Goal: Task Accomplishment & Management: Complete application form

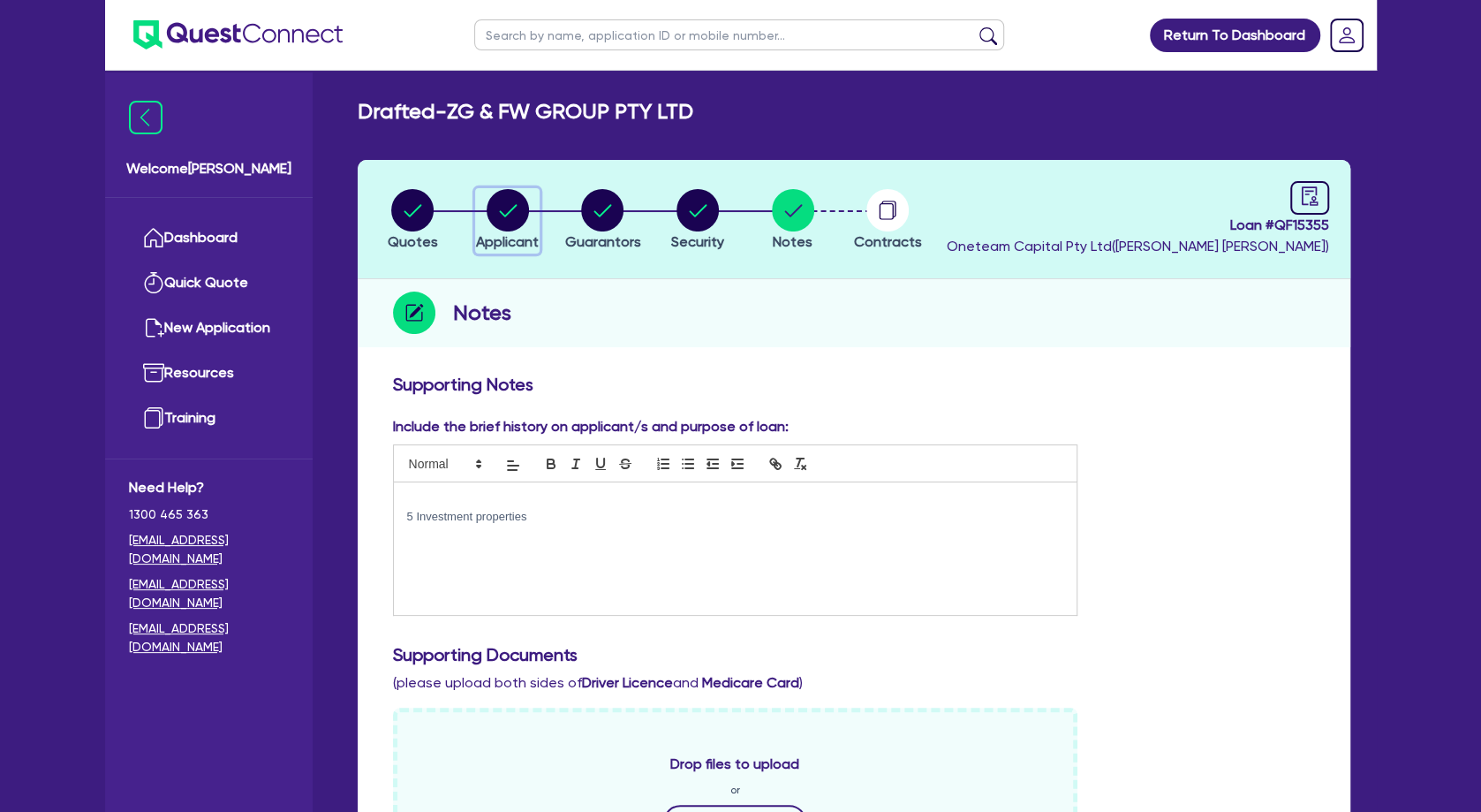
click at [515, 214] on circle "button" at bounding box center [508, 210] width 43 height 43
select select "COMPANY"
select select "HEALTH_BEAUTY"
select select "HAIR_BEAUTY_SALONS"
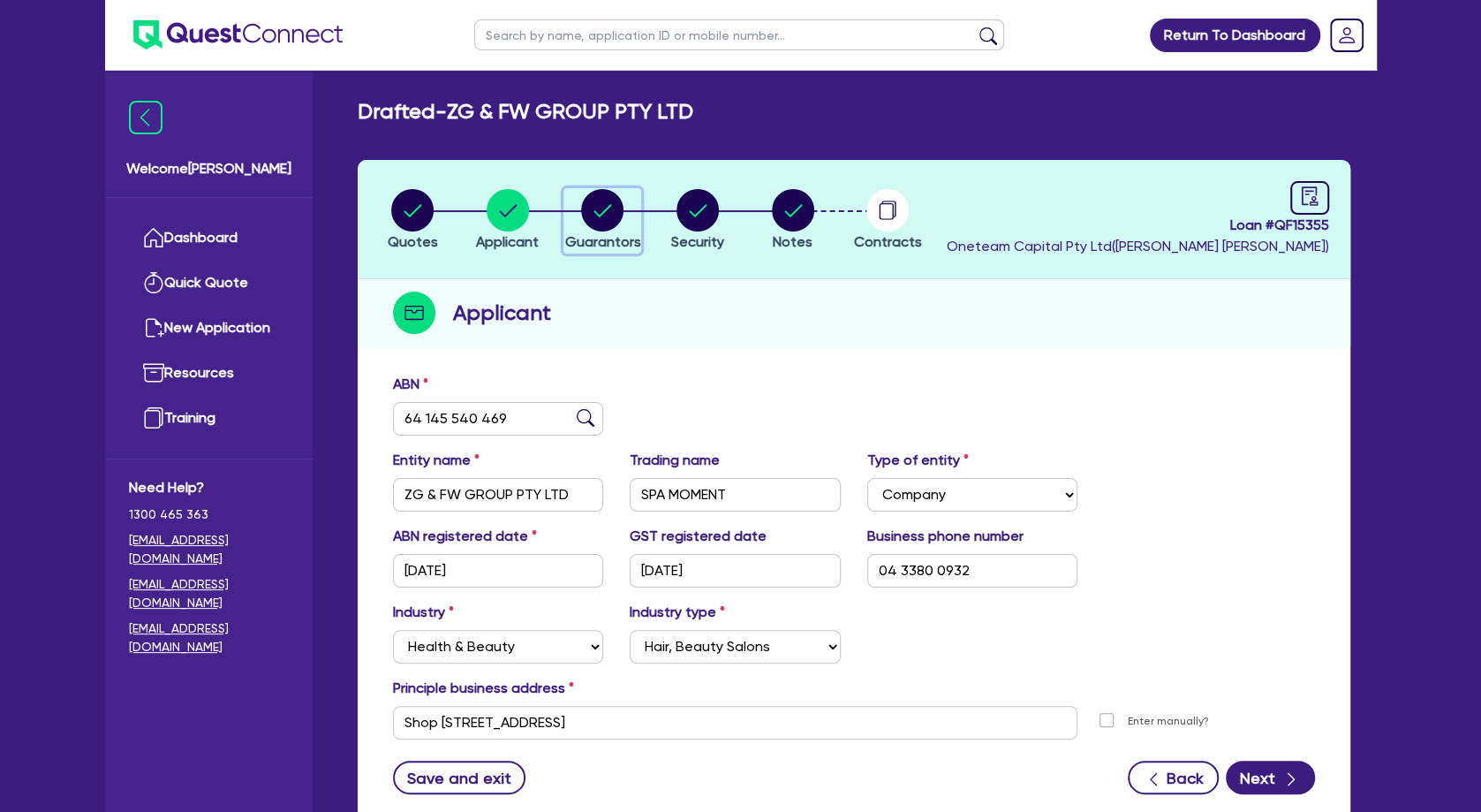
click at [605, 222] on circle "button" at bounding box center [602, 210] width 43 height 43
select select "MRS"
select select "[GEOGRAPHIC_DATA]"
select select "MARRIED"
select select "PROPERTY"
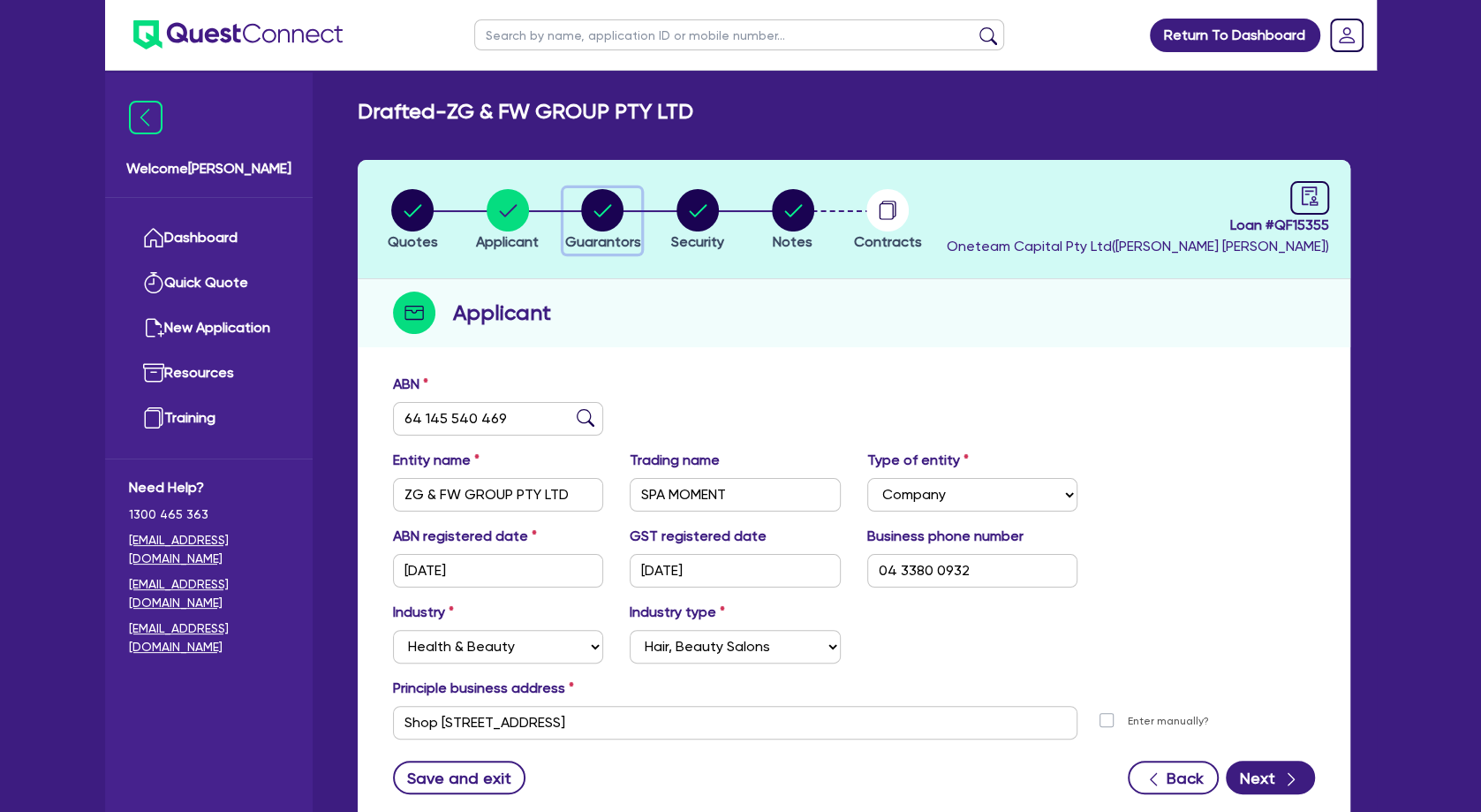
select select "INVESTMENT_PROPERTY"
select select "CASH"
select select "VEHICLE"
select select "MORTGAGE"
select select "VEHICLE_LOAN"
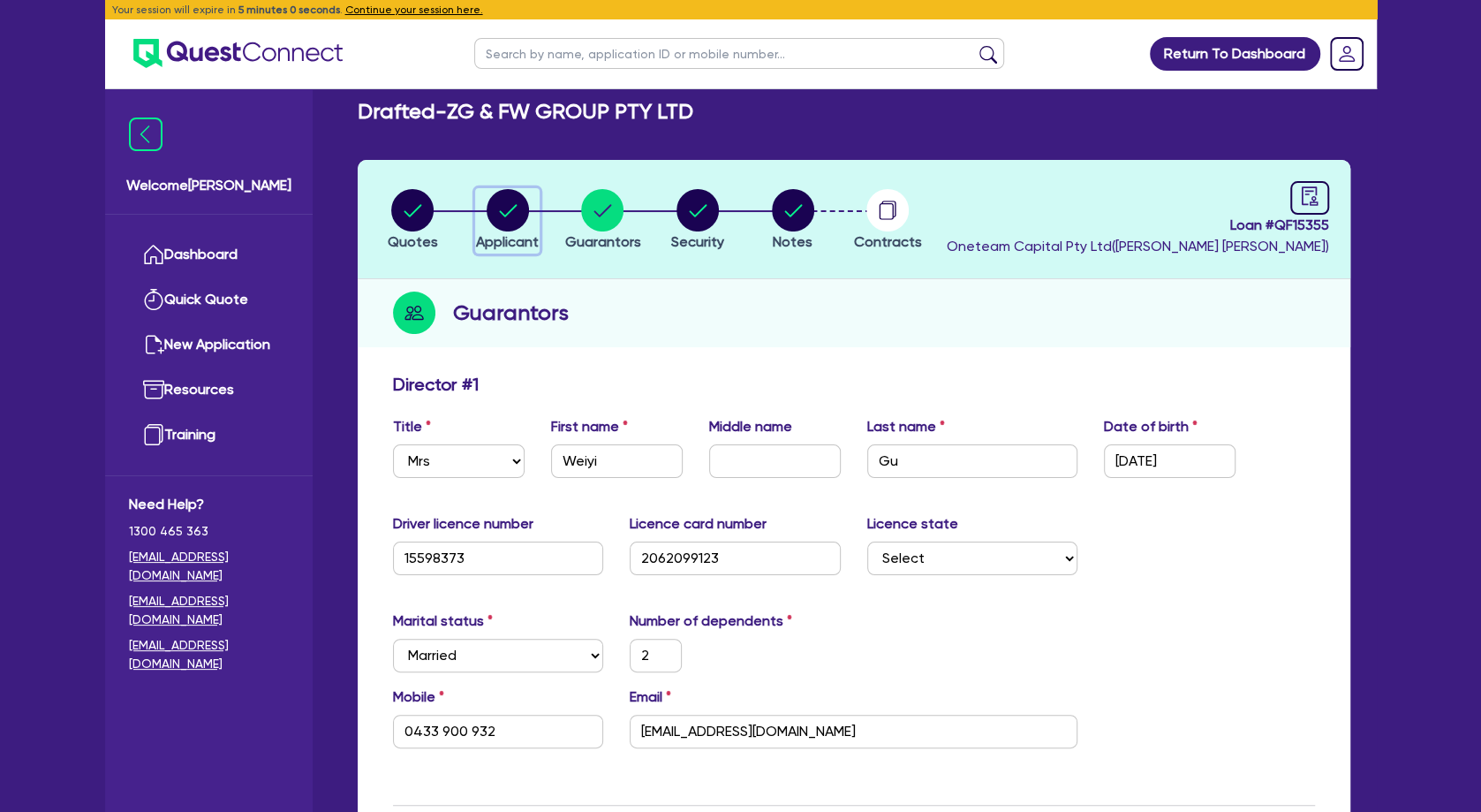
click at [508, 220] on circle "button" at bounding box center [508, 210] width 43 height 43
select select "COMPANY"
select select "HEALTH_BEAUTY"
select select "HAIR_BEAUTY_SALONS"
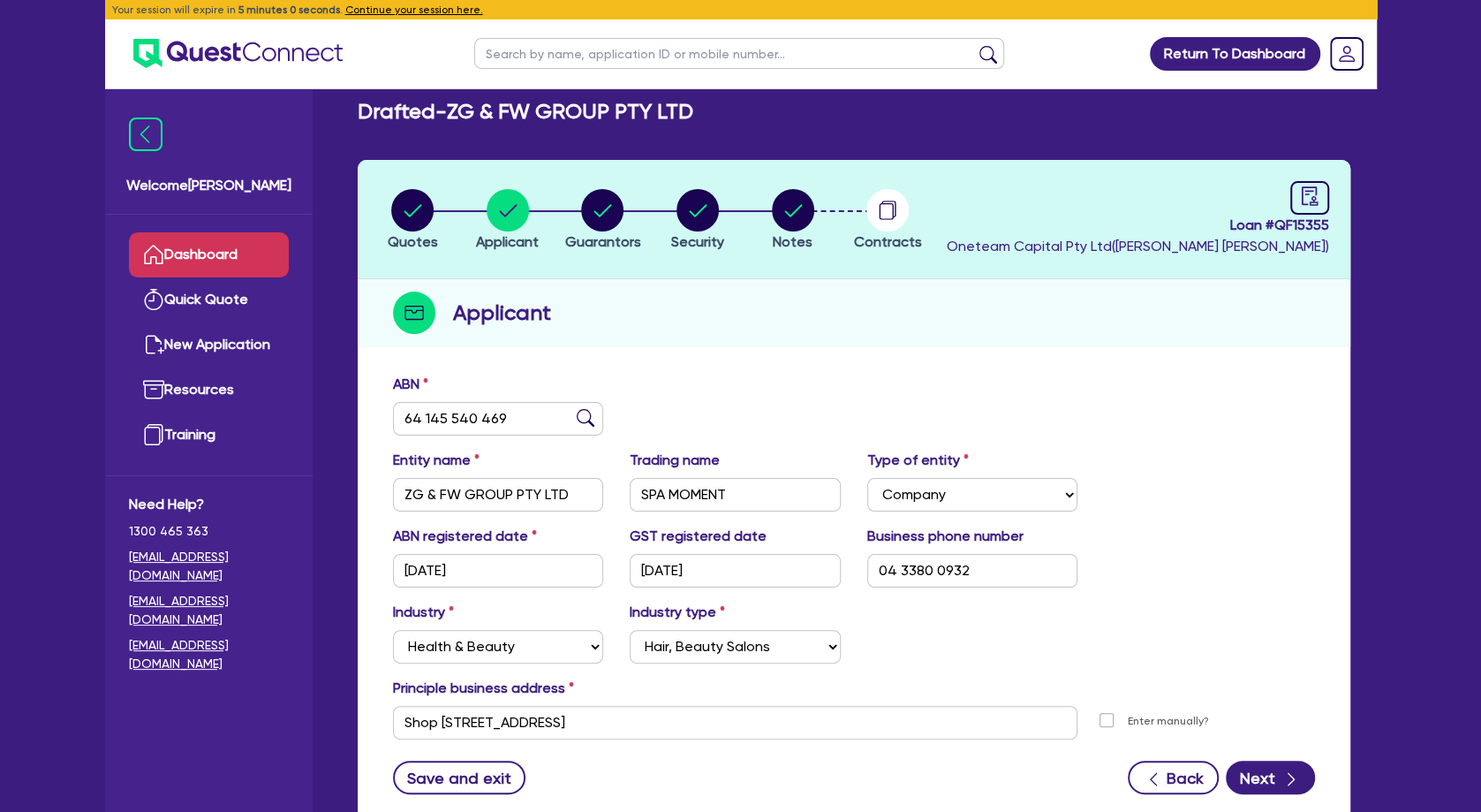
click at [197, 251] on link "Dashboard" at bounding box center [208, 254] width 160 height 45
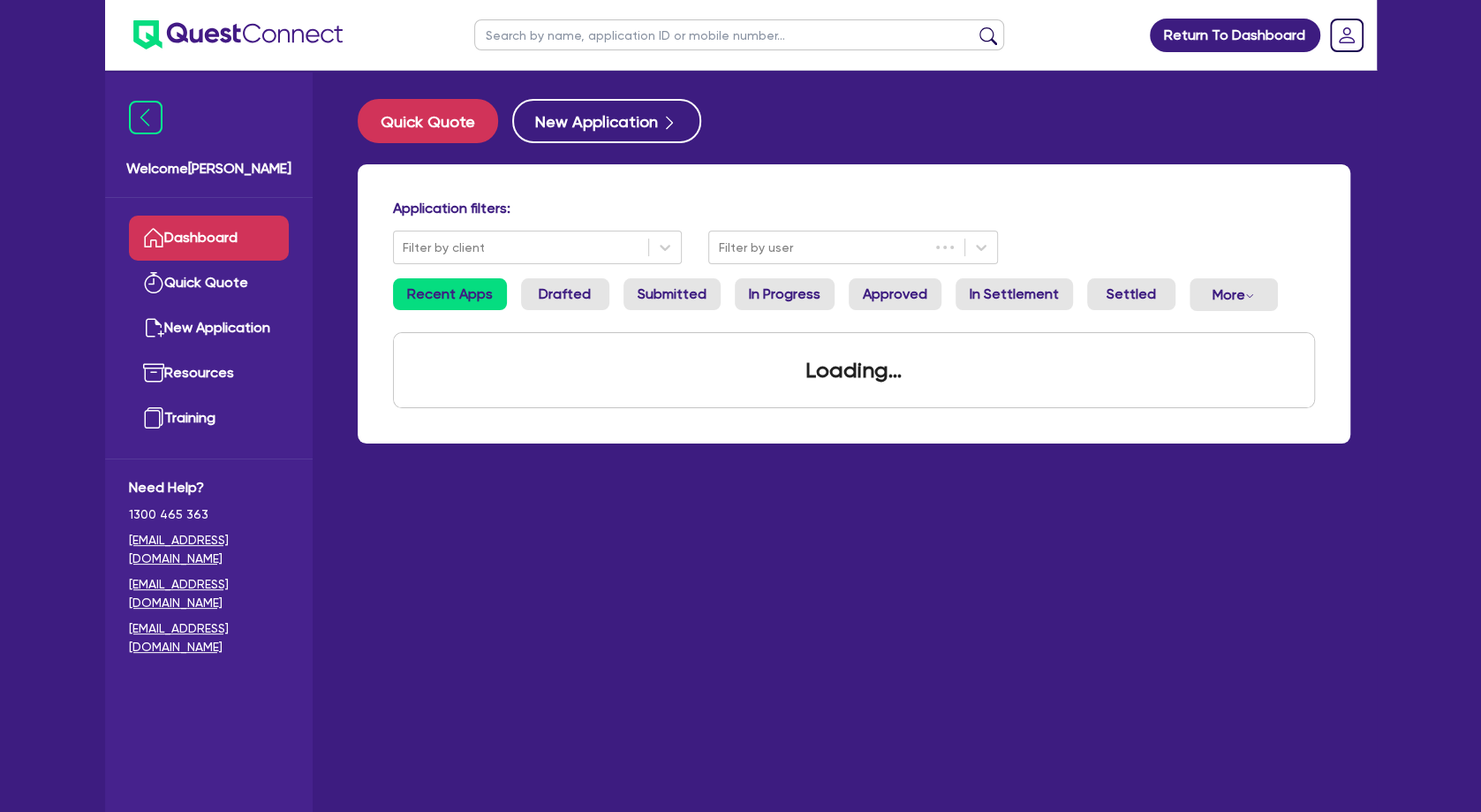
click at [556, 35] on input "text" at bounding box center [739, 34] width 530 height 31
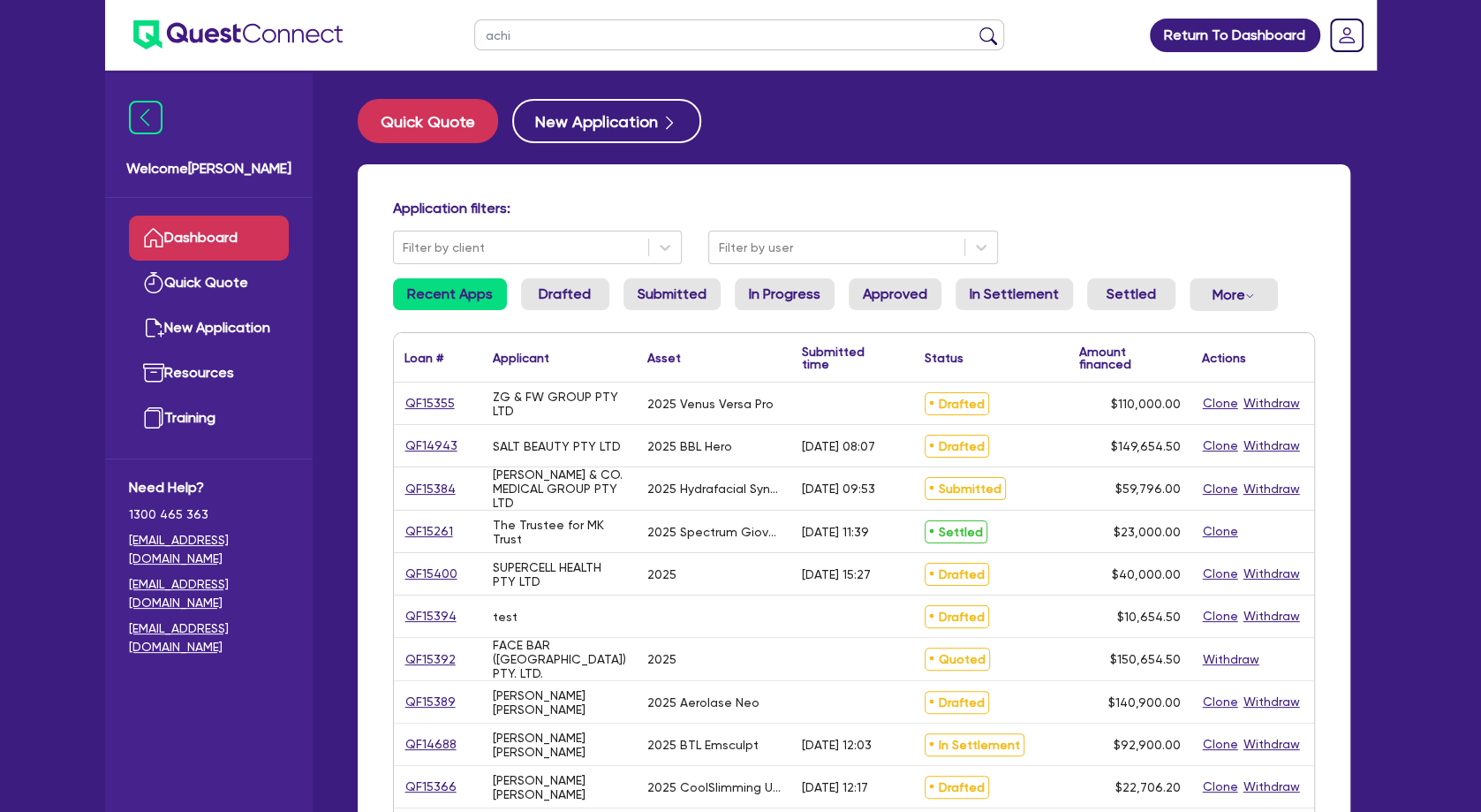
type input "achi"
click at [974, 27] on button "submit" at bounding box center [988, 39] width 29 height 25
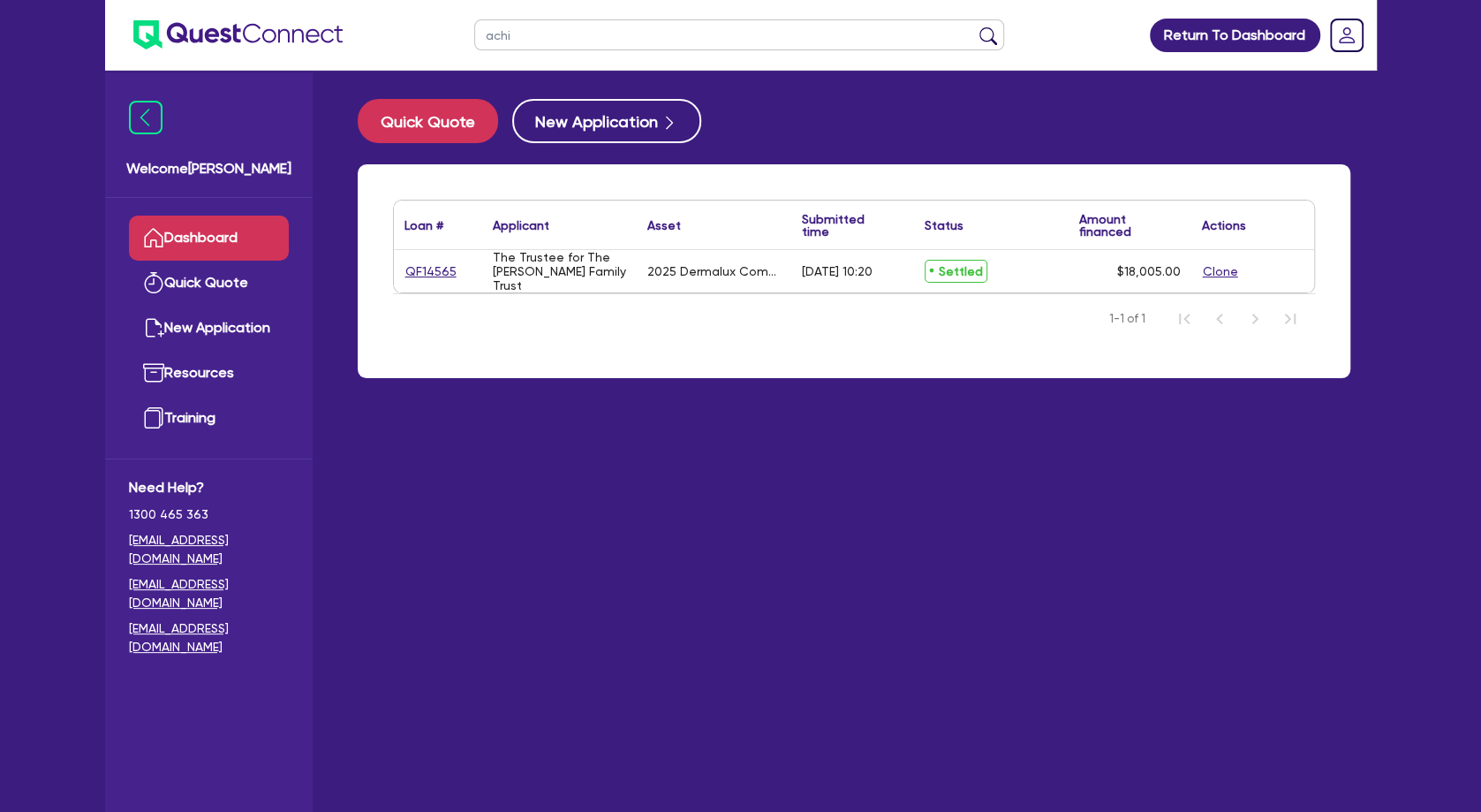
drag, startPoint x: 564, startPoint y: 9, endPoint x: 553, endPoint y: 19, distance: 14.9
click at [556, 17] on ul "achi" at bounding box center [739, 34] width 565 height 69
drag, startPoint x: 558, startPoint y: 25, endPoint x: 432, endPoint y: 26, distance: 126.0
click at [475, 26] on input "achi" at bounding box center [739, 34] width 530 height 31
type input "myskin"
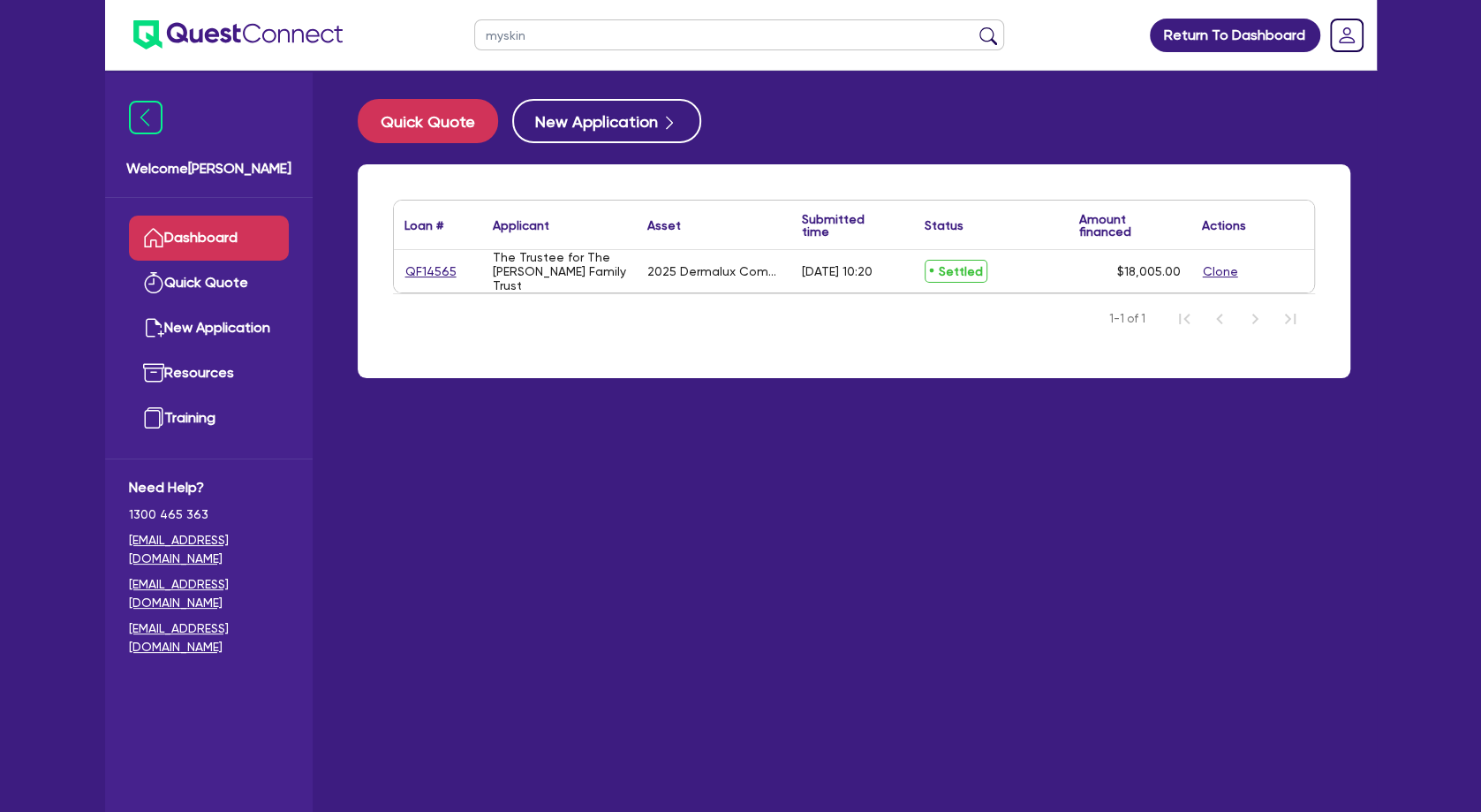
click at [974, 27] on button "submit" at bounding box center [988, 39] width 29 height 25
click at [434, 268] on link "QF15279" at bounding box center [430, 272] width 52 height 20
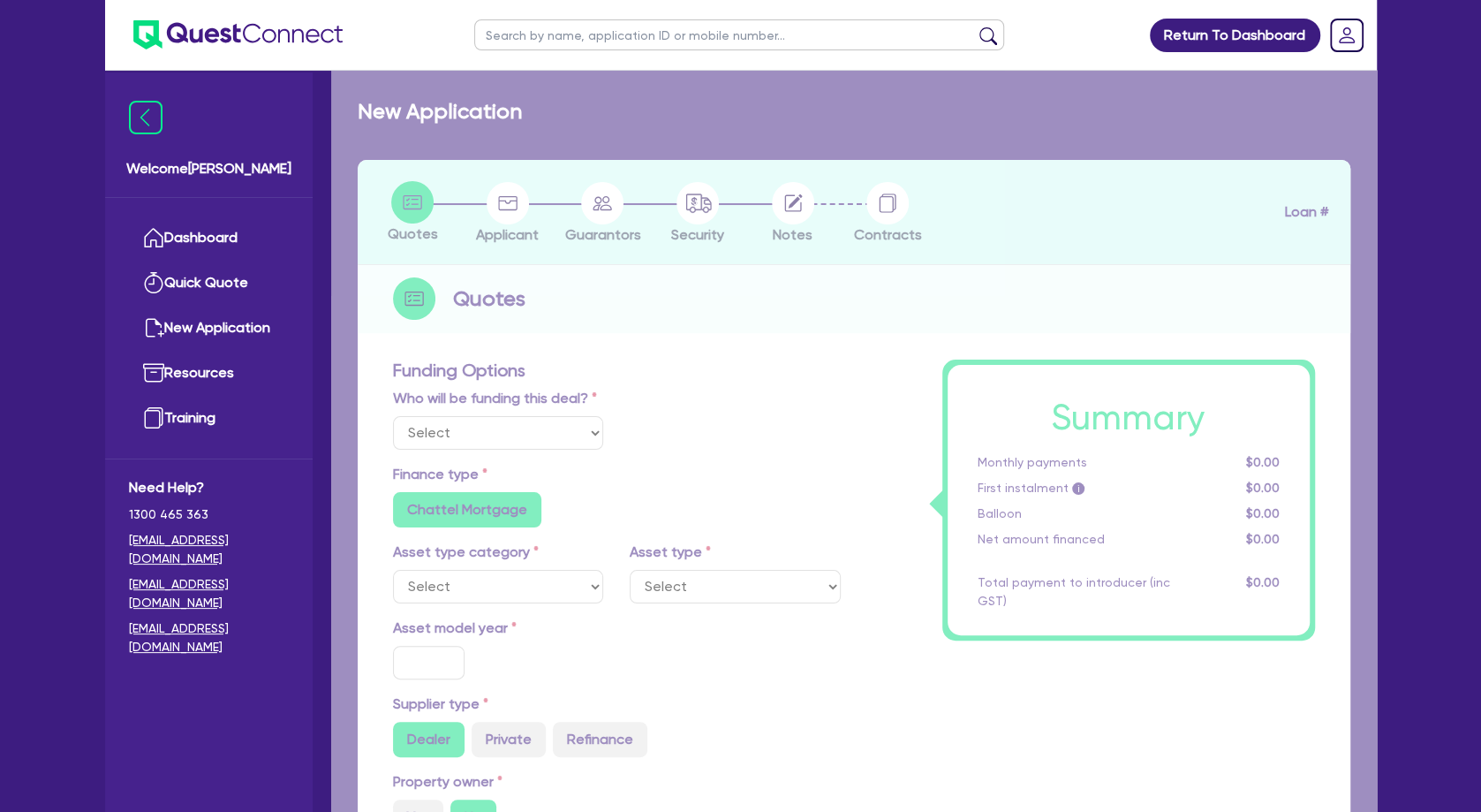
select select "Other"
select select "TERTIARY_ASSETS"
type input "2025"
radio input "true"
type input "104,500"
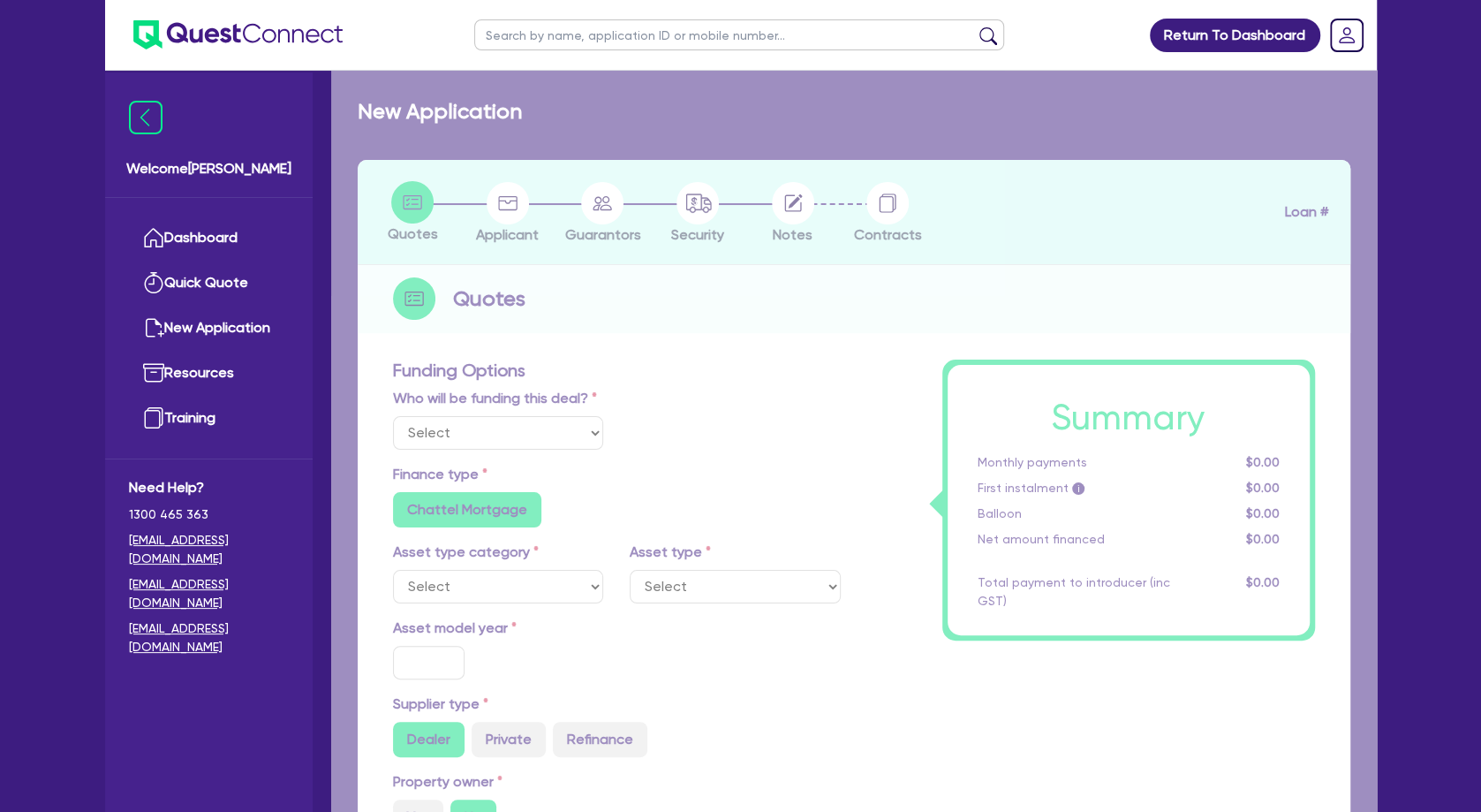
type input "4"
type input "4,180"
type input "11.5"
radio input "false"
type input "900"
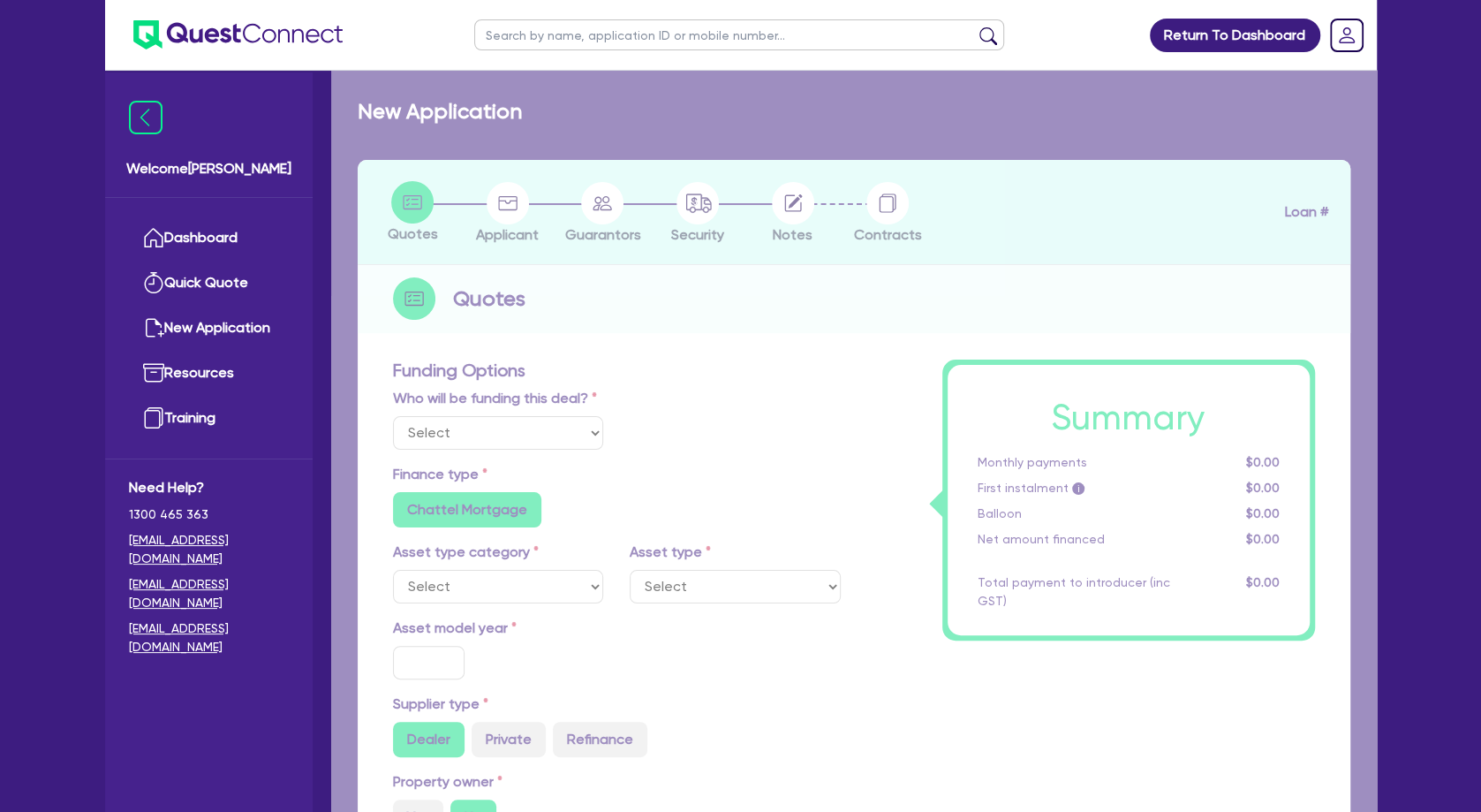
radio input "false"
select select "BEAUTY_EQUIPMENT"
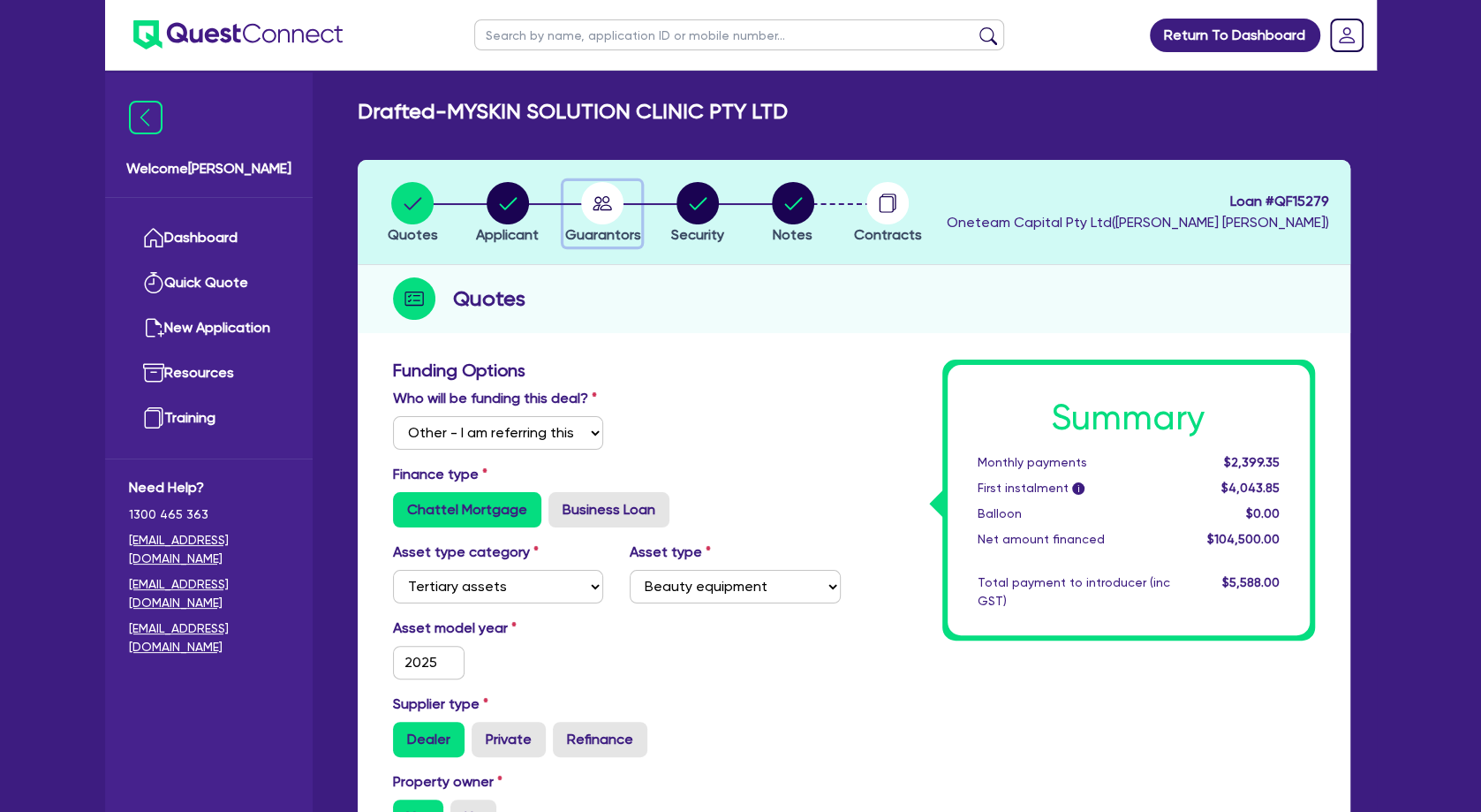
click at [598, 209] on icon "button" at bounding box center [603, 203] width 19 height 14
select select "MRS"
select select "DE_FACTO"
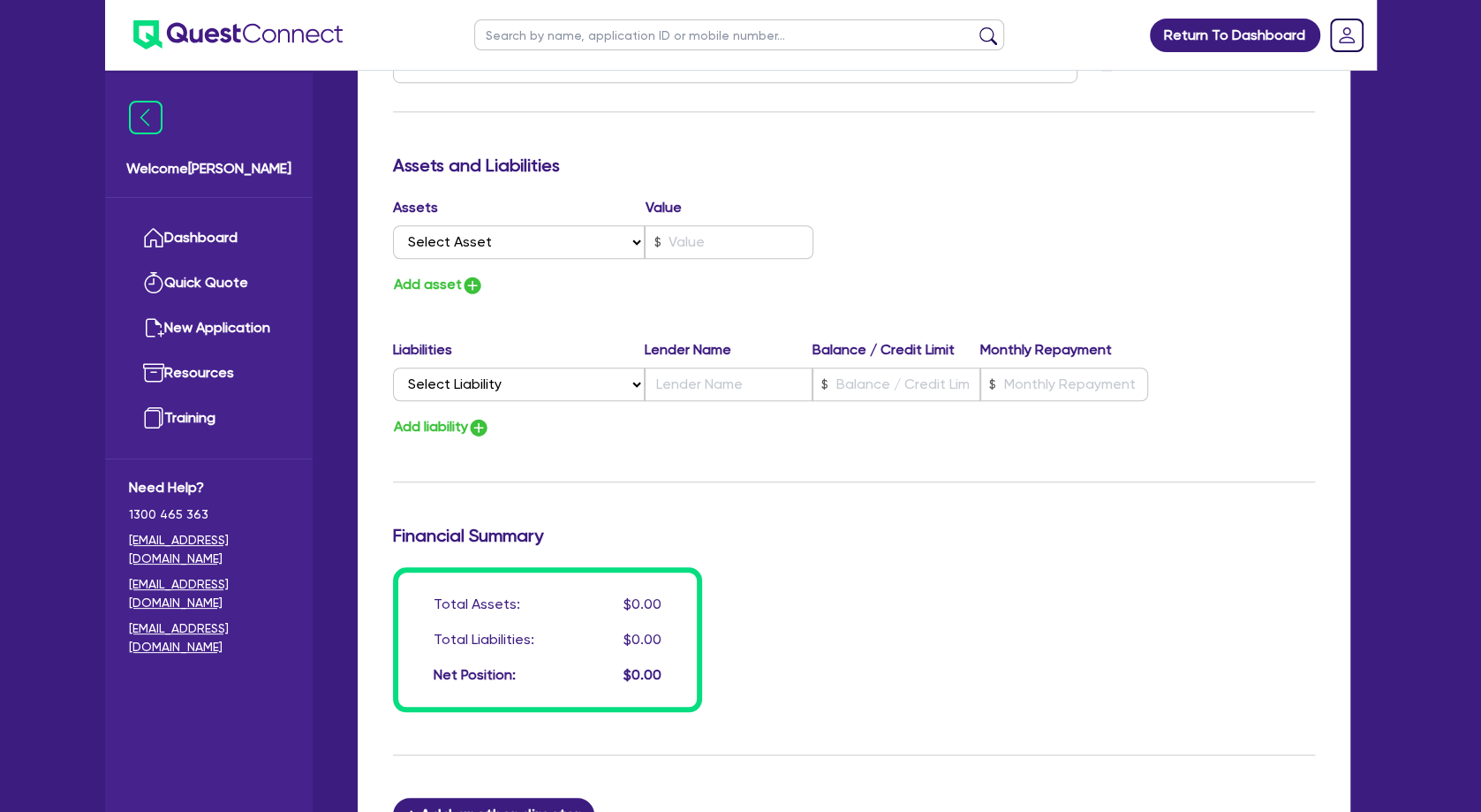
scroll to position [668, 0]
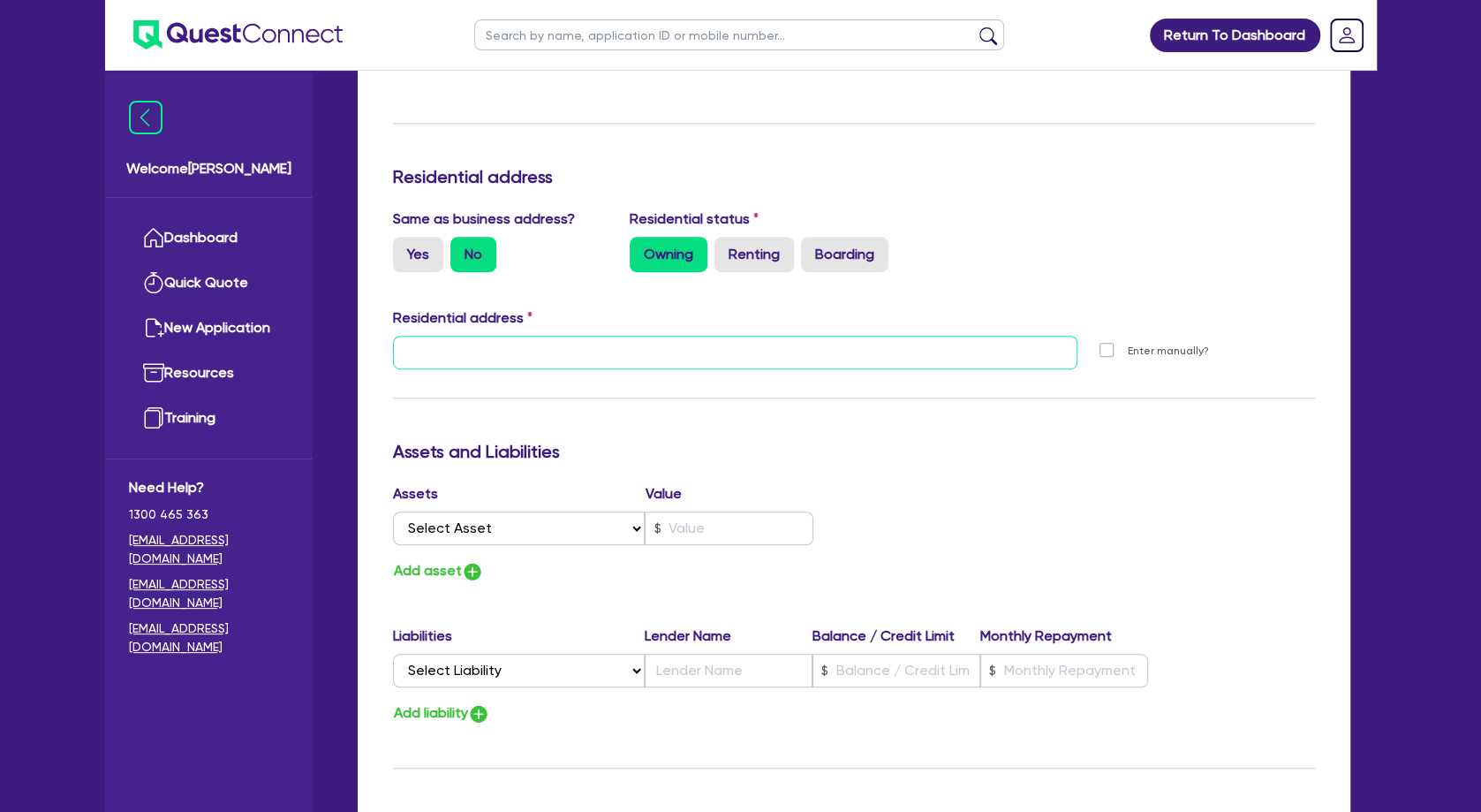
click at [596, 355] on input "text" at bounding box center [735, 352] width 685 height 33
paste input "[STREET_ADDRESS][PERSON_NAME]"
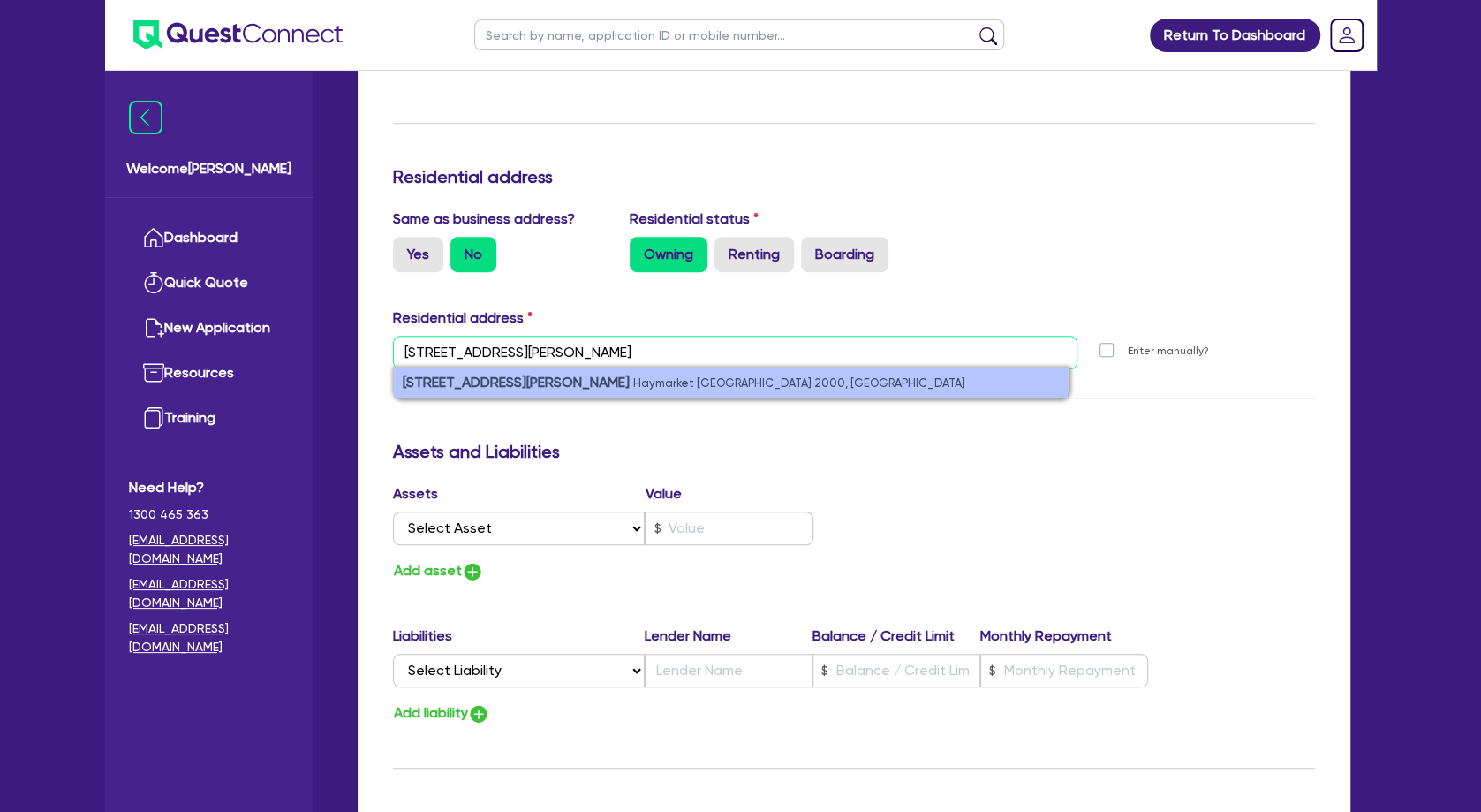
type input "[STREET_ADDRESS][PERSON_NAME]"
click at [634, 381] on small "Haymarket [GEOGRAPHIC_DATA] 2000, [GEOGRAPHIC_DATA]" at bounding box center [799, 383] width 332 height 13
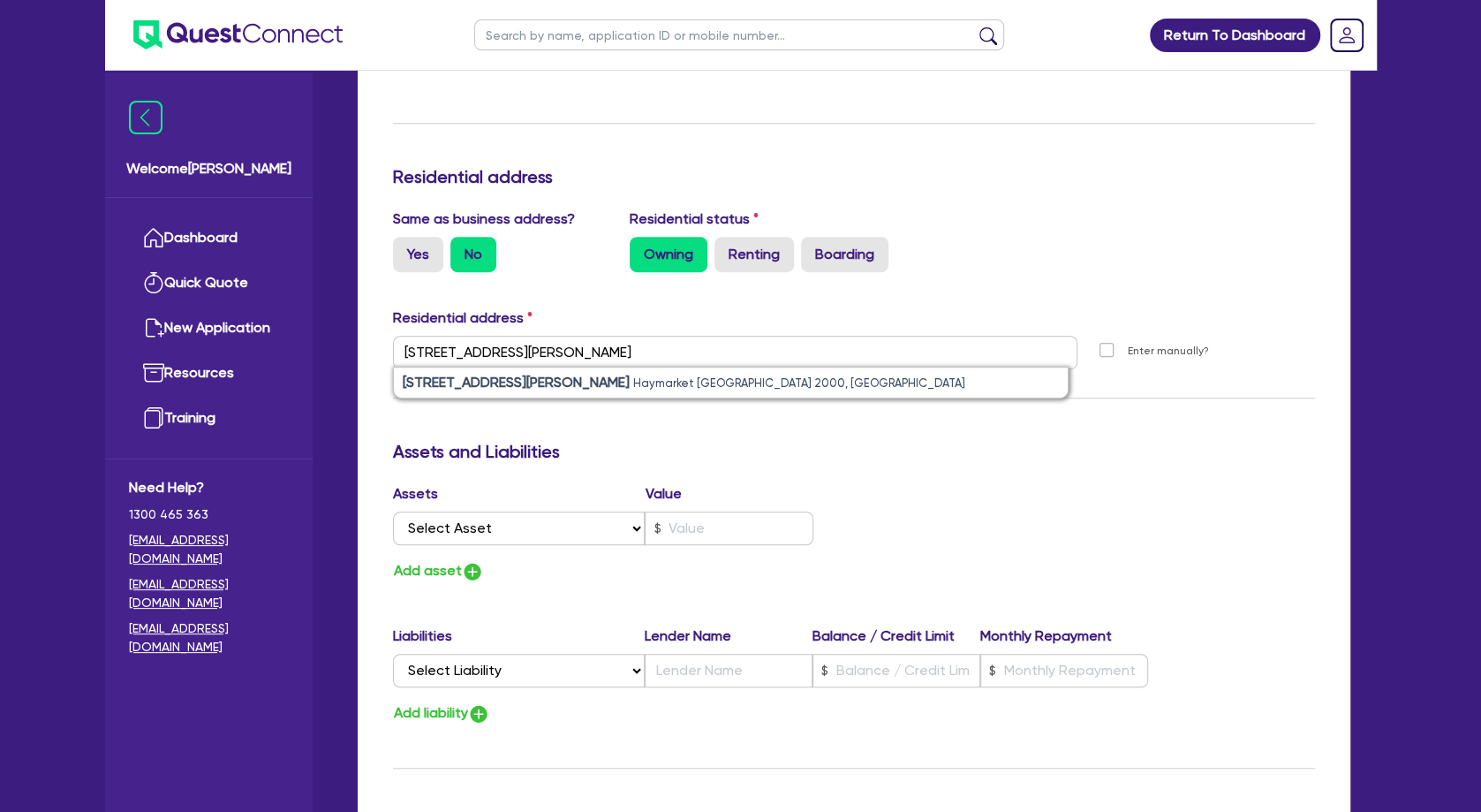
type input "0"
type input "0466 991 564"
type input "[STREET_ADDRESS][PERSON_NAME]"
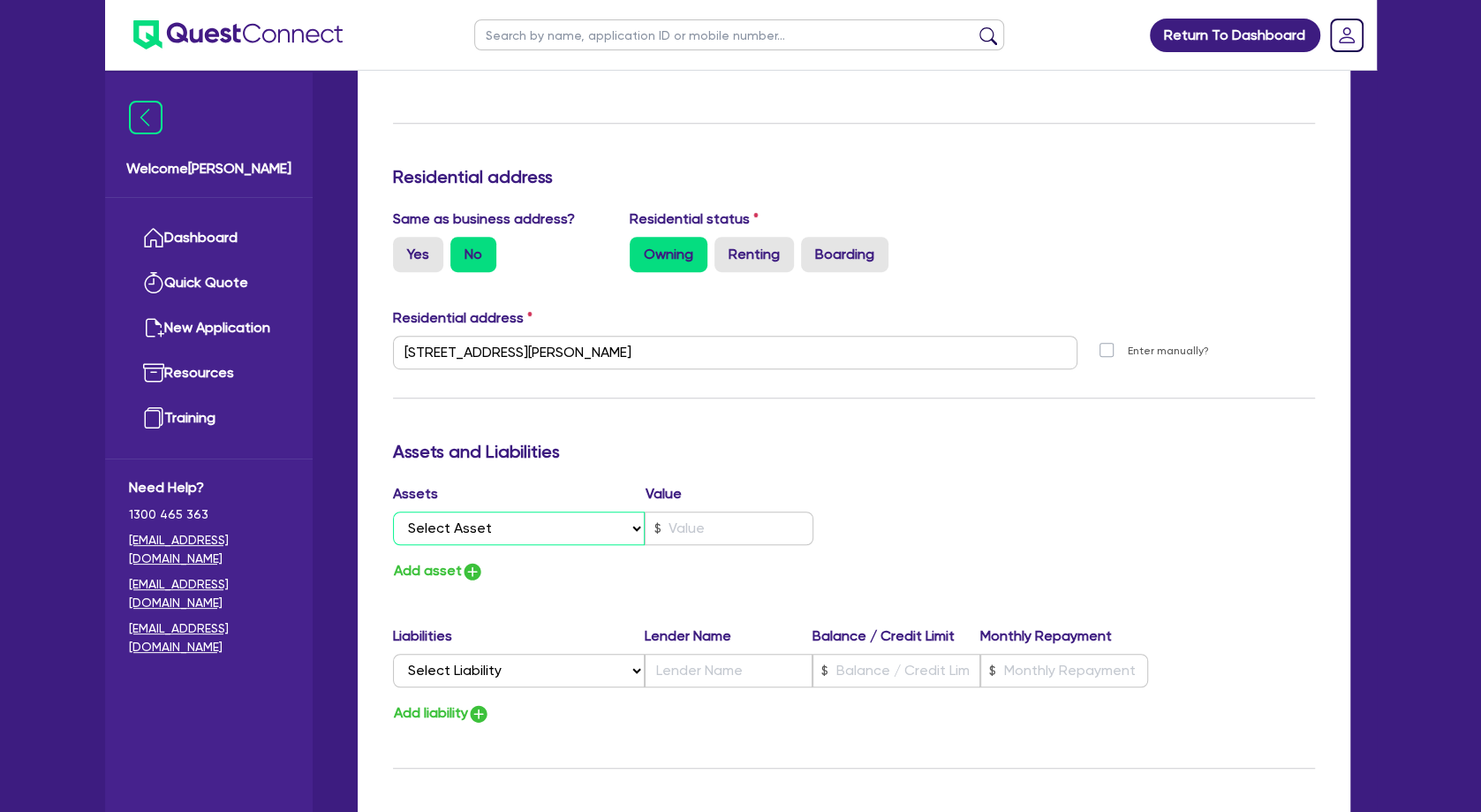
click at [393, 511] on select "Select Asset Cash Property Investment property Vehicle Truck Trailer Equipment …" at bounding box center [519, 528] width 253 height 33
select select "PROPERTY"
click option "Property" at bounding box center [0, 0] width 0 height 0
type input "0"
type input "0466 991 564"
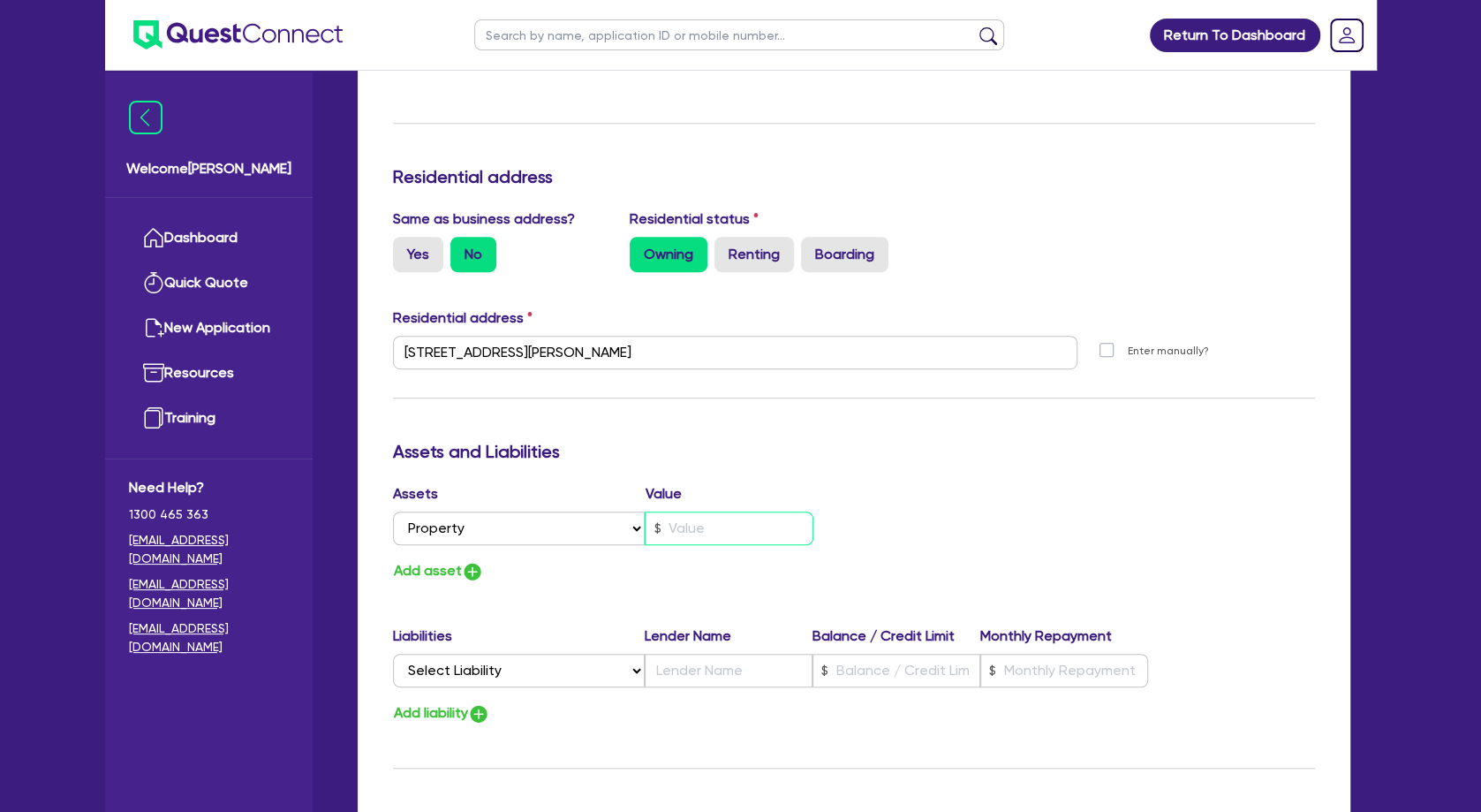
click at [692, 526] on input "text" at bounding box center [729, 528] width 168 height 33
type input "0"
type input "0466 991 564"
type input "7"
type input "0"
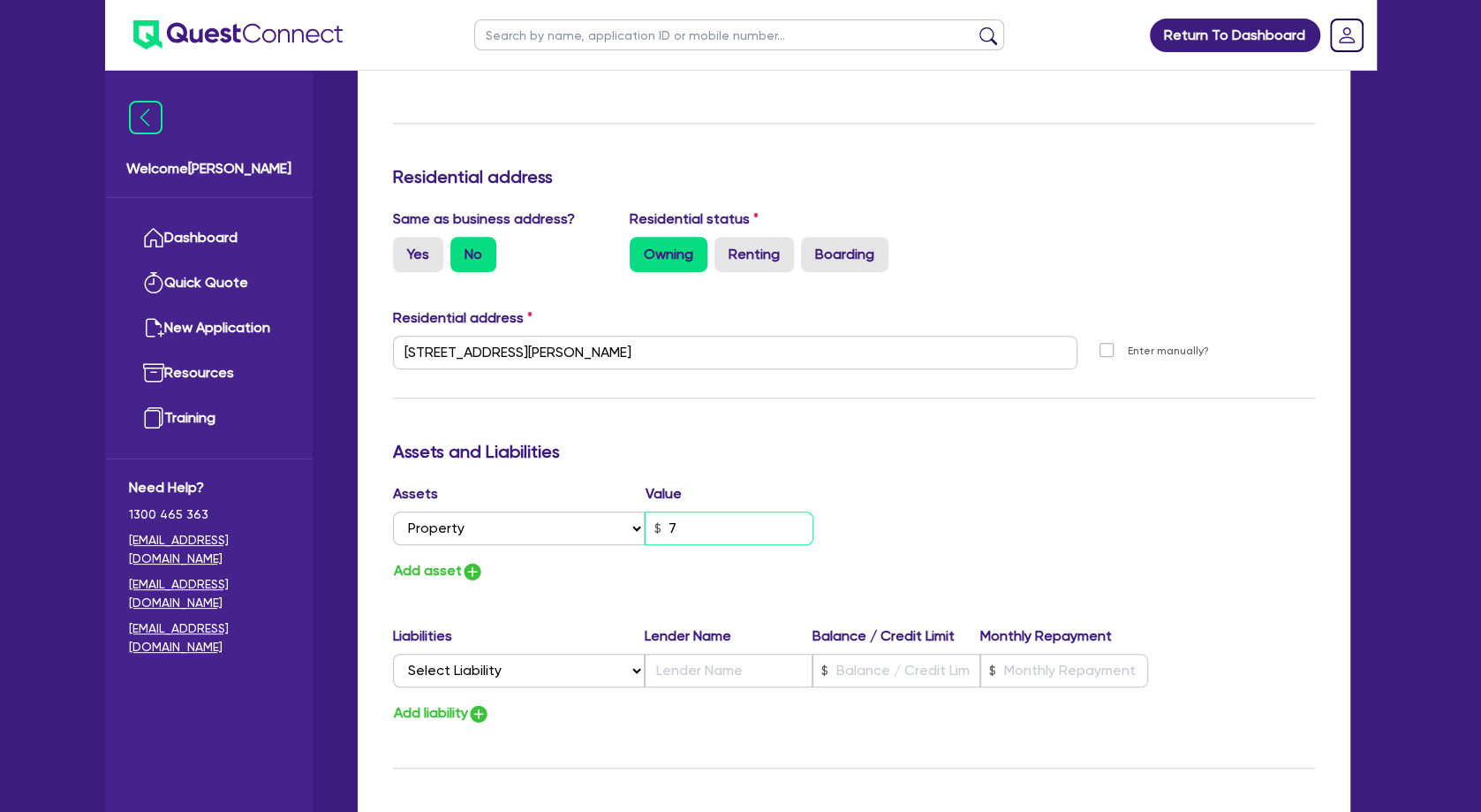
type input "0466 991 564"
type input "73"
type input "0"
type input "0466 991 564"
type input "735"
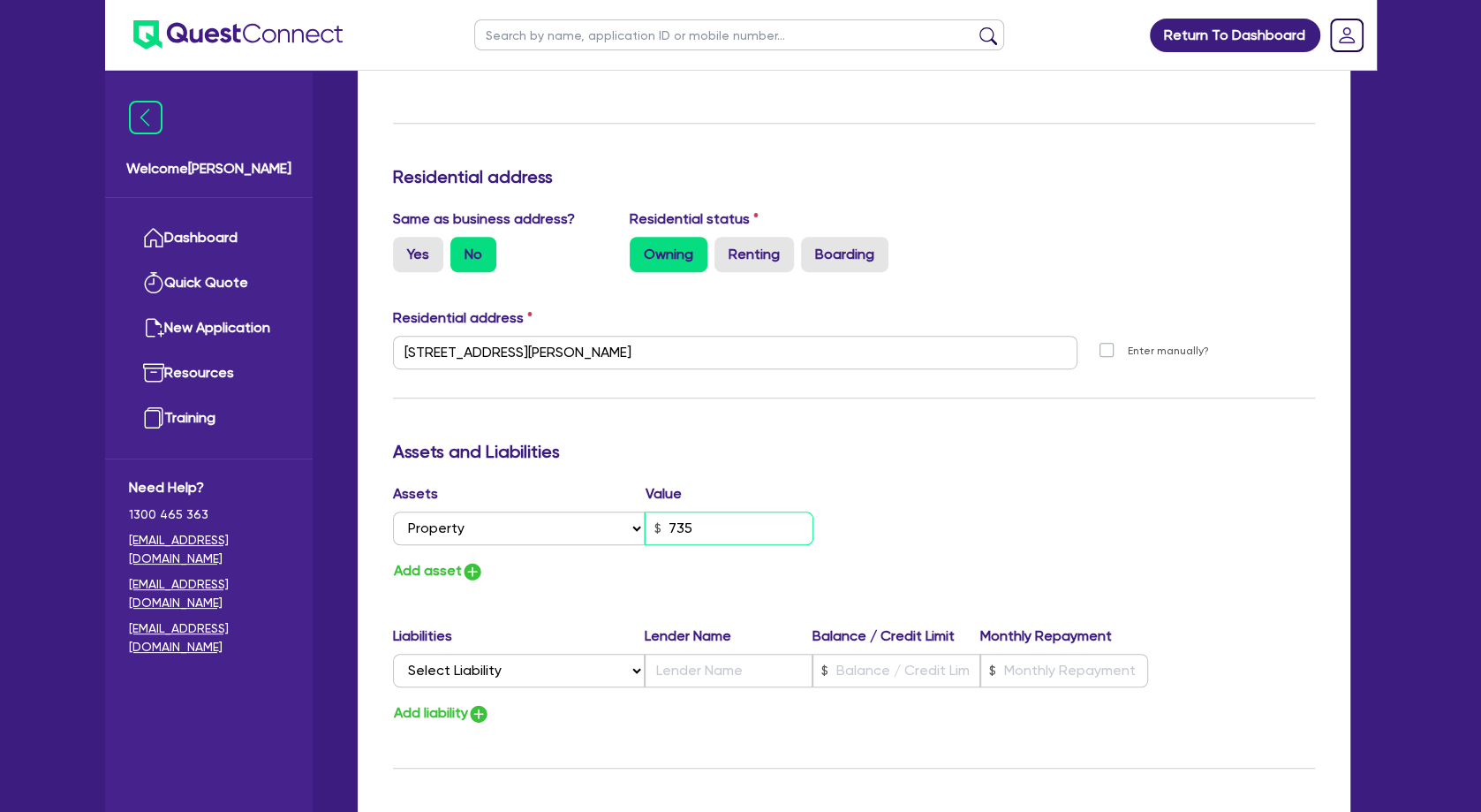
type input "0"
type input "0466 991 564"
type input "7,350"
type input "0"
type input "0466 991 564"
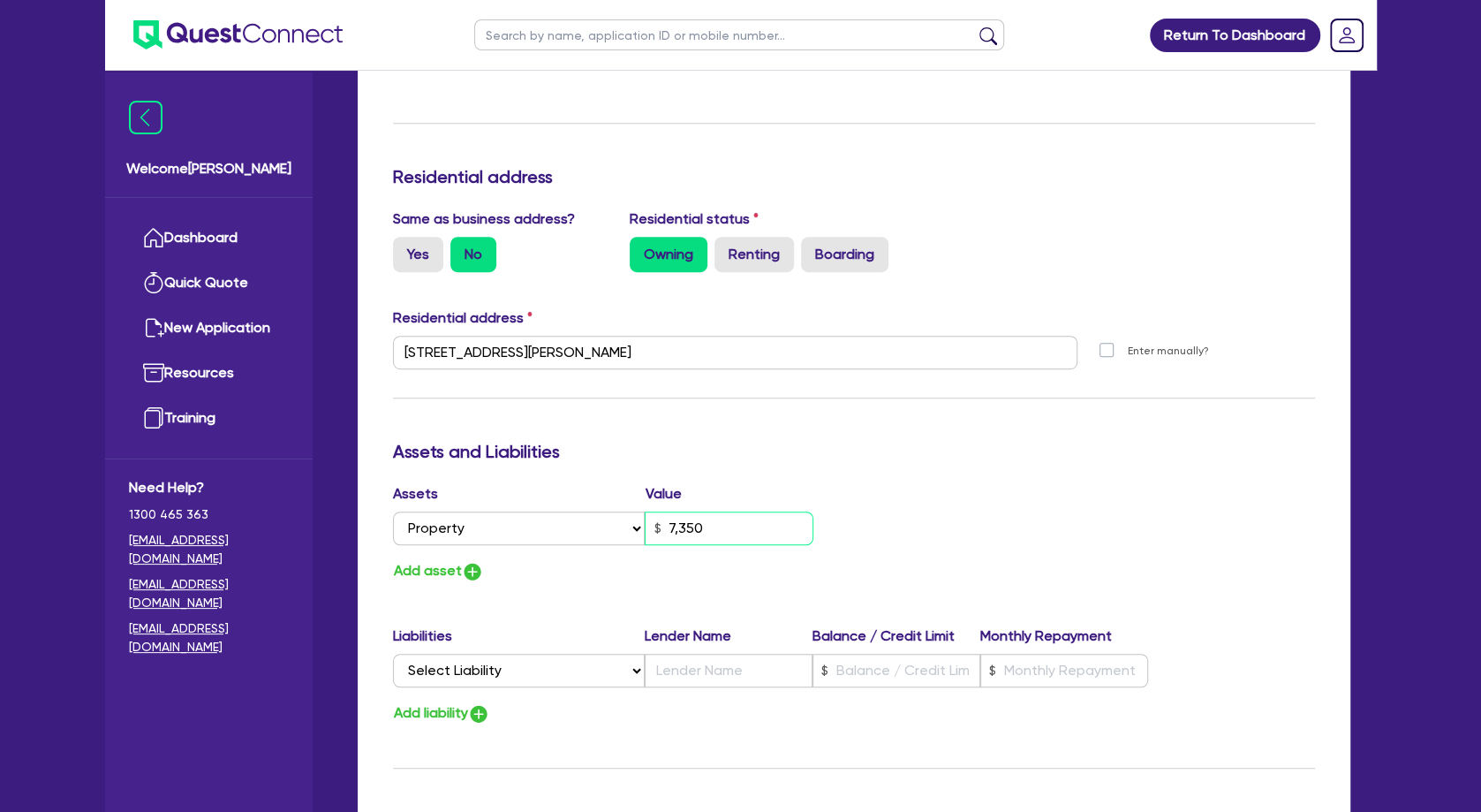
type input "73,500"
type input "0"
type input "0466 991 564"
type input "735,000"
click at [413, 563] on button "Add asset" at bounding box center [438, 571] width 91 height 24
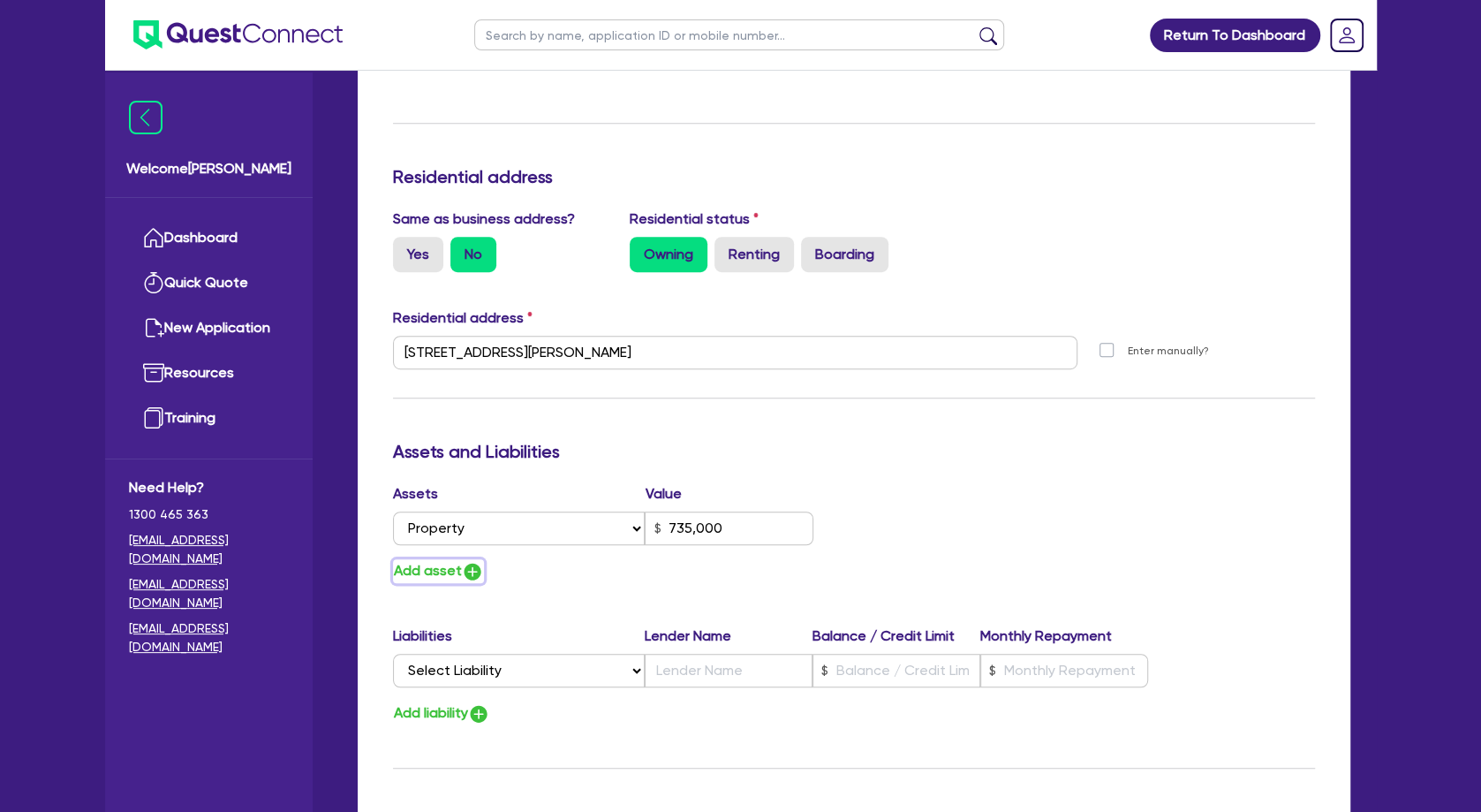
type input "0"
type input "0466 991 564"
type input "735,000"
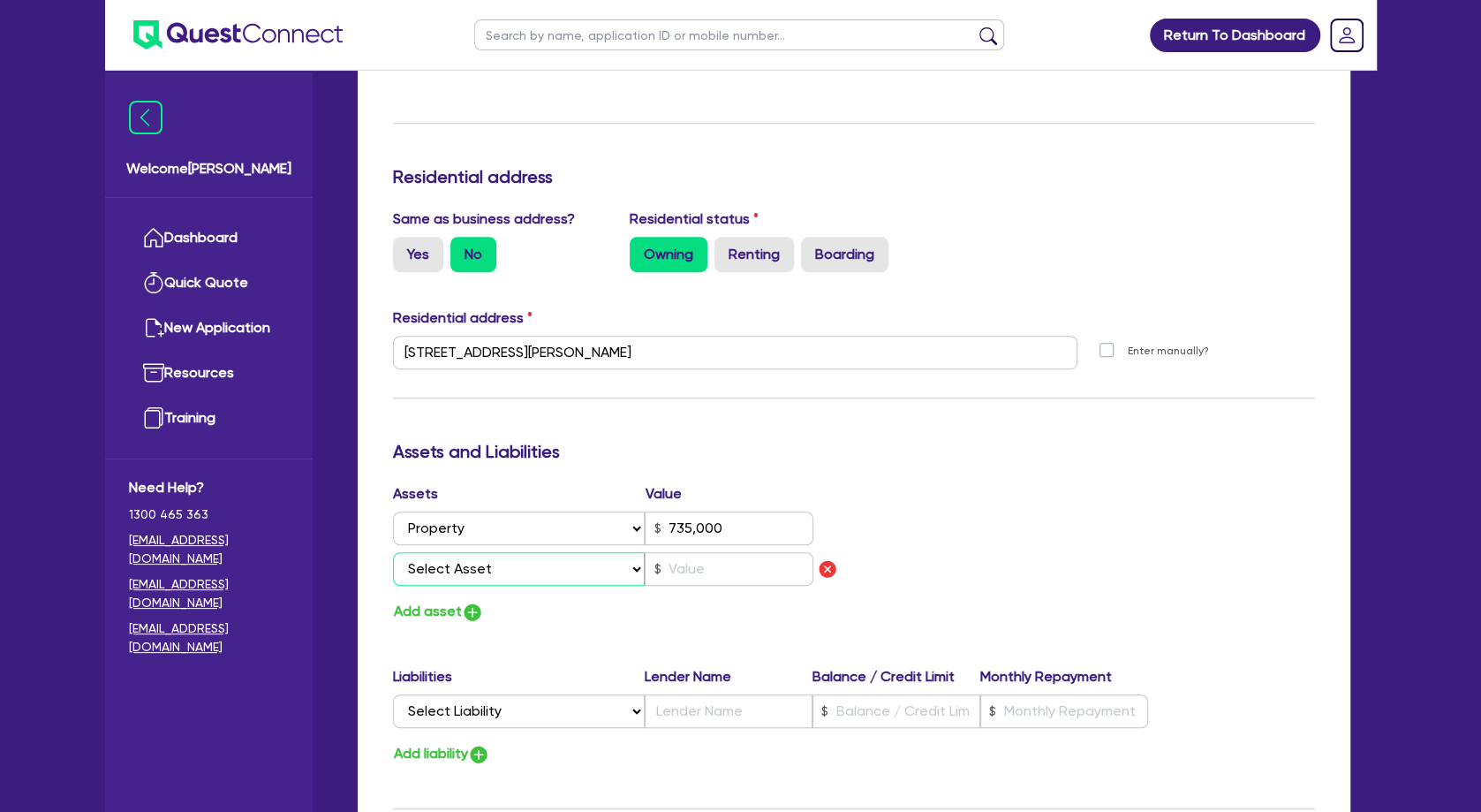
click at [393, 552] on select "Select Asset Cash Property Investment property Vehicle Truck Trailer Equipment …" at bounding box center [519, 569] width 253 height 33
select select "CASH"
click option "Cash" at bounding box center [0, 0] width 0 height 0
type input "0"
type input "0466 991 564"
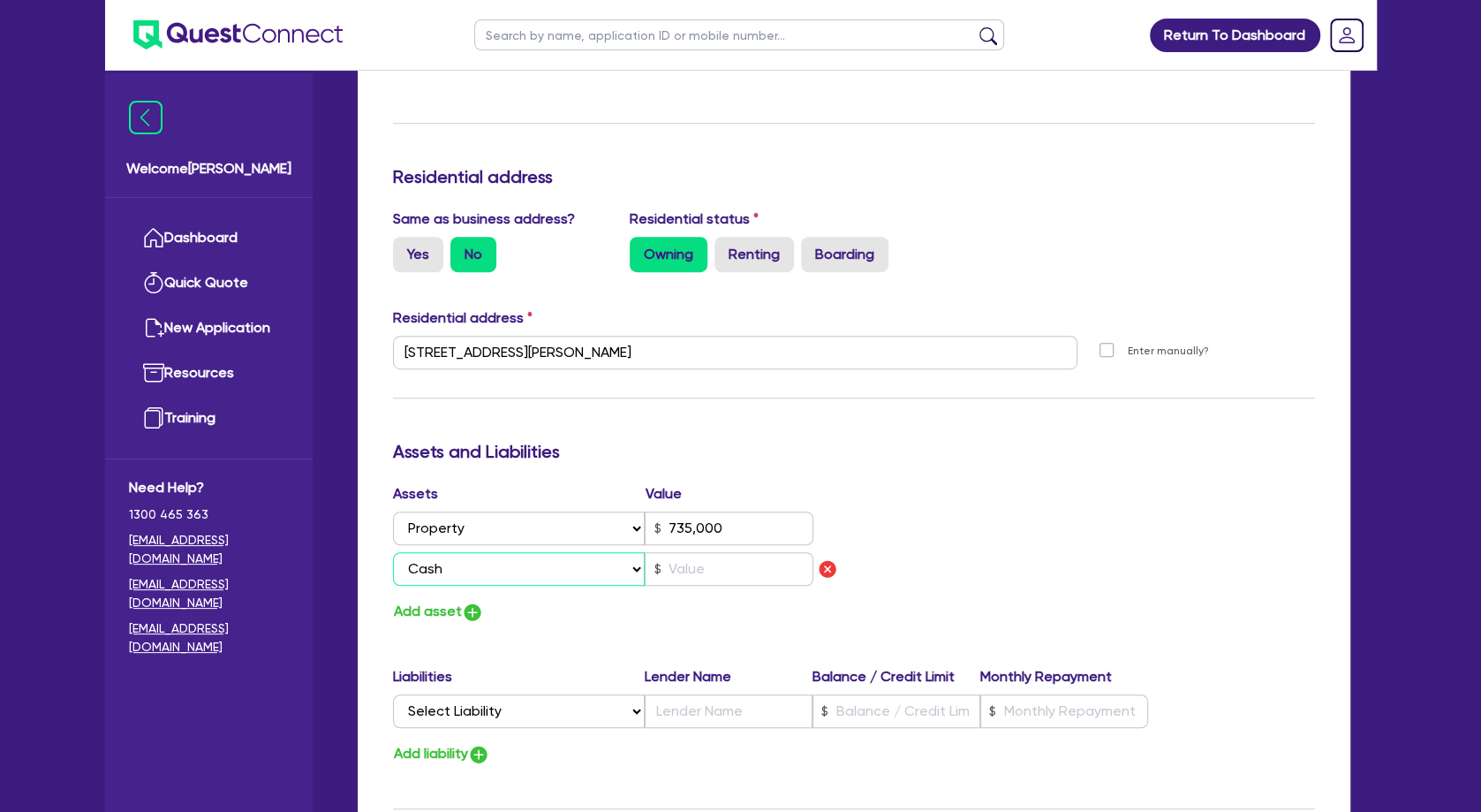
type input "735,000"
click at [721, 586] on div "Assets Value Select Asset Cash Property Investment property Vehicle Truck Trail…" at bounding box center [617, 537] width 475 height 109
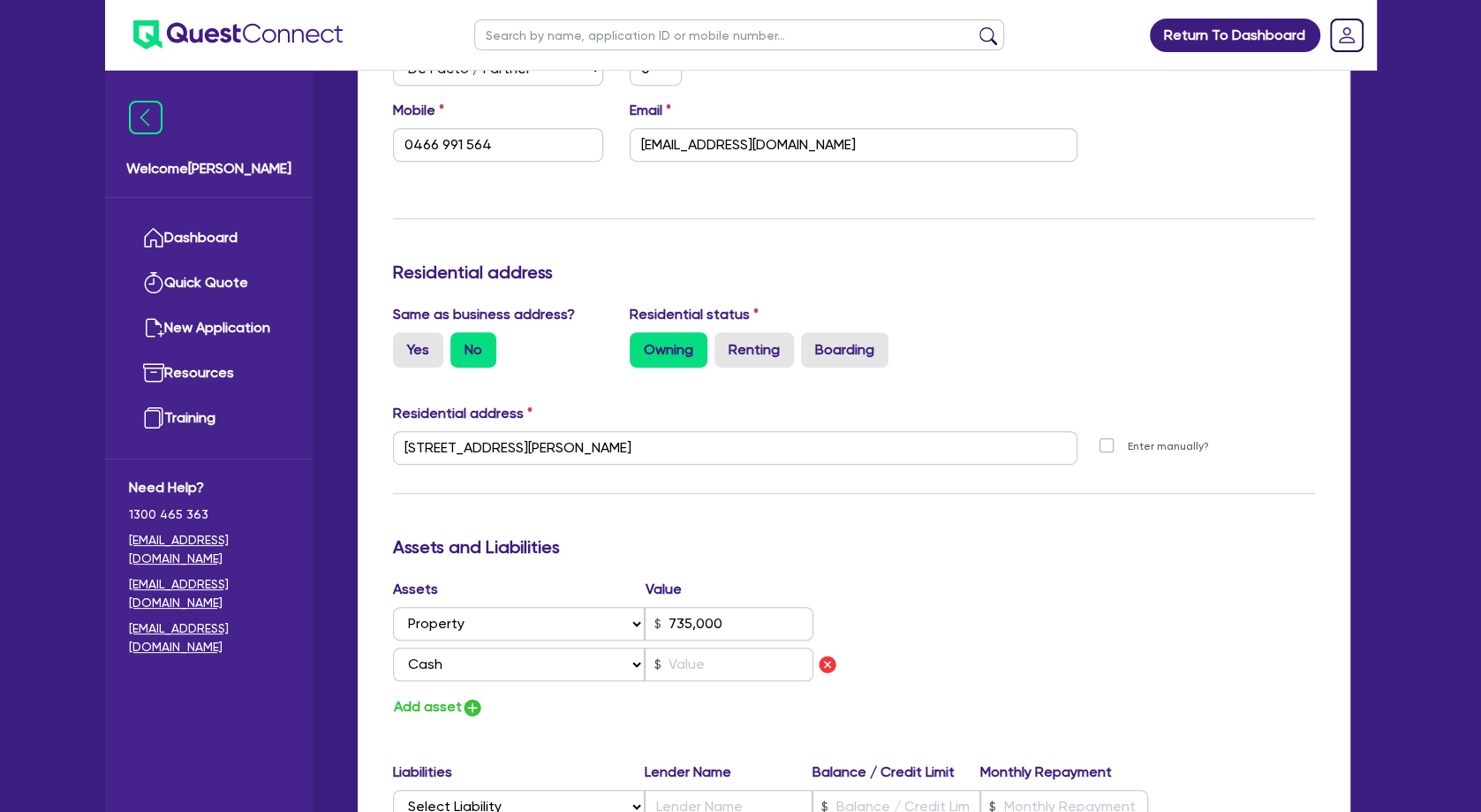
drag, startPoint x: 724, startPoint y: 578, endPoint x: 737, endPoint y: 606, distance: 30.9
click at [728, 581] on div "Assets Value" at bounding box center [603, 592] width 421 height 29
click at [738, 663] on input "text" at bounding box center [729, 664] width 168 height 33
type input "0"
type input "0466 991 564"
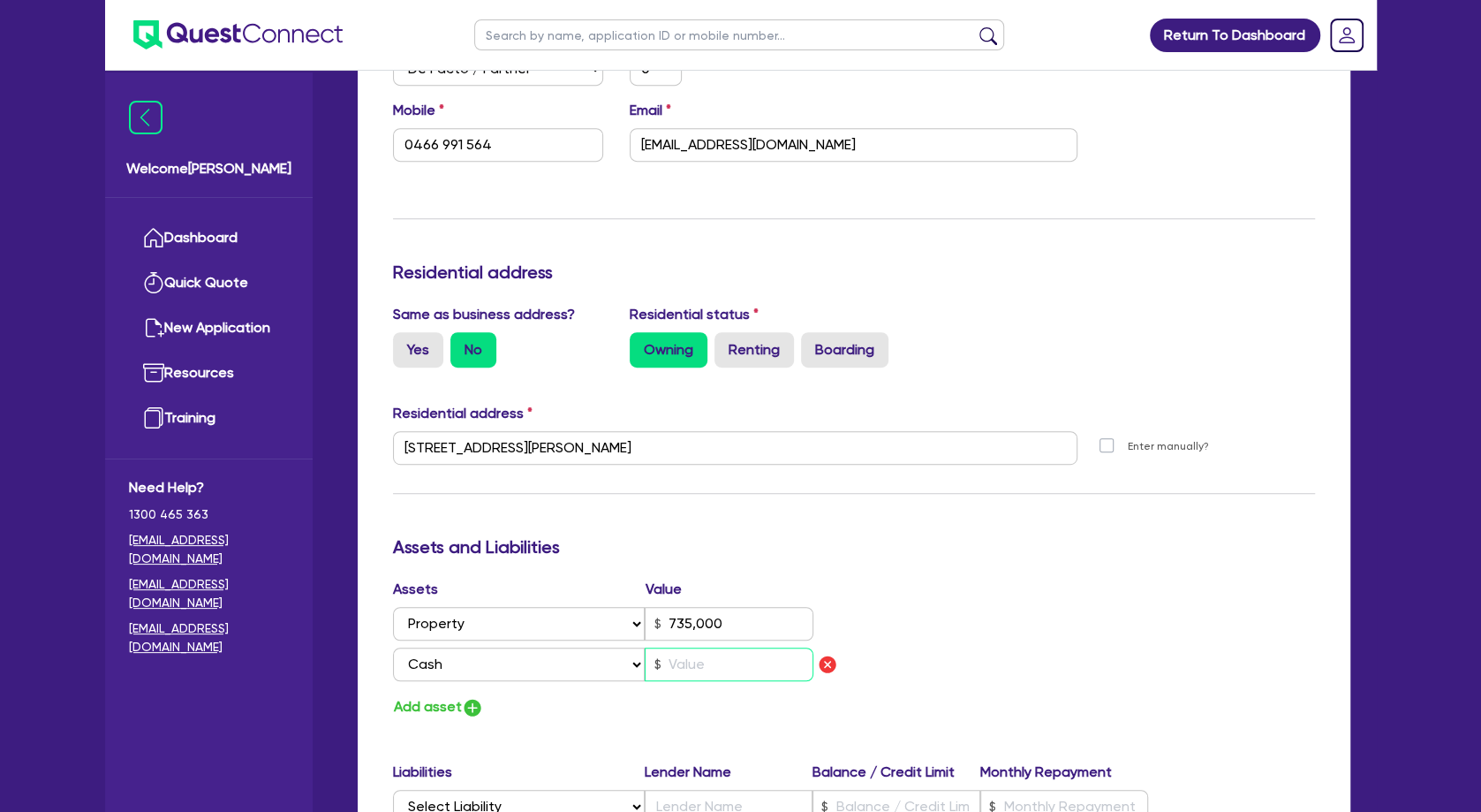
type input "735,000"
type input "9"
type input "0"
type input "0466 991 564"
type input "735,000"
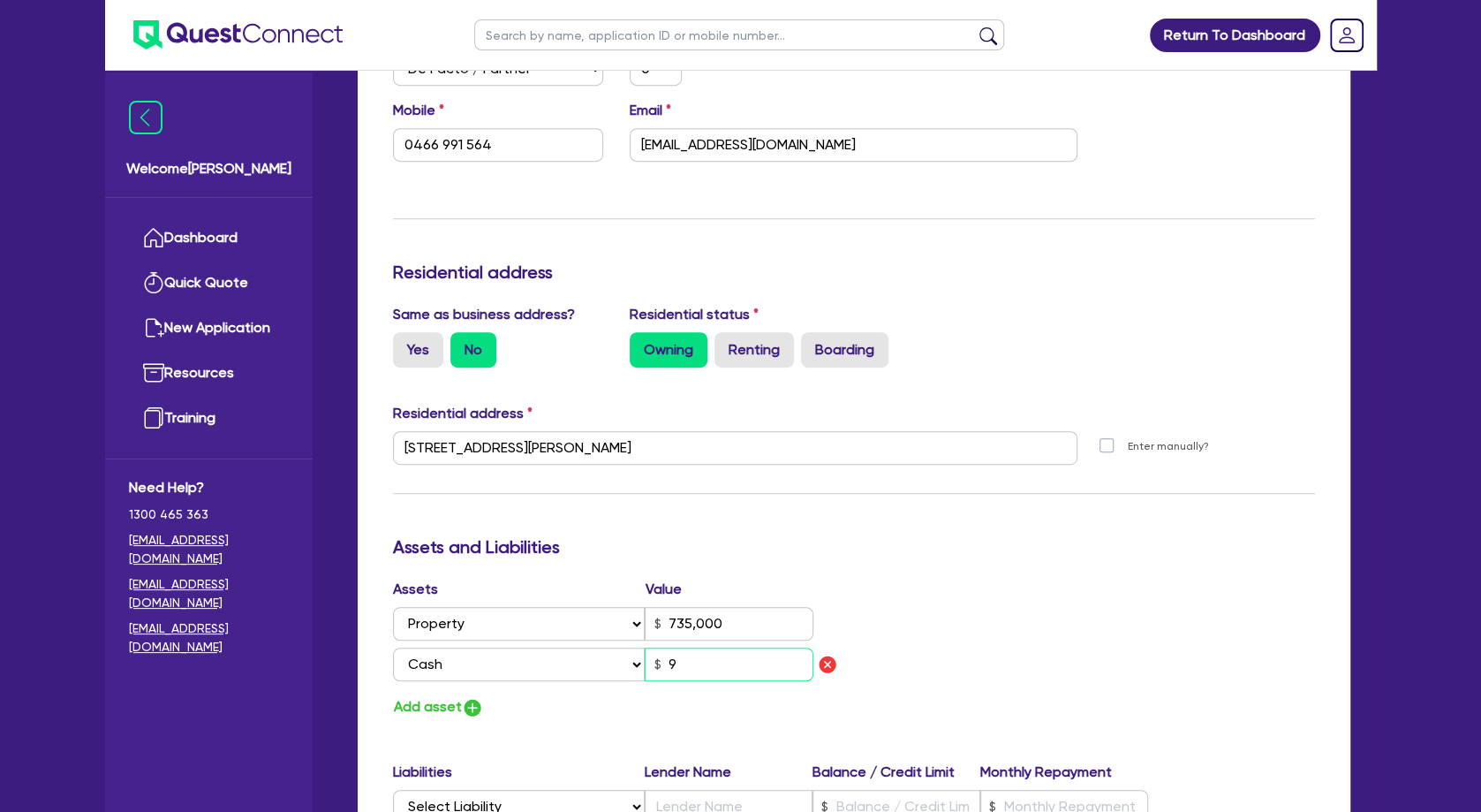
type input "90"
type input "0"
type input "0466 991 564"
type input "735,000"
type input "900"
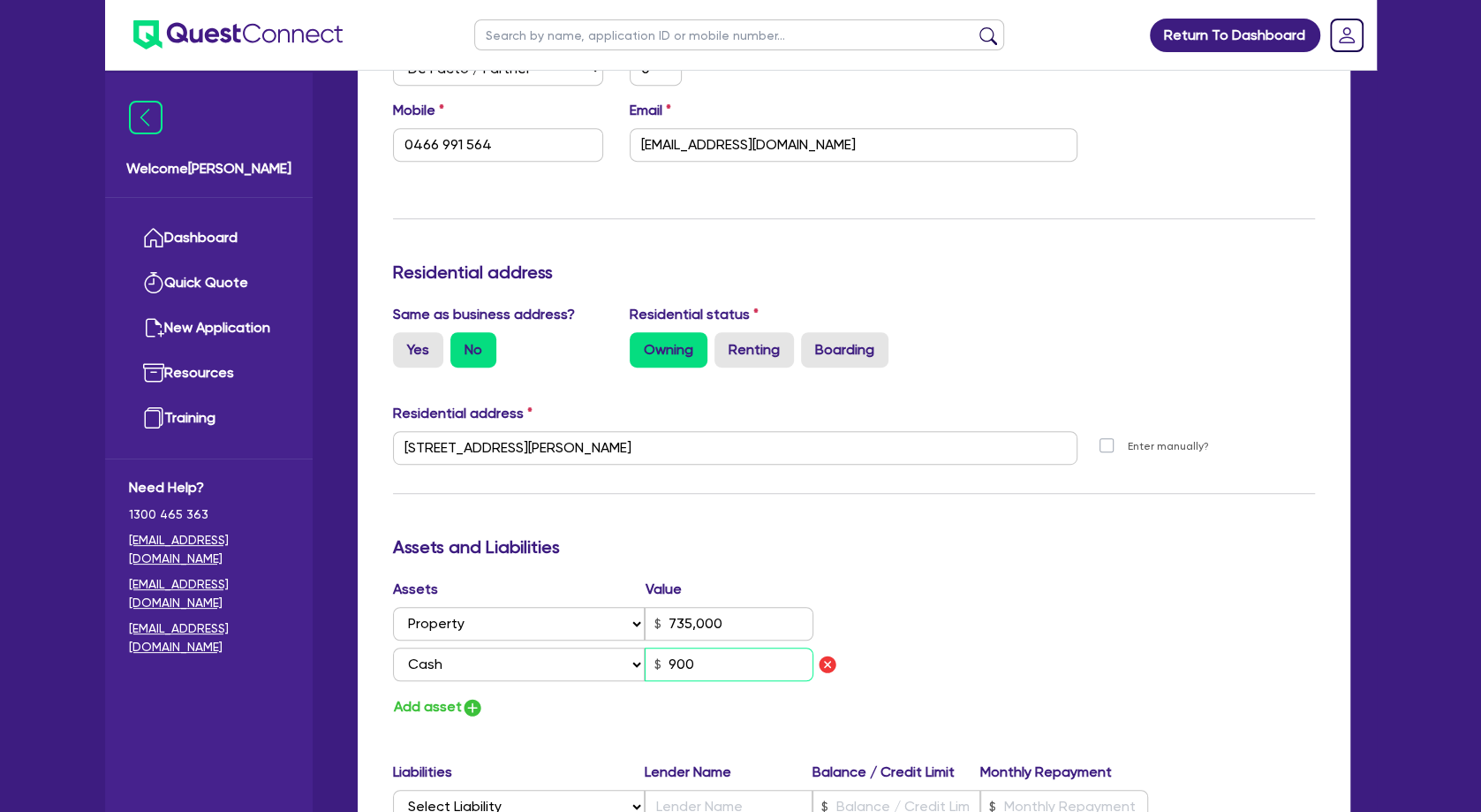
type input "0"
type input "0466 991 564"
type input "735,000"
type input "9,000"
type input "0"
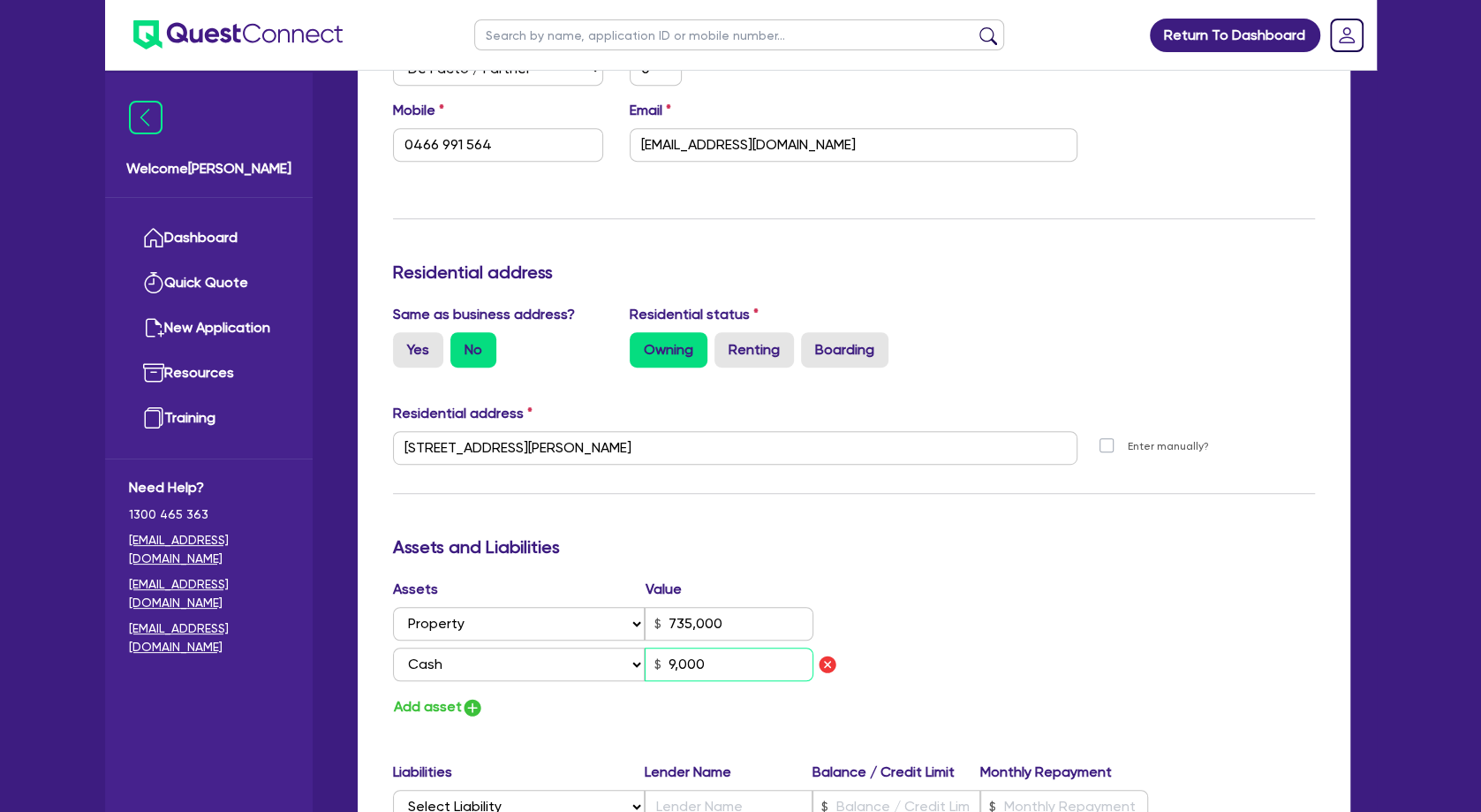
type input "0466 991 564"
type input "735,000"
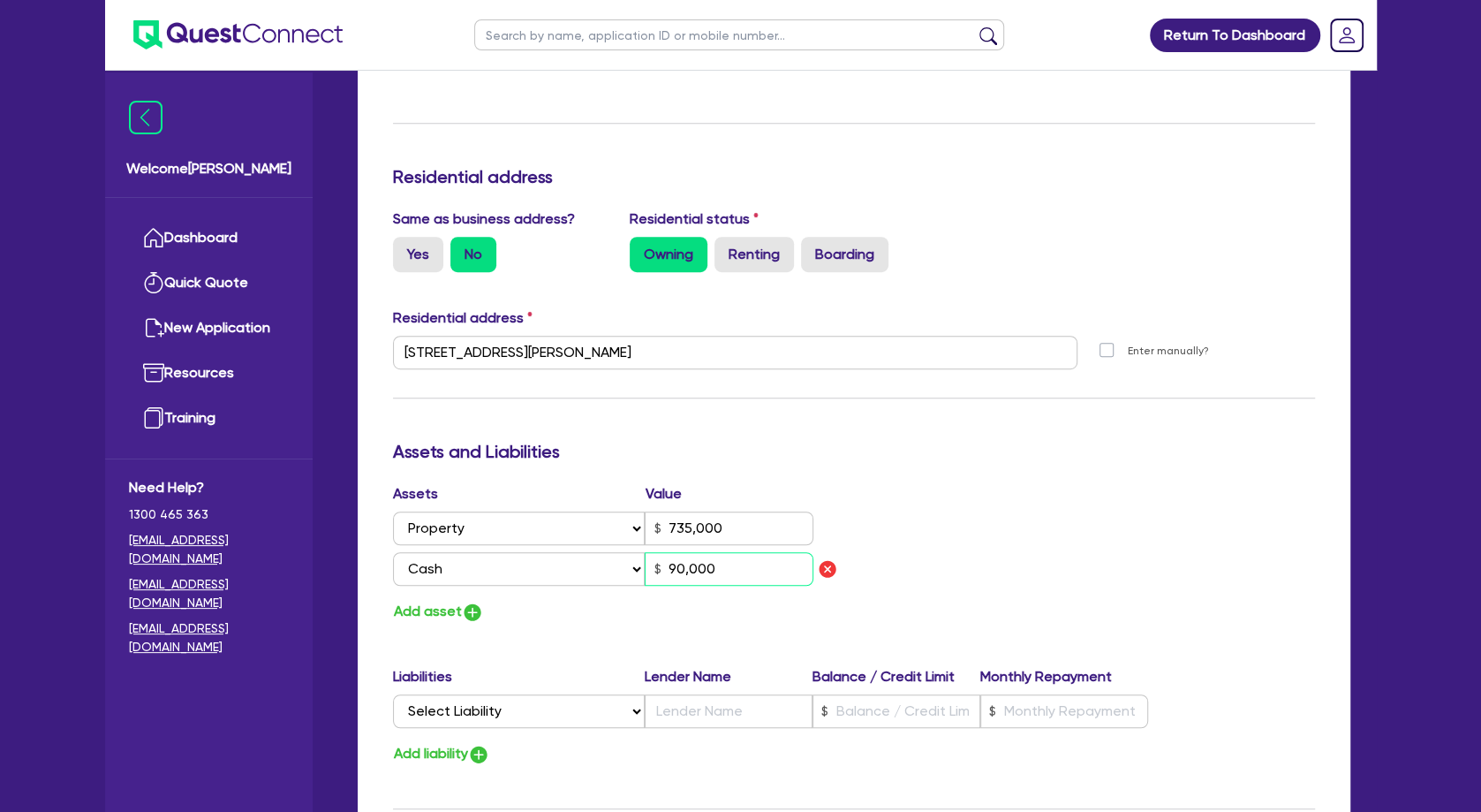
type input "90,000"
click at [436, 608] on button "Add asset" at bounding box center [438, 611] width 91 height 24
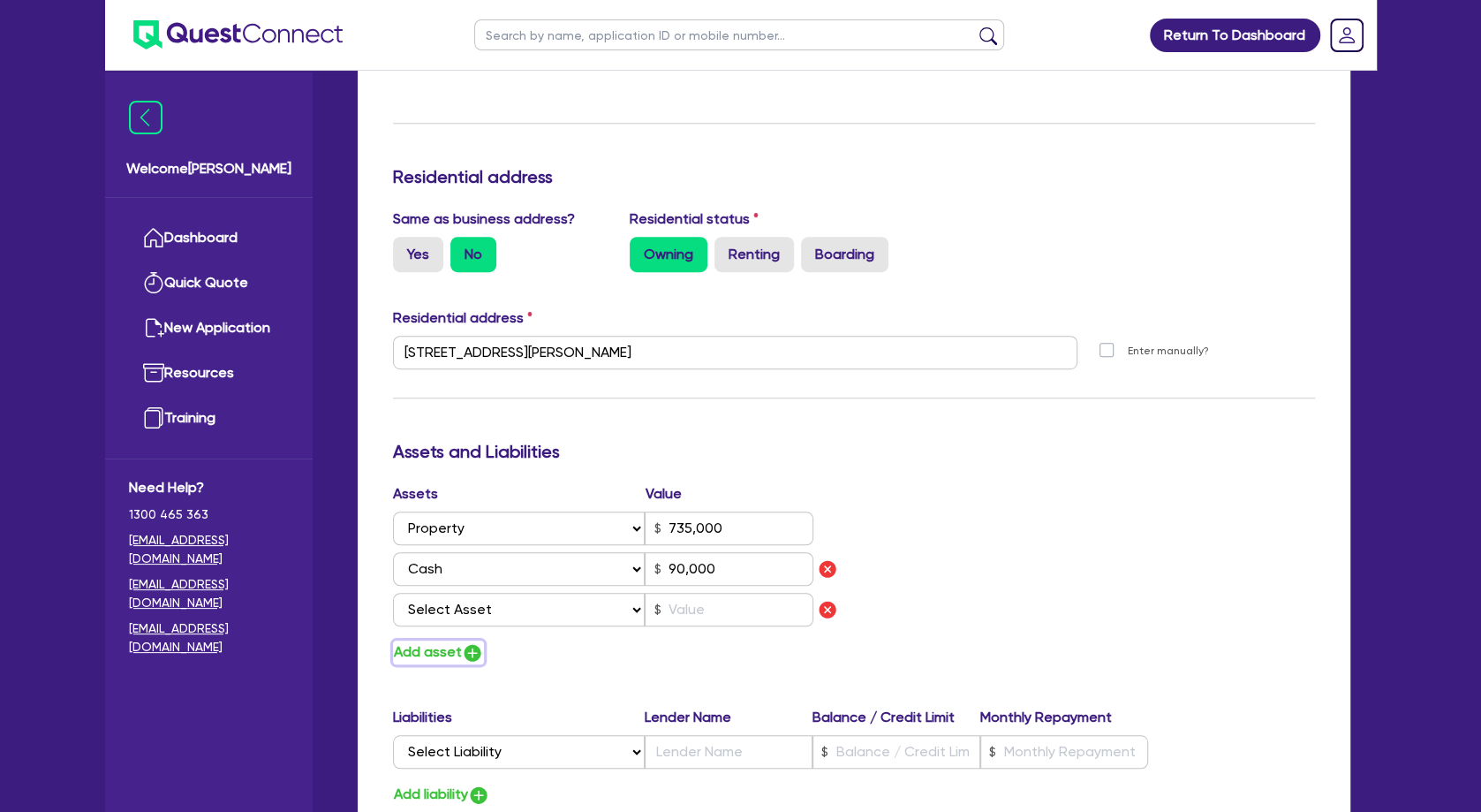
type input "0"
type input "0466 991 564"
type input "735,000"
type input "90,000"
click at [393, 593] on select "Select Asset Cash Property Investment property Vehicle Truck Trailer Equipment …" at bounding box center [519, 609] width 253 height 33
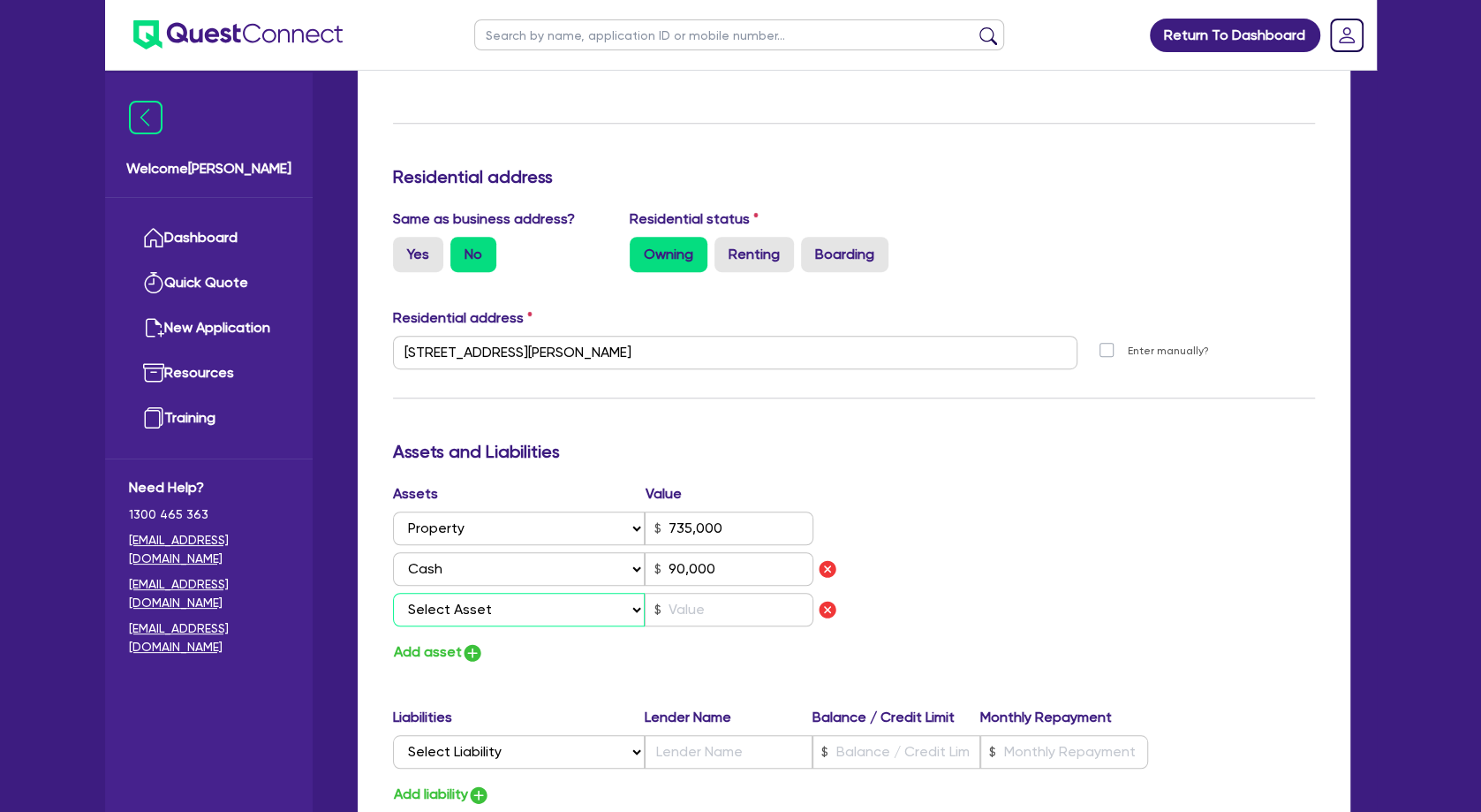
select select "VEHICLE"
click option "Vehicle" at bounding box center [0, 0] width 0 height 0
type input "0"
type input "0466 991 564"
type input "735,000"
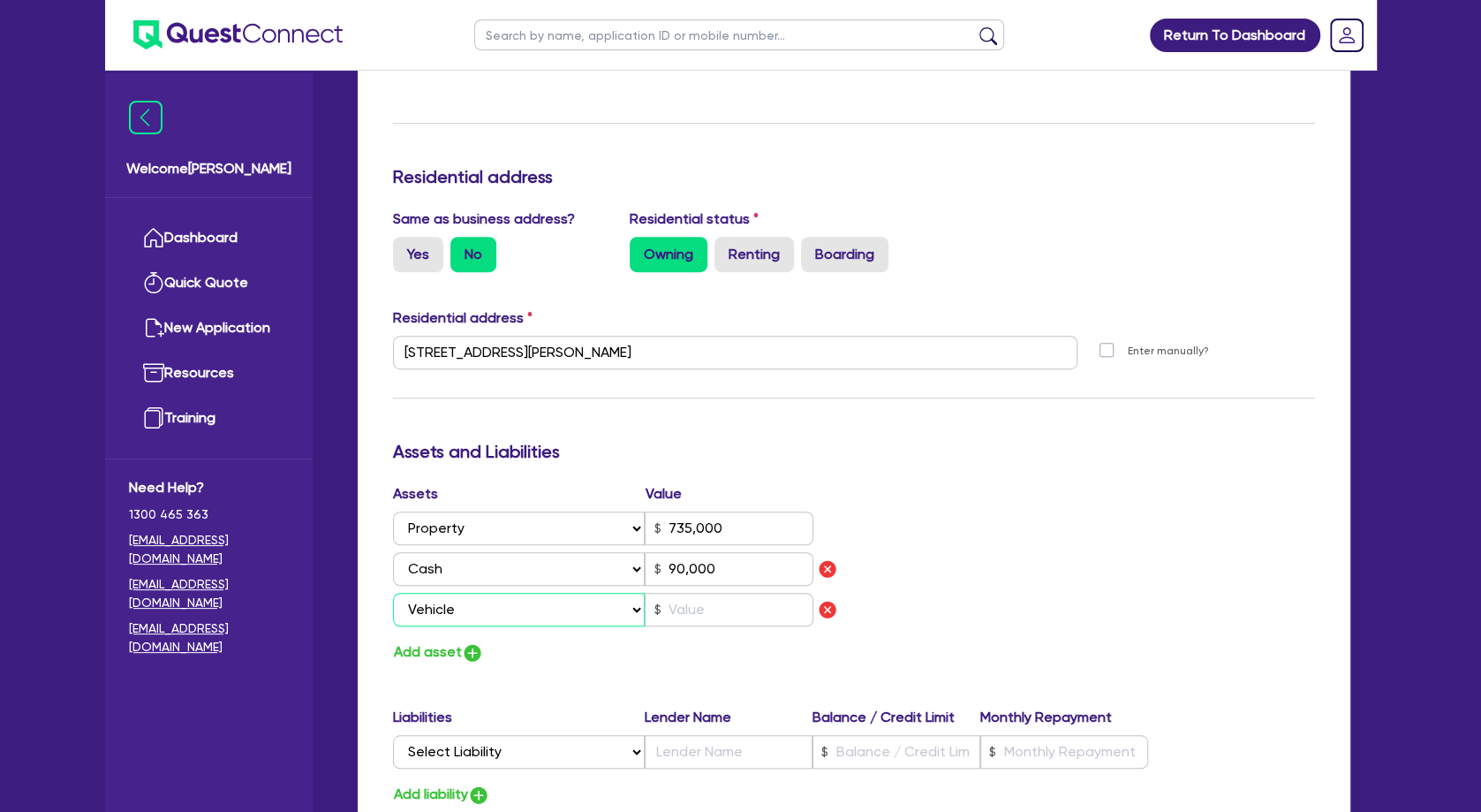
type input "90,000"
click at [696, 605] on input "text" at bounding box center [729, 609] width 168 height 33
type input "0"
type input "0466 991 564"
type input "735,000"
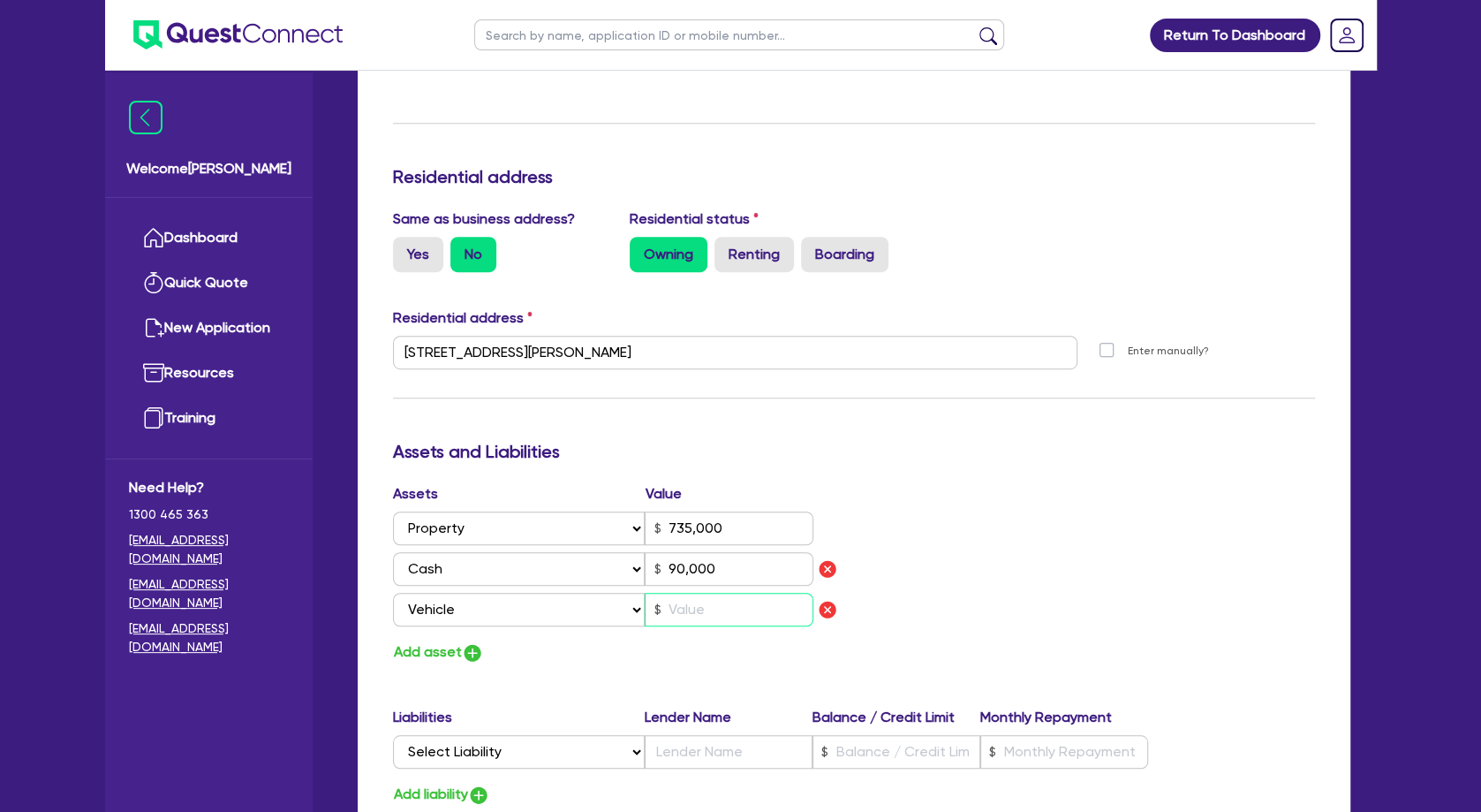
type input "90,000"
type input "6"
type input "0"
type input "0466 991 564"
type input "735,000"
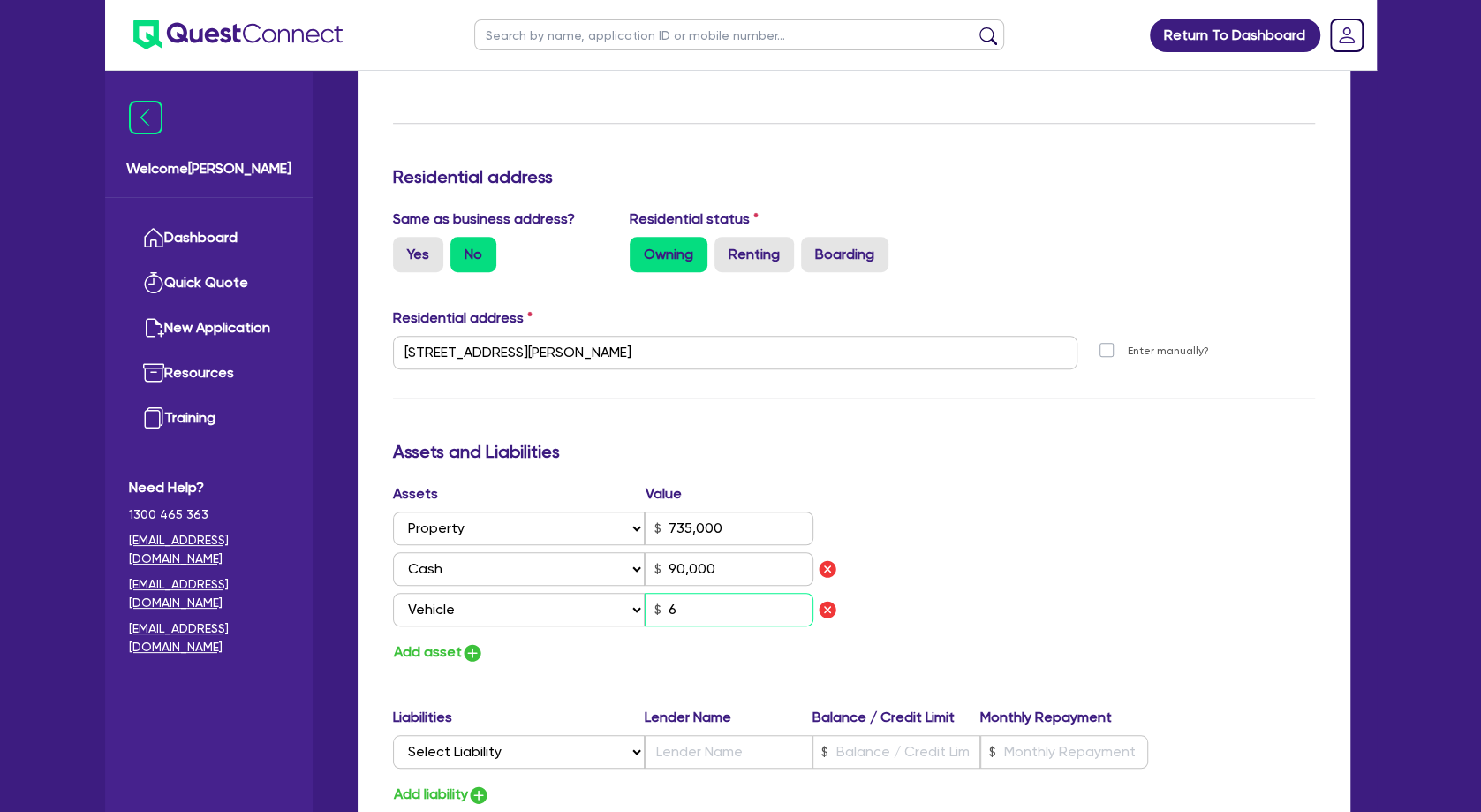
type input "90,000"
type input "68"
type input "0"
type input "0466 991 564"
type input "735,000"
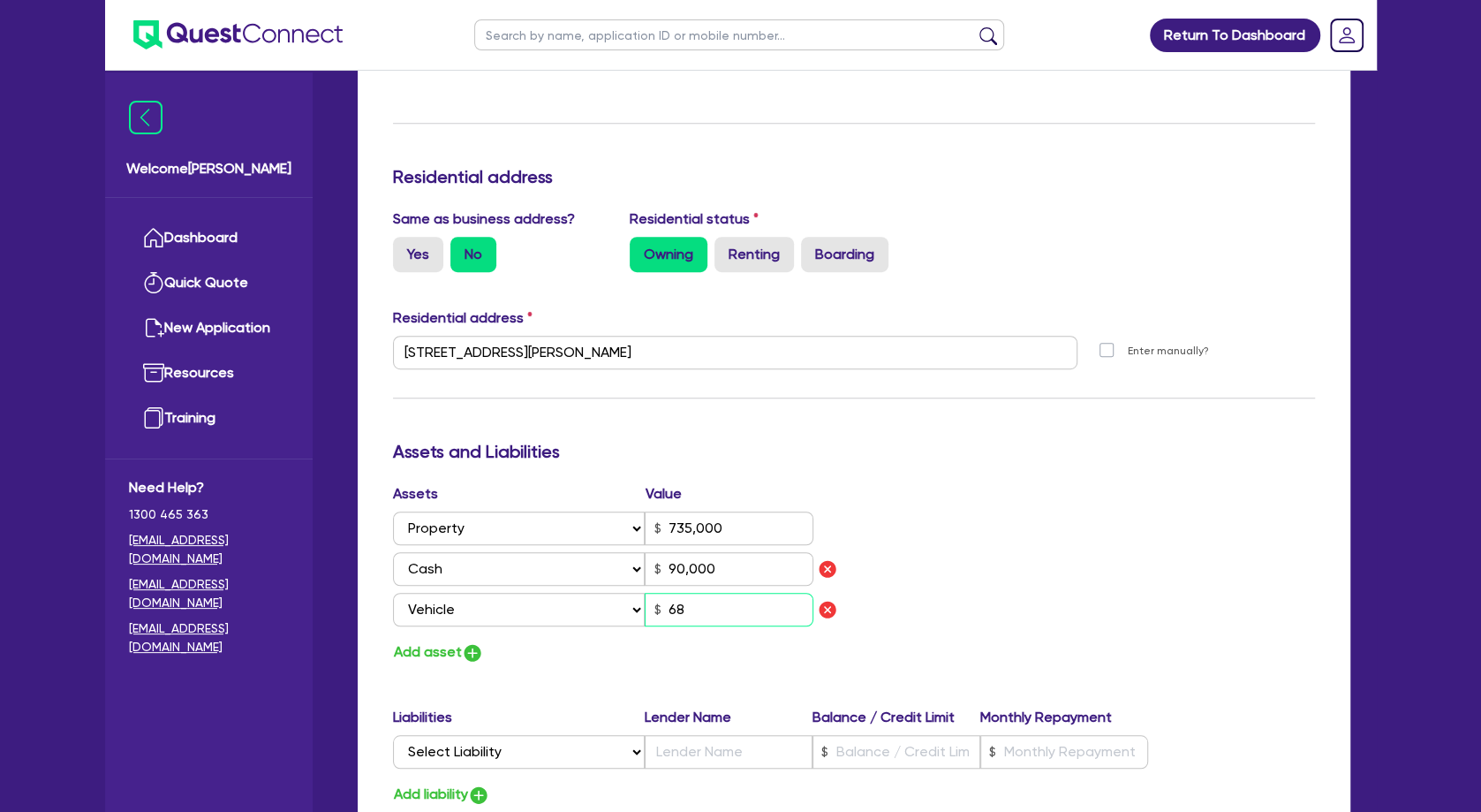
type input "90,000"
type input "680"
type input "0"
type input "0466 991 564"
type input "735,000"
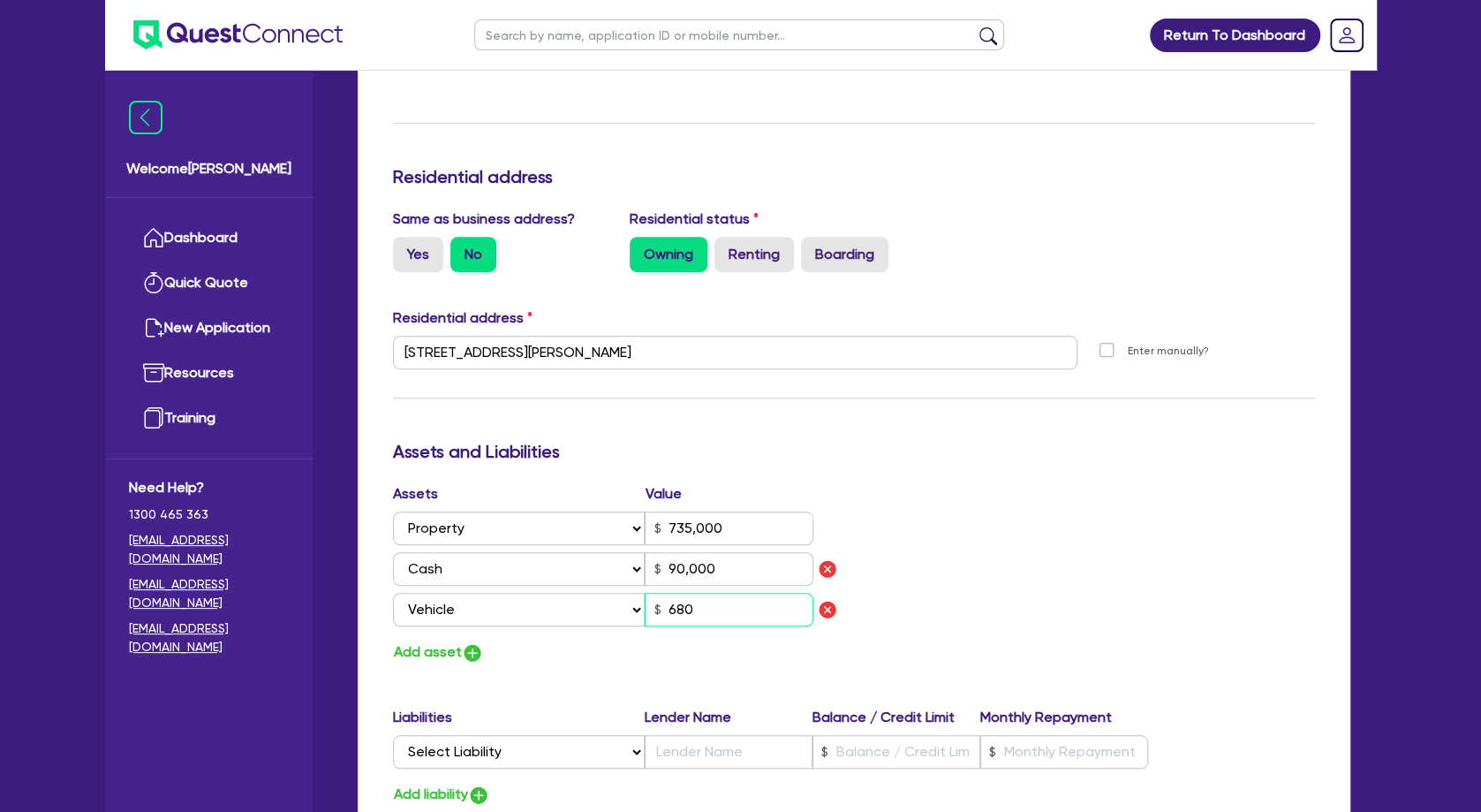
type input "90,000"
type input "6,800"
type input "0"
type input "0466 991 564"
type input "735,000"
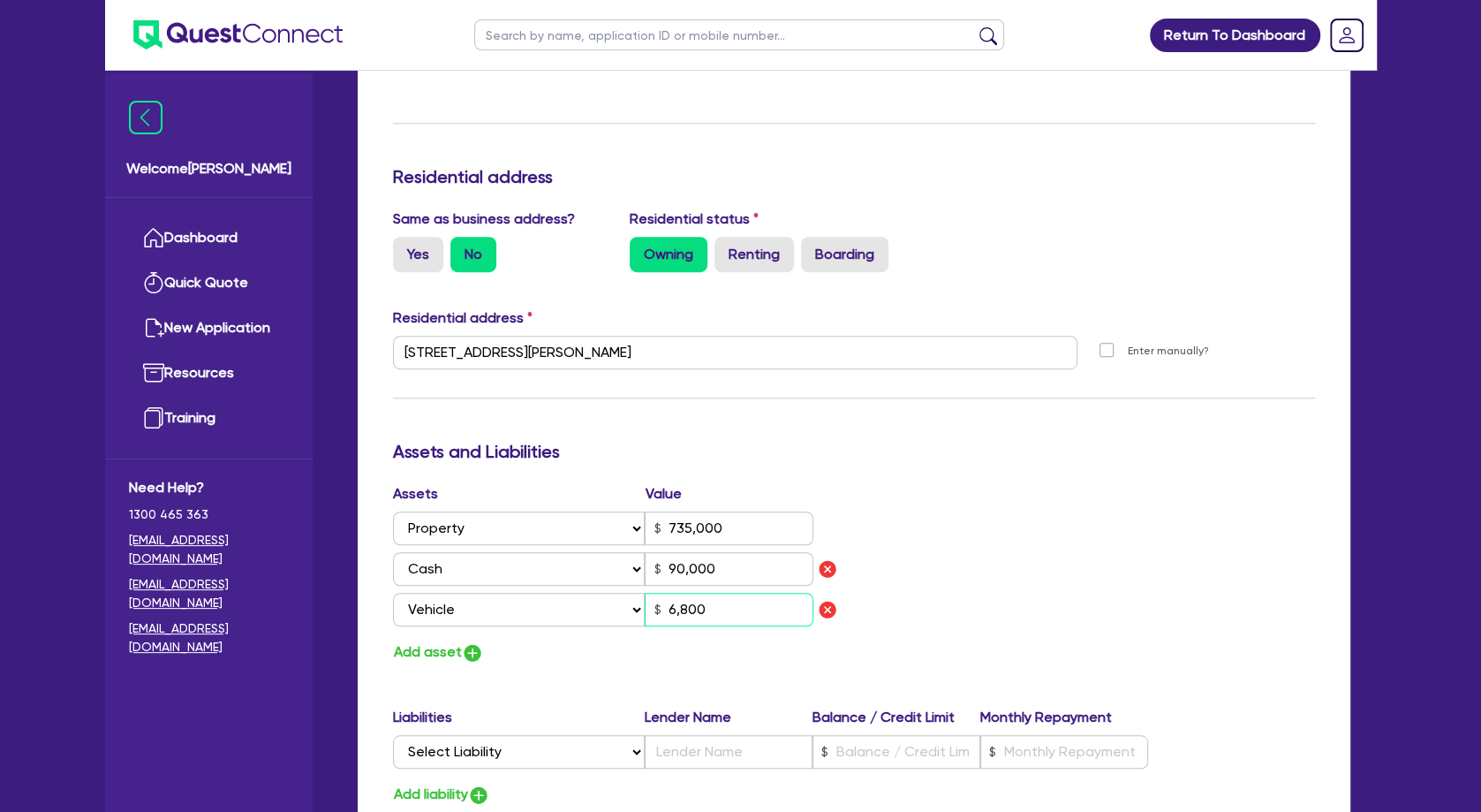
type input "90,000"
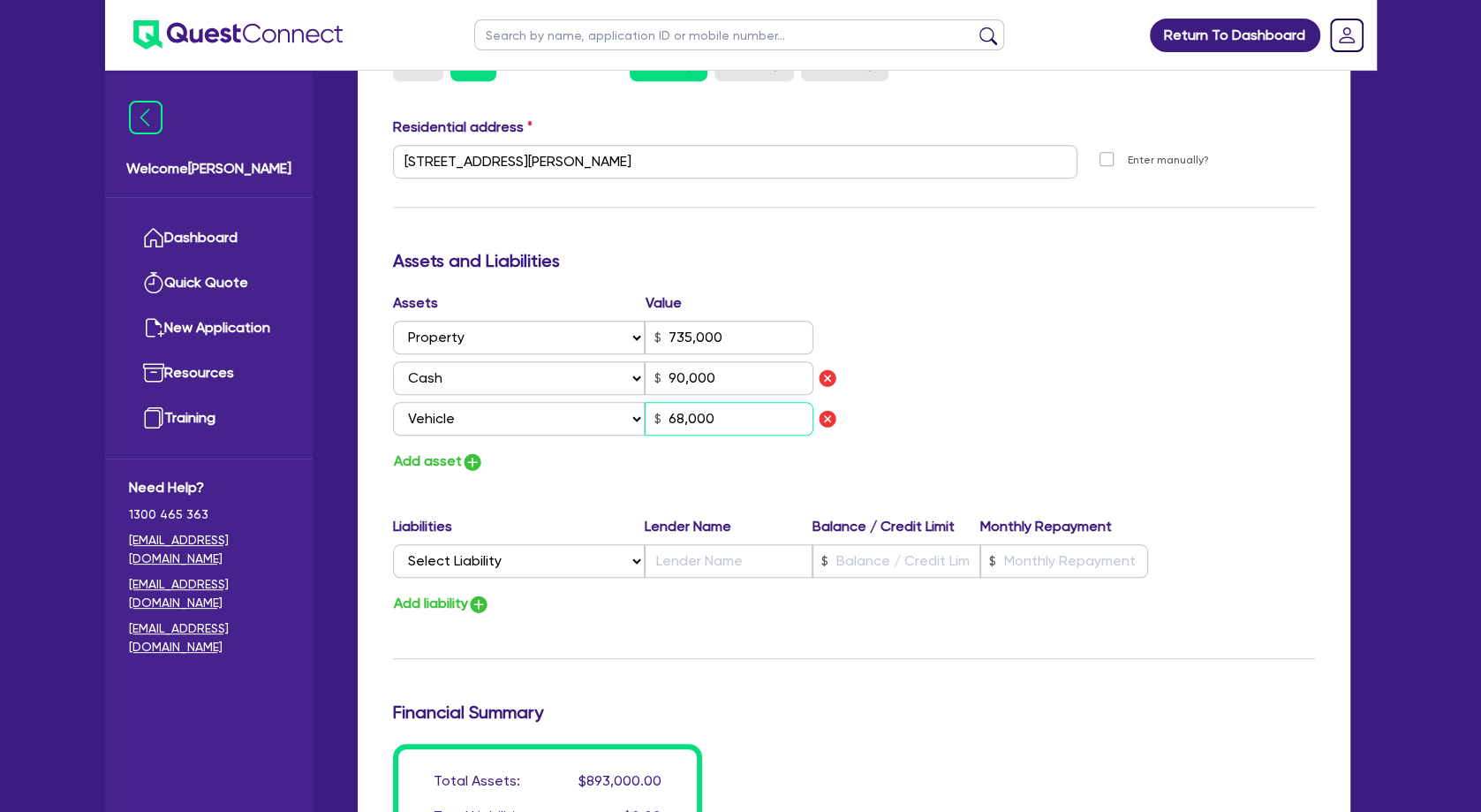
type input "68,000"
click at [433, 461] on button "Add asset" at bounding box center [438, 461] width 91 height 24
type input "0"
type input "0466 991 564"
type input "735,000"
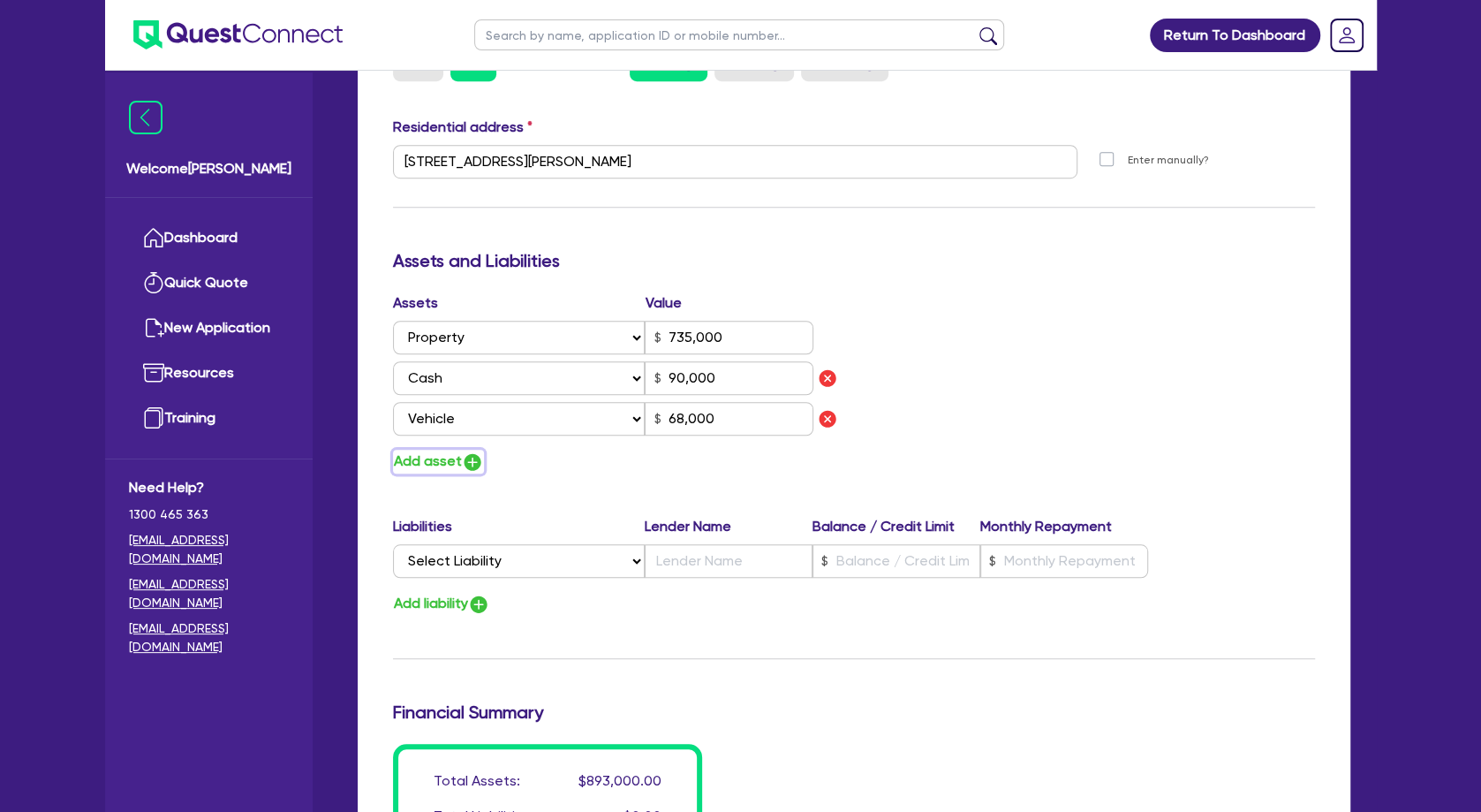
type input "90,000"
type input "68,000"
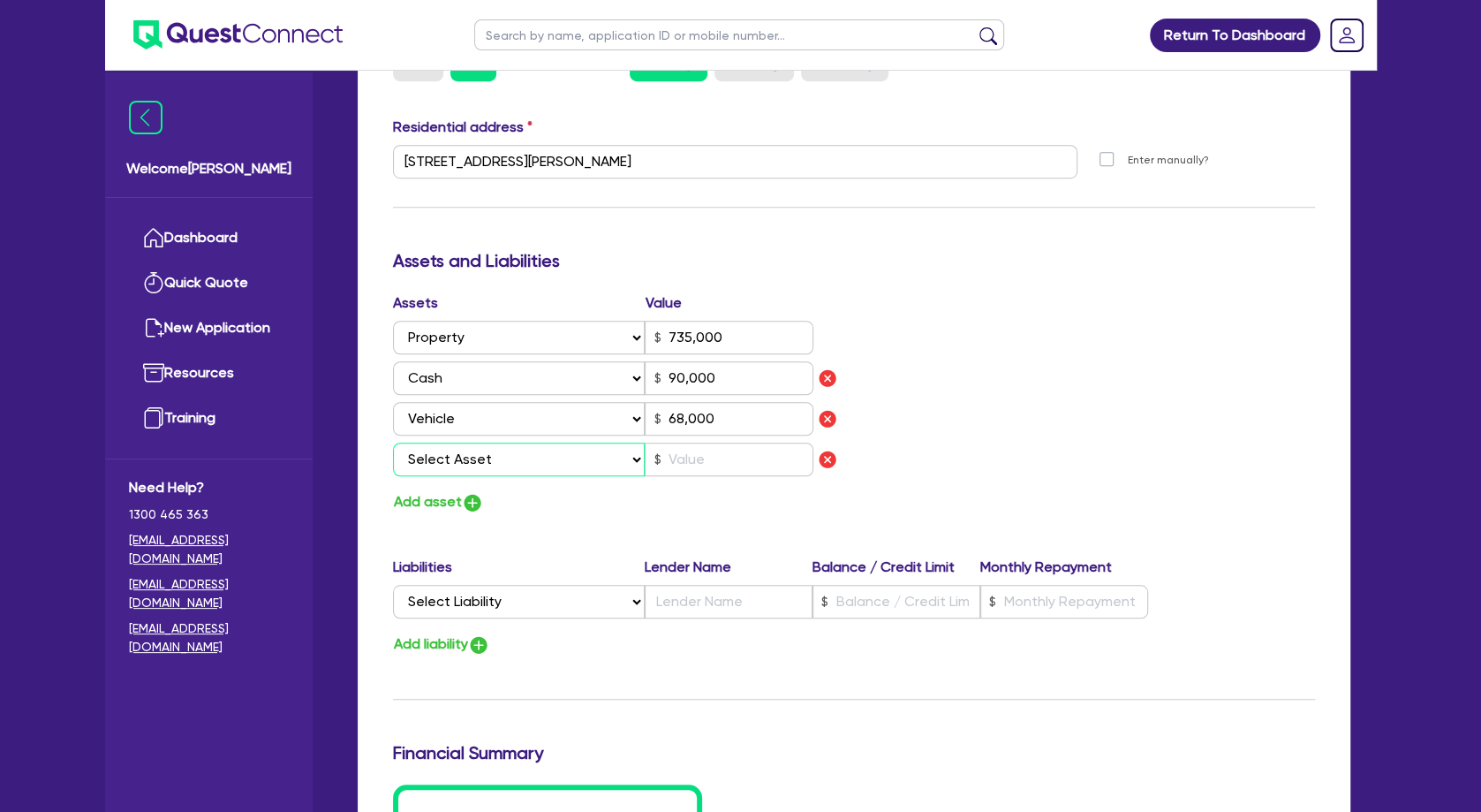
click at [393, 442] on select "Select Asset Cash Property Investment property Vehicle Truck Trailer Equipment …" at bounding box center [519, 459] width 253 height 33
select select "OTHER"
click option "Other asset" at bounding box center [0, 0] width 0 height 0
type input "0"
type input "0466 991 564"
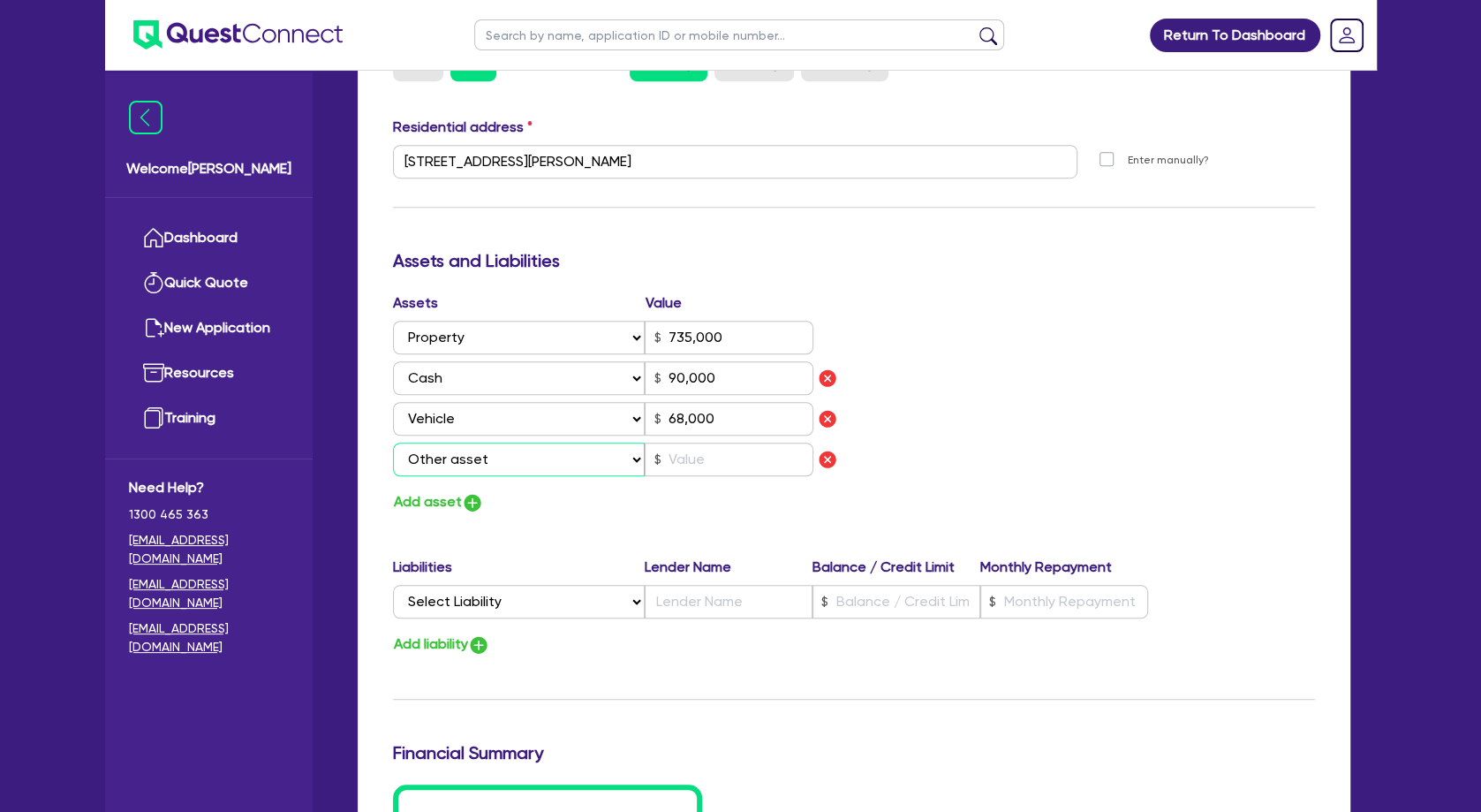
type input "735,000"
type input "90,000"
type input "68,000"
click at [697, 464] on input "text" at bounding box center [729, 459] width 168 height 33
type input "0"
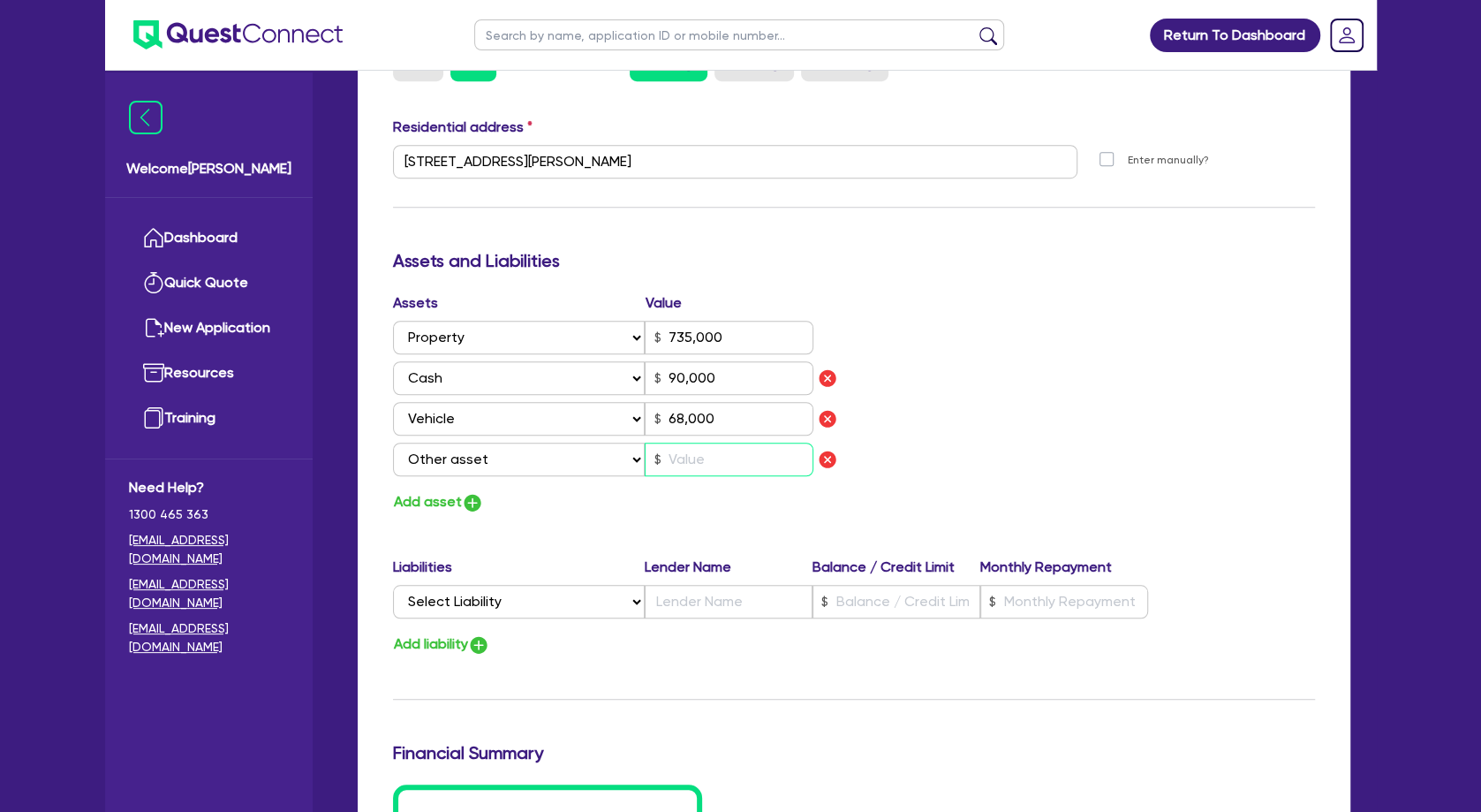
type input "0466 991 564"
type input "735,000"
type input "90,000"
type input "68,000"
type input "4"
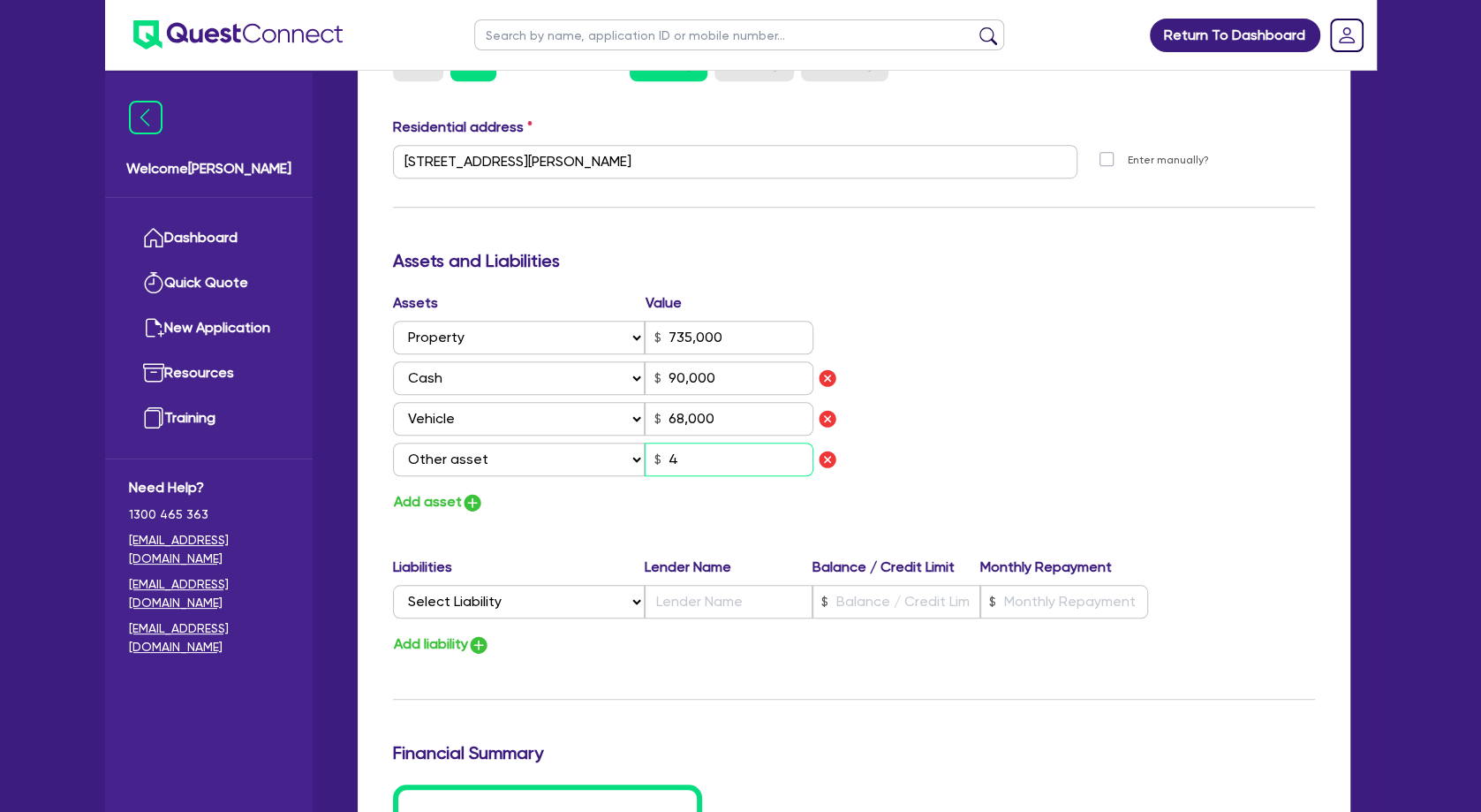
type input "0"
type input "0466 991 564"
type input "735,000"
type input "90,000"
type input "68,000"
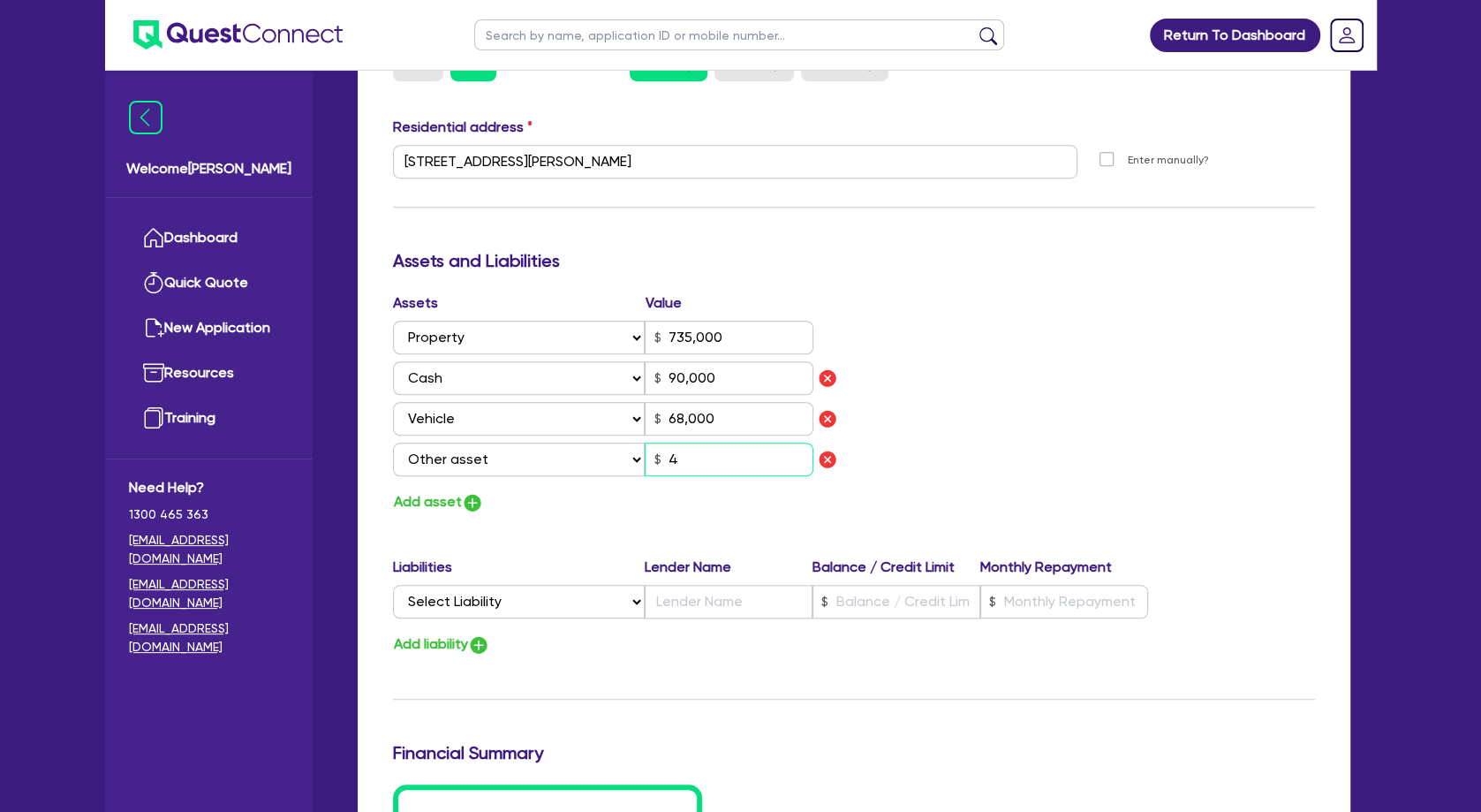
type input "42"
type input "0"
type input "0466 991 564"
type input "735,000"
type input "90,000"
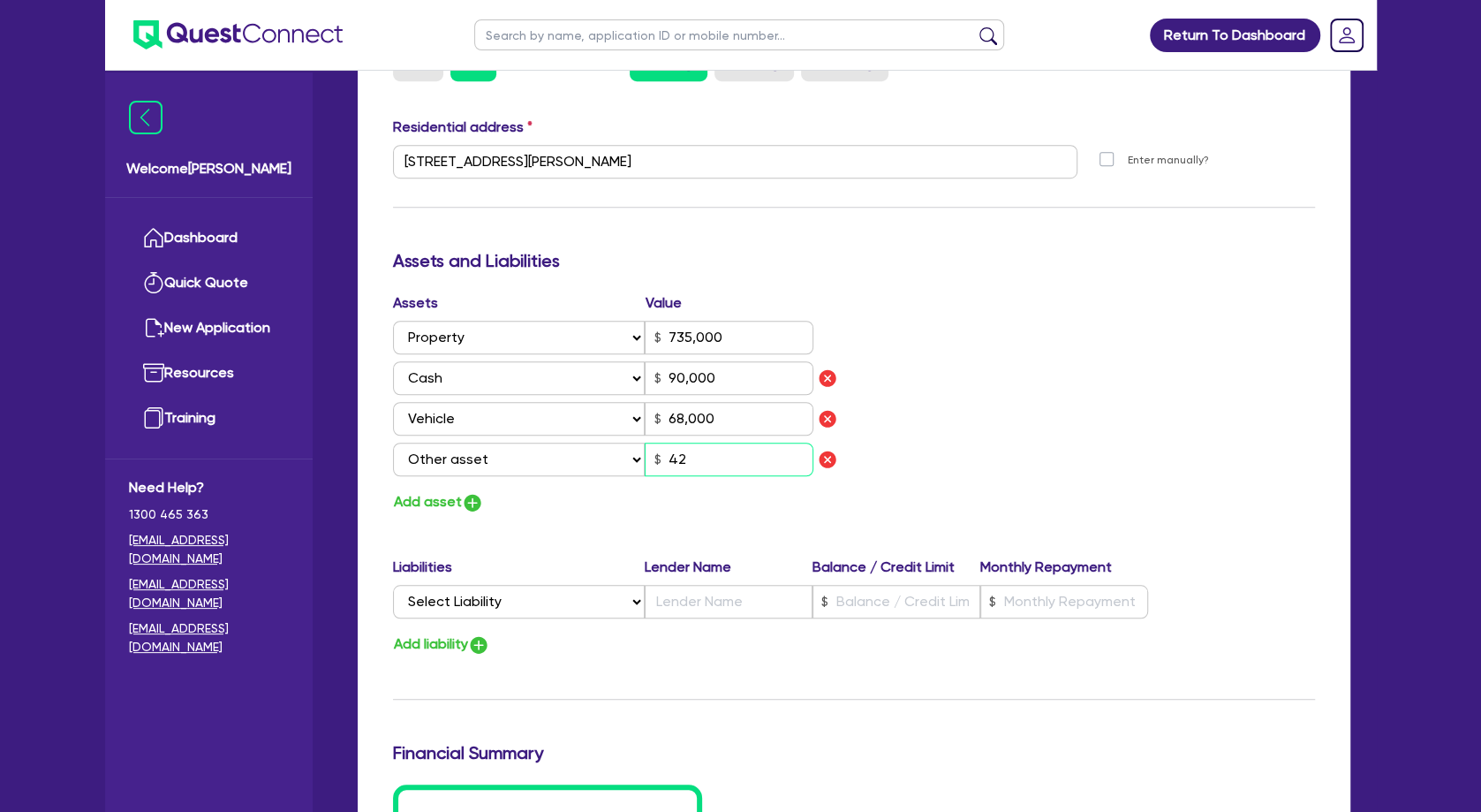
type input "68,000"
type input "420"
type input "0"
type input "0466 991 564"
type input "735,000"
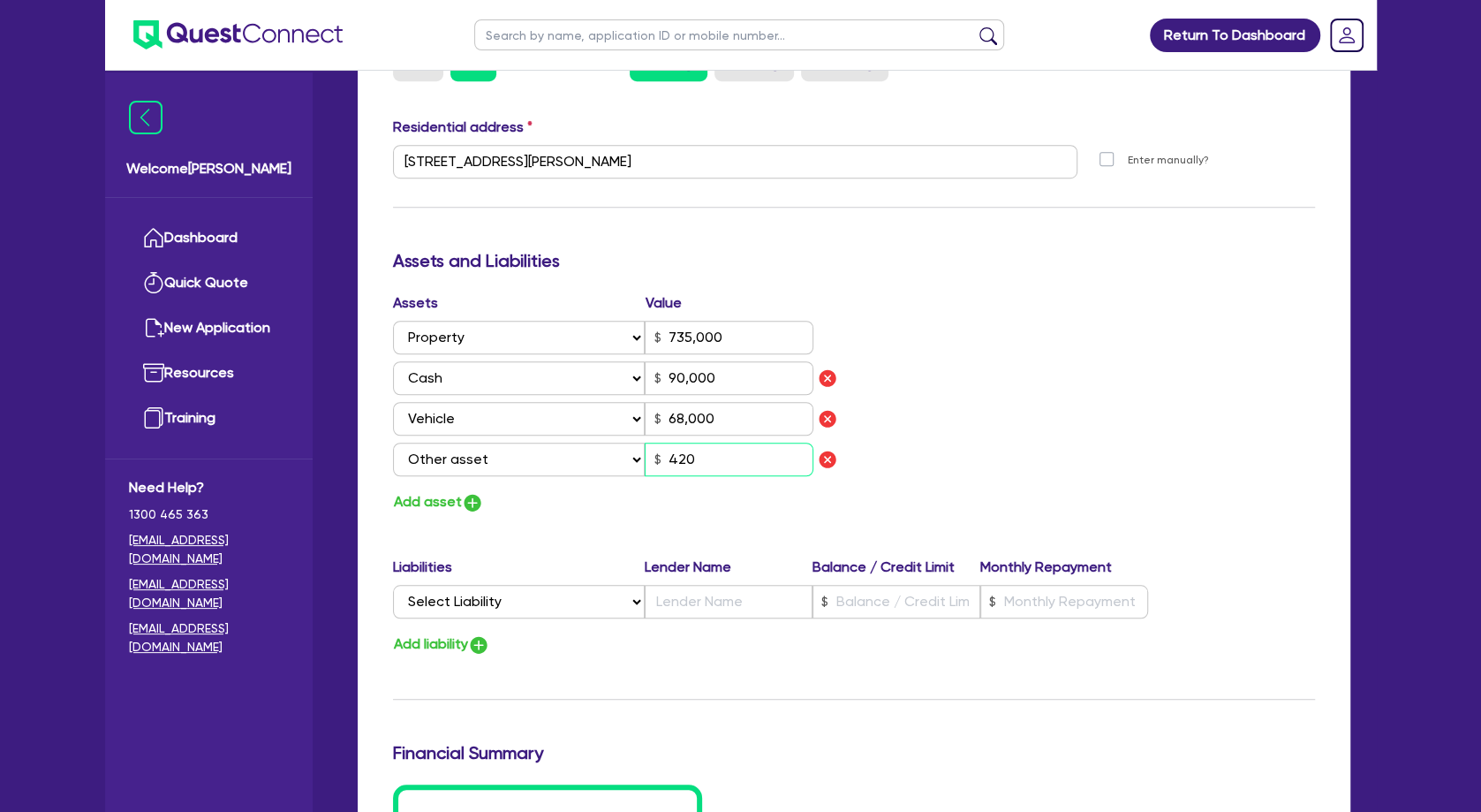
type input "90,000"
type input "68,000"
type input "4,200"
type input "0"
type input "0466 991 564"
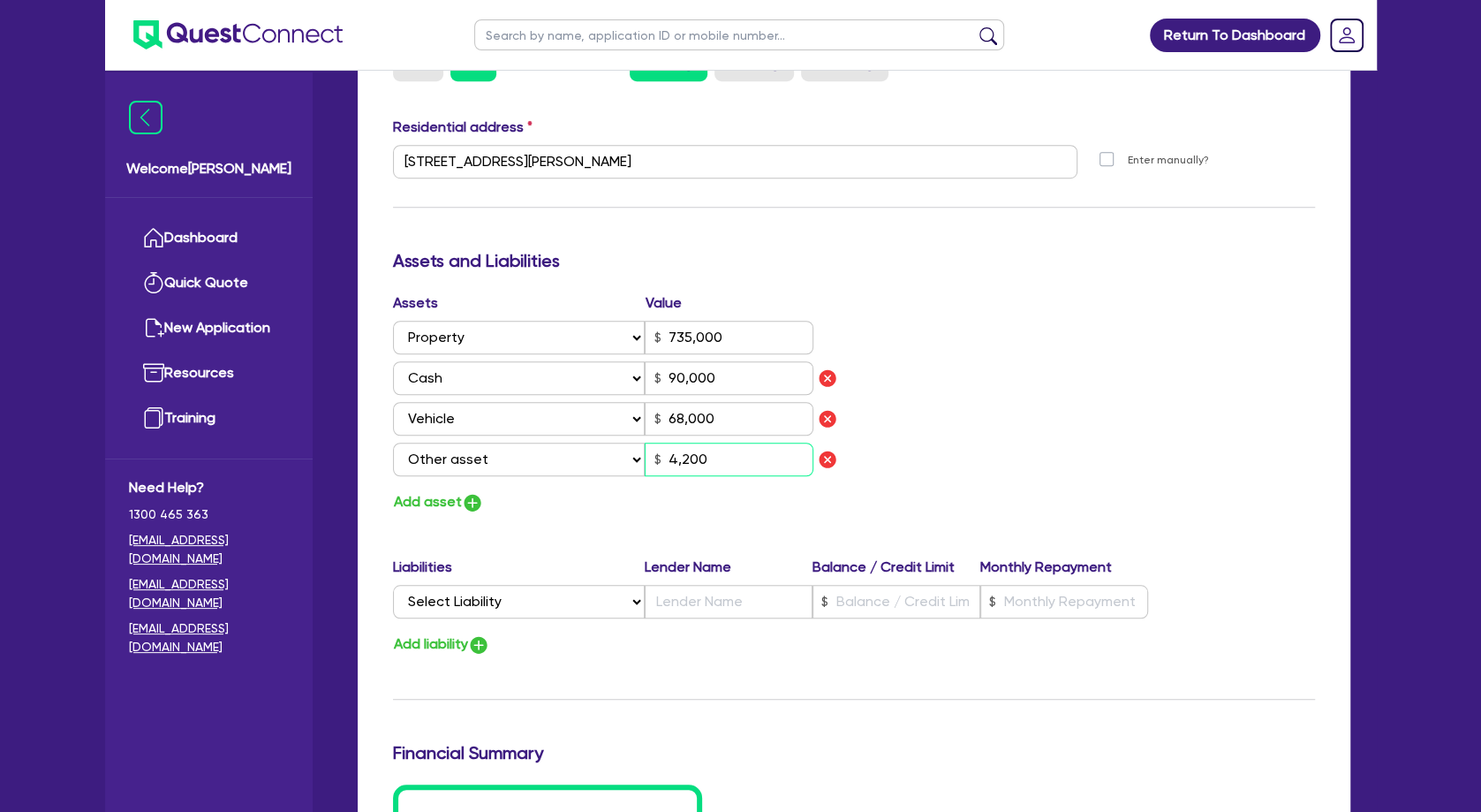
type input "735,000"
type input "90,000"
type input "68,000"
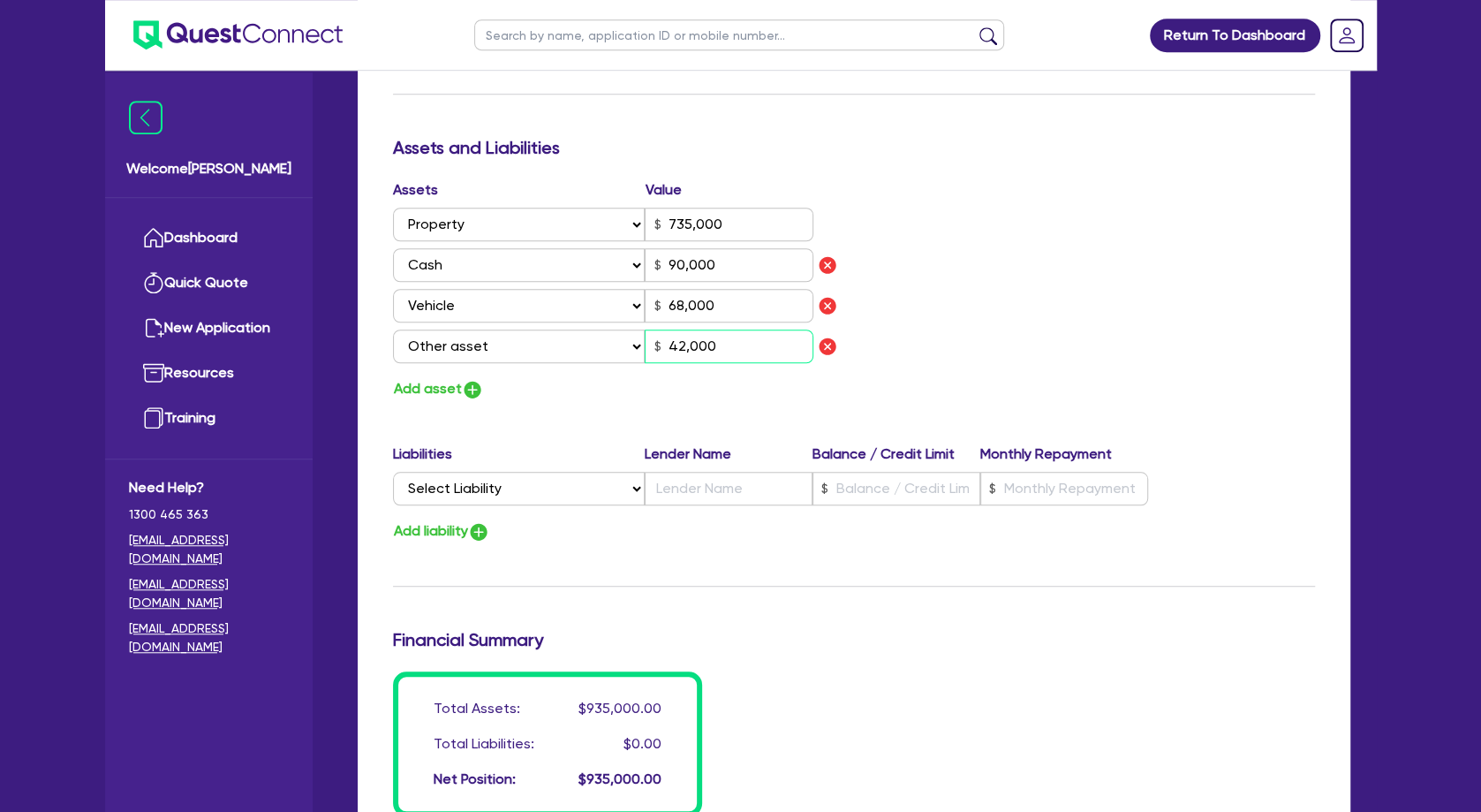
scroll to position [1049, 0]
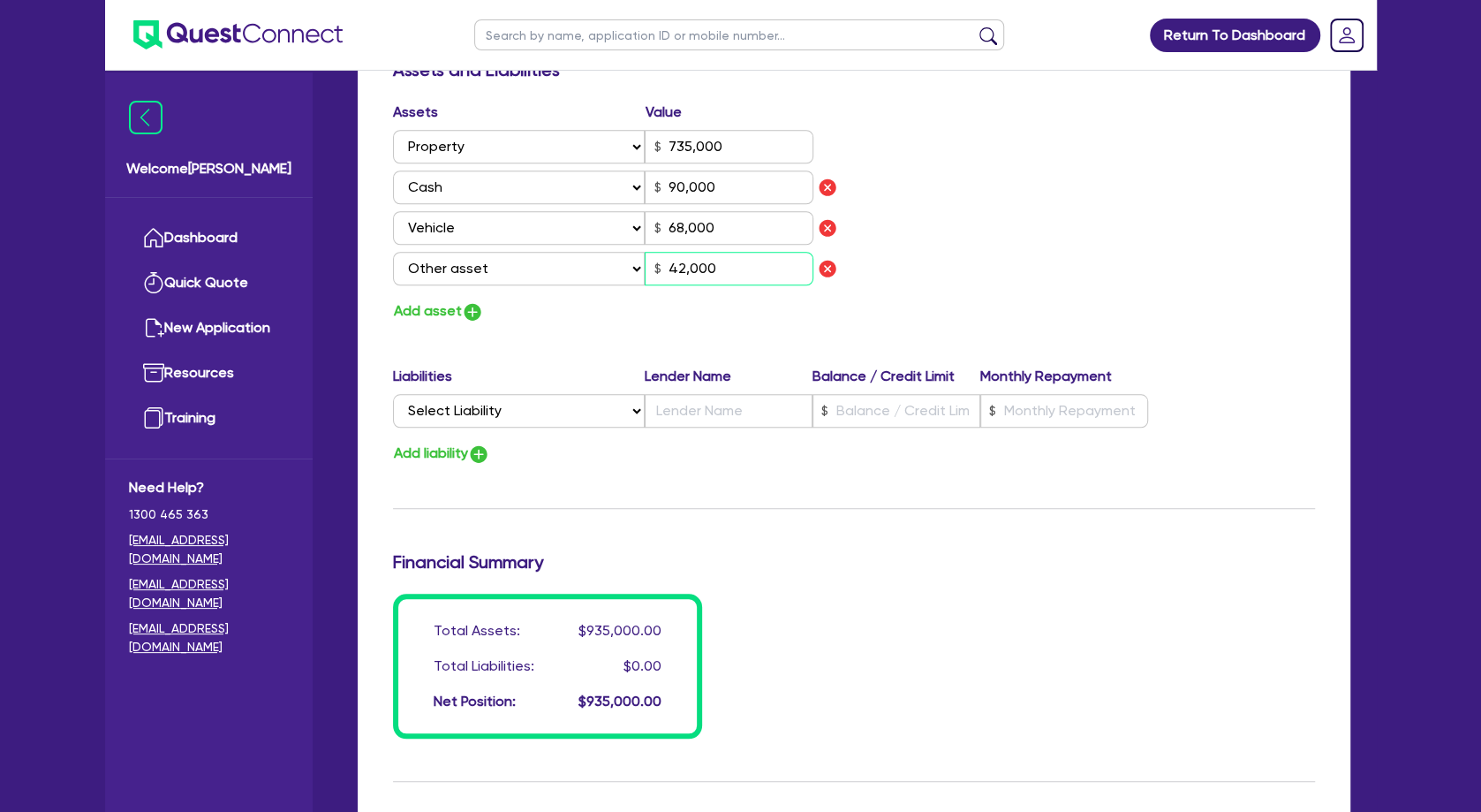
type input "42,000"
click at [393, 394] on select "Select Liability Credit card Mortgage Investment property loan Vehicle loan Tru…" at bounding box center [519, 411] width 252 height 33
select select "MORTGAGE"
click option "Mortgage" at bounding box center [0, 0] width 0 height 0
type input "0"
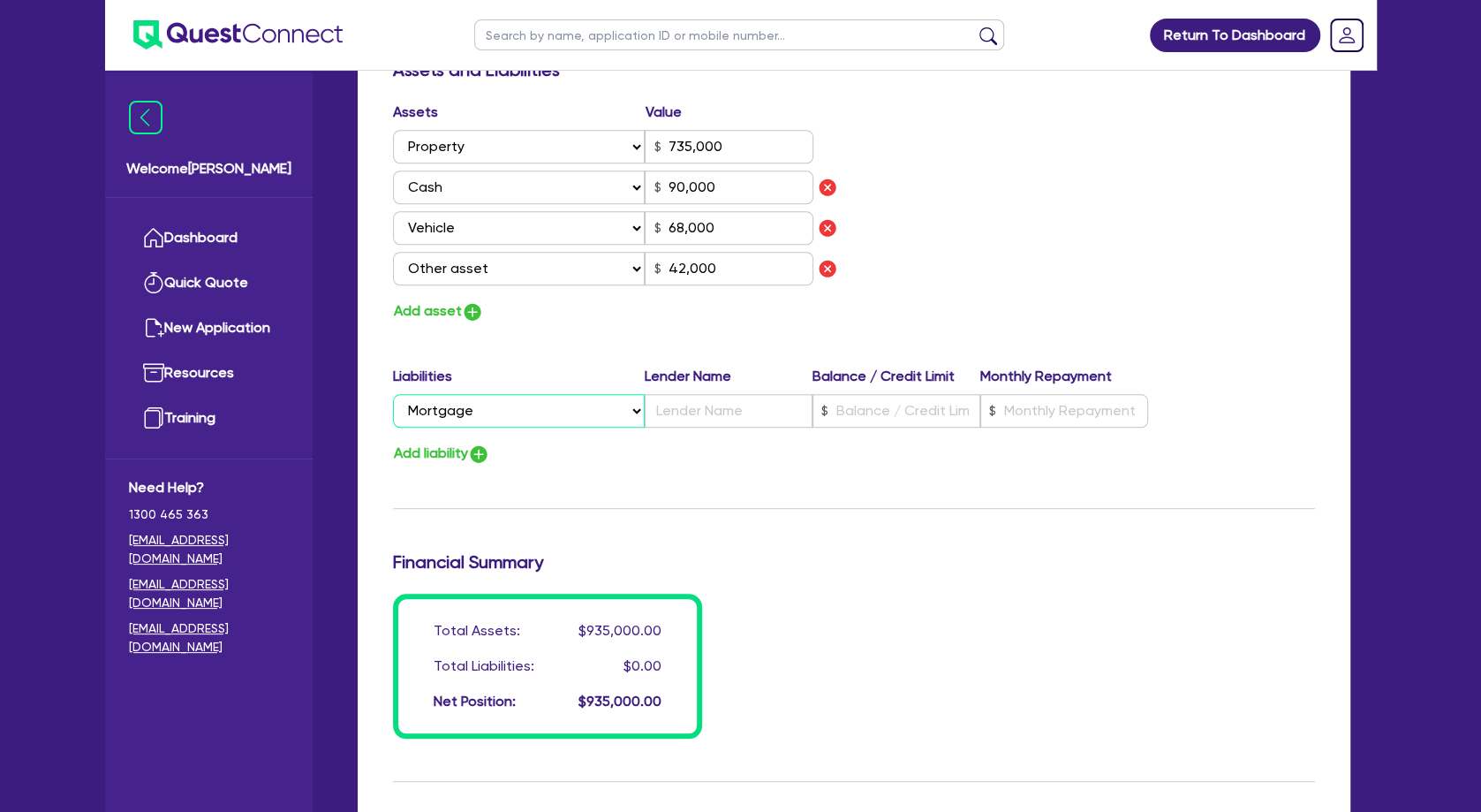
type input "0466 991 564"
type input "735,000"
type input "90,000"
type input "68,000"
type input "42,000"
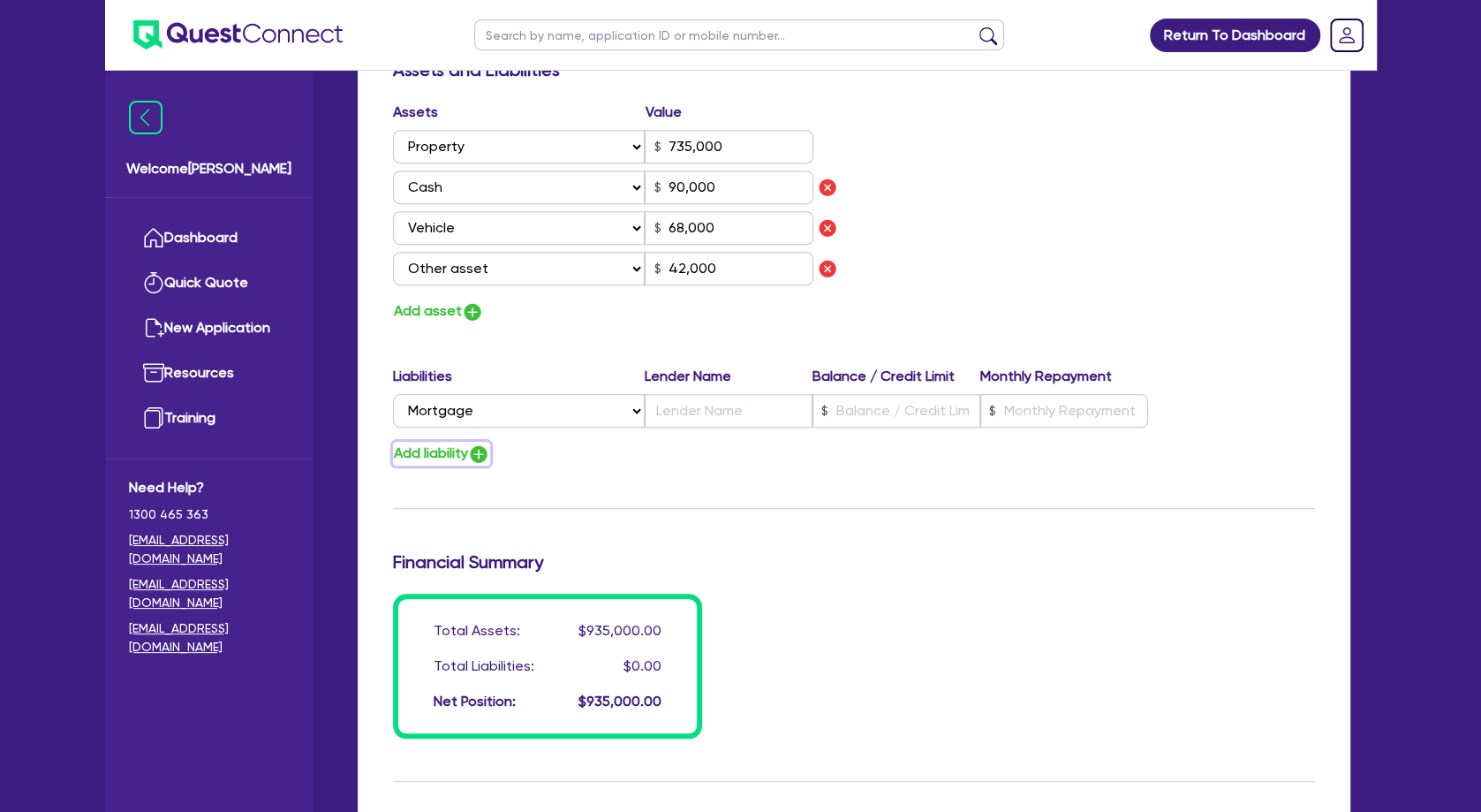
click at [429, 456] on button "Add liability" at bounding box center [441, 453] width 97 height 24
type input "0"
type input "0466 991 564"
type input "735,000"
type input "90,000"
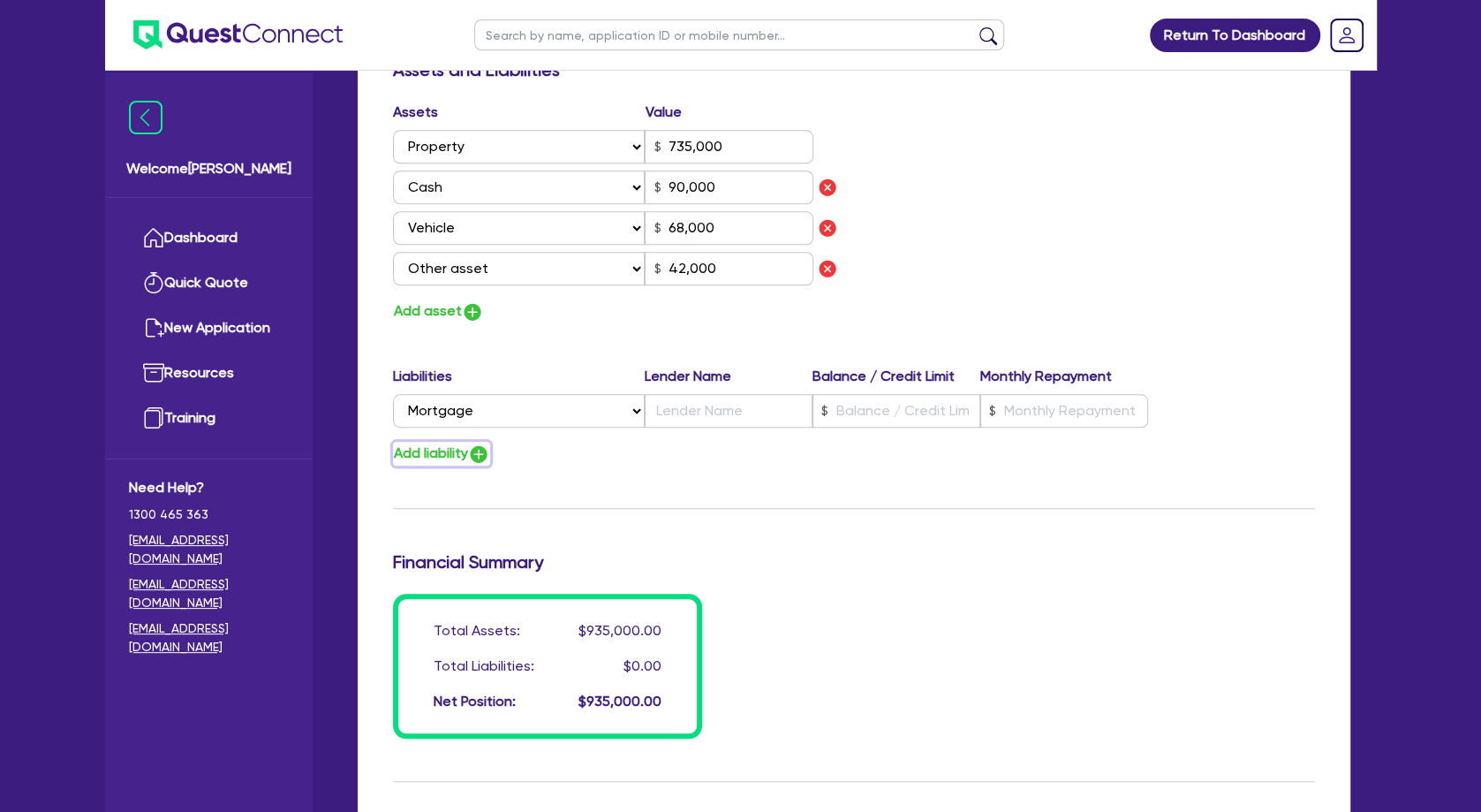
type input "68,000"
type input "42,000"
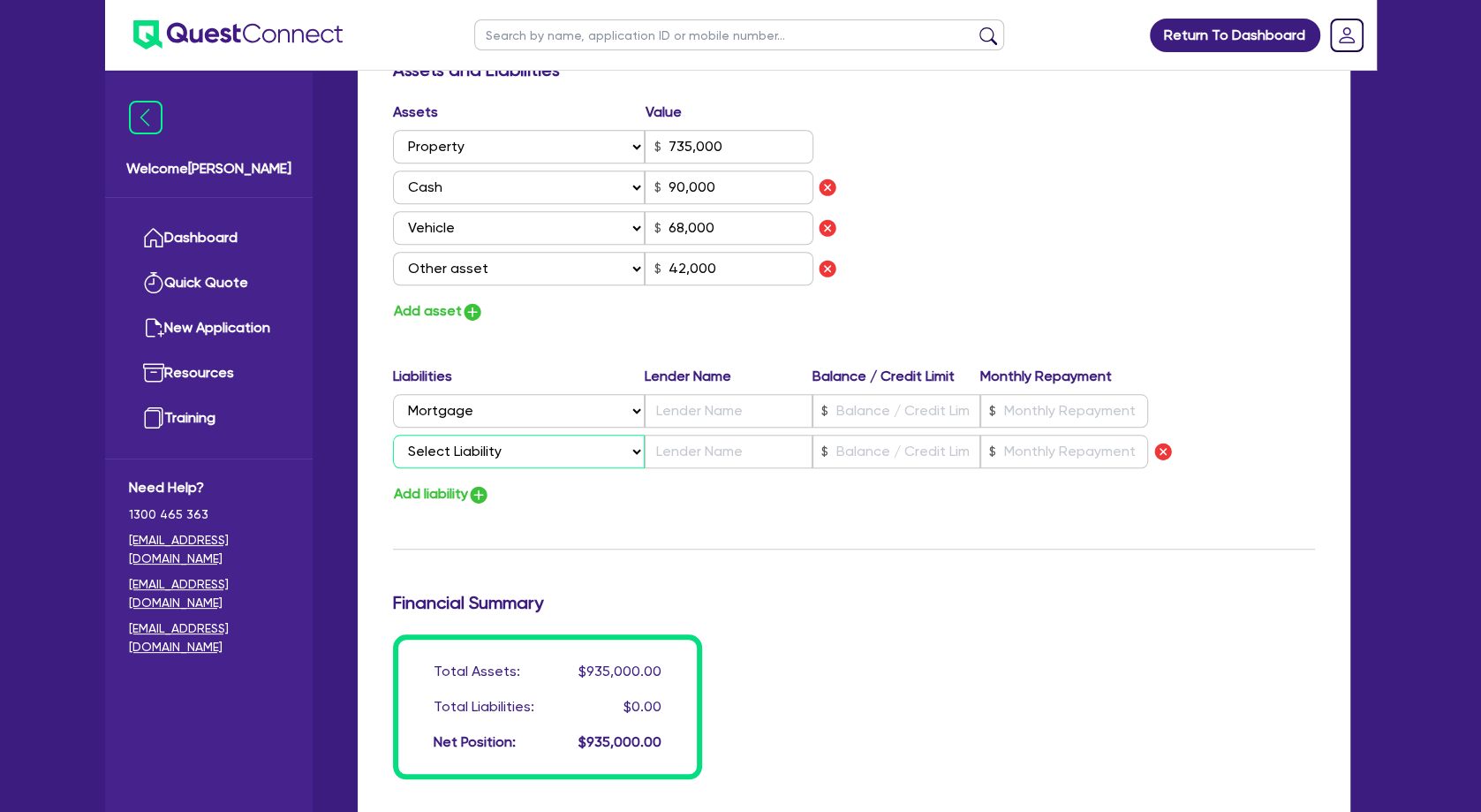
click at [393, 435] on select "Select Liability Credit card Mortgage Investment property loan Vehicle loan Tru…" at bounding box center [519, 451] width 252 height 33
select select "VEHICLE_LOAN"
click option "Vehicle loan" at bounding box center [0, 0] width 0 height 0
type input "0"
type input "0466 991 564"
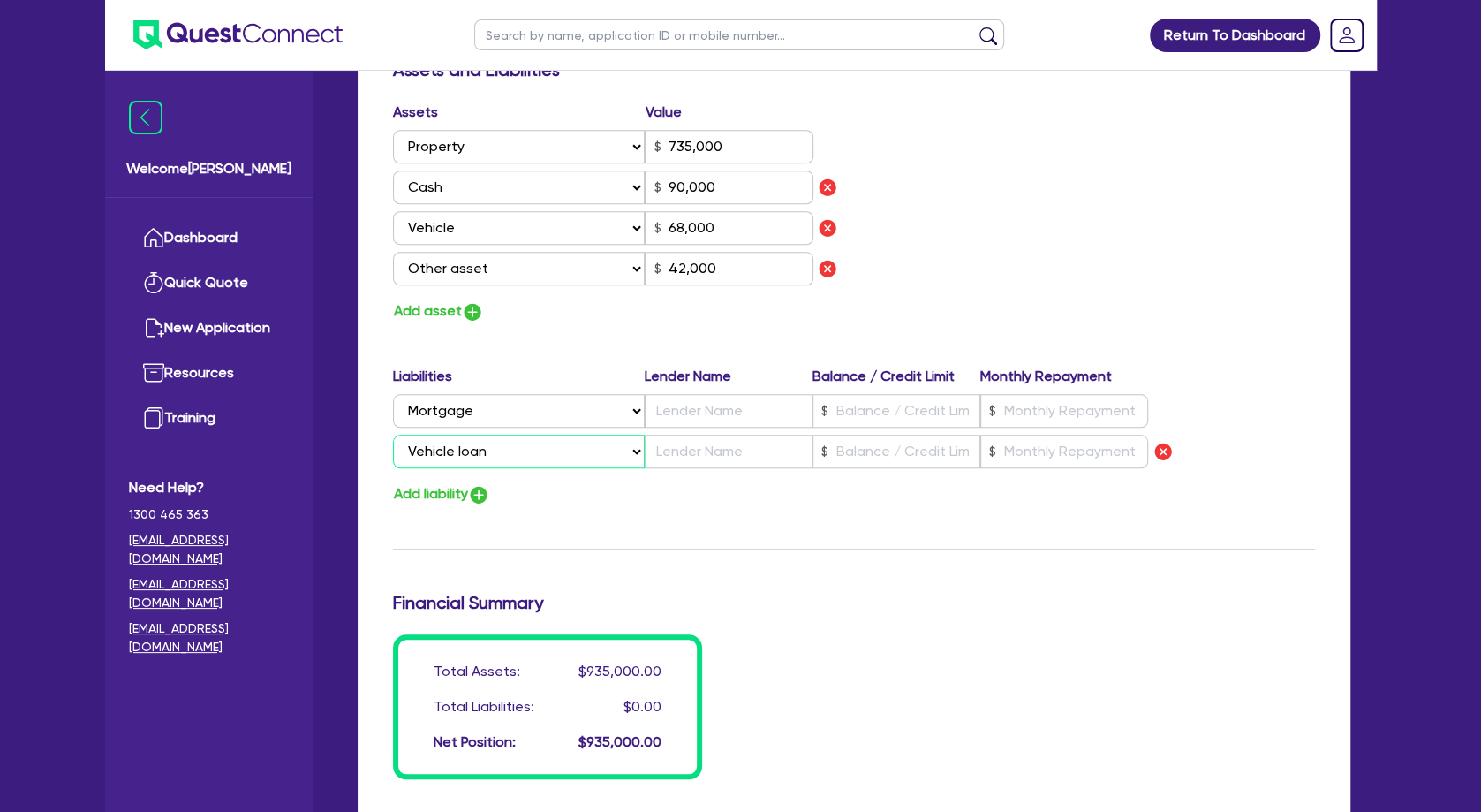
type input "735,000"
type input "90,000"
type input "68,000"
type input "42,000"
click at [905, 408] on input "text" at bounding box center [896, 411] width 167 height 33
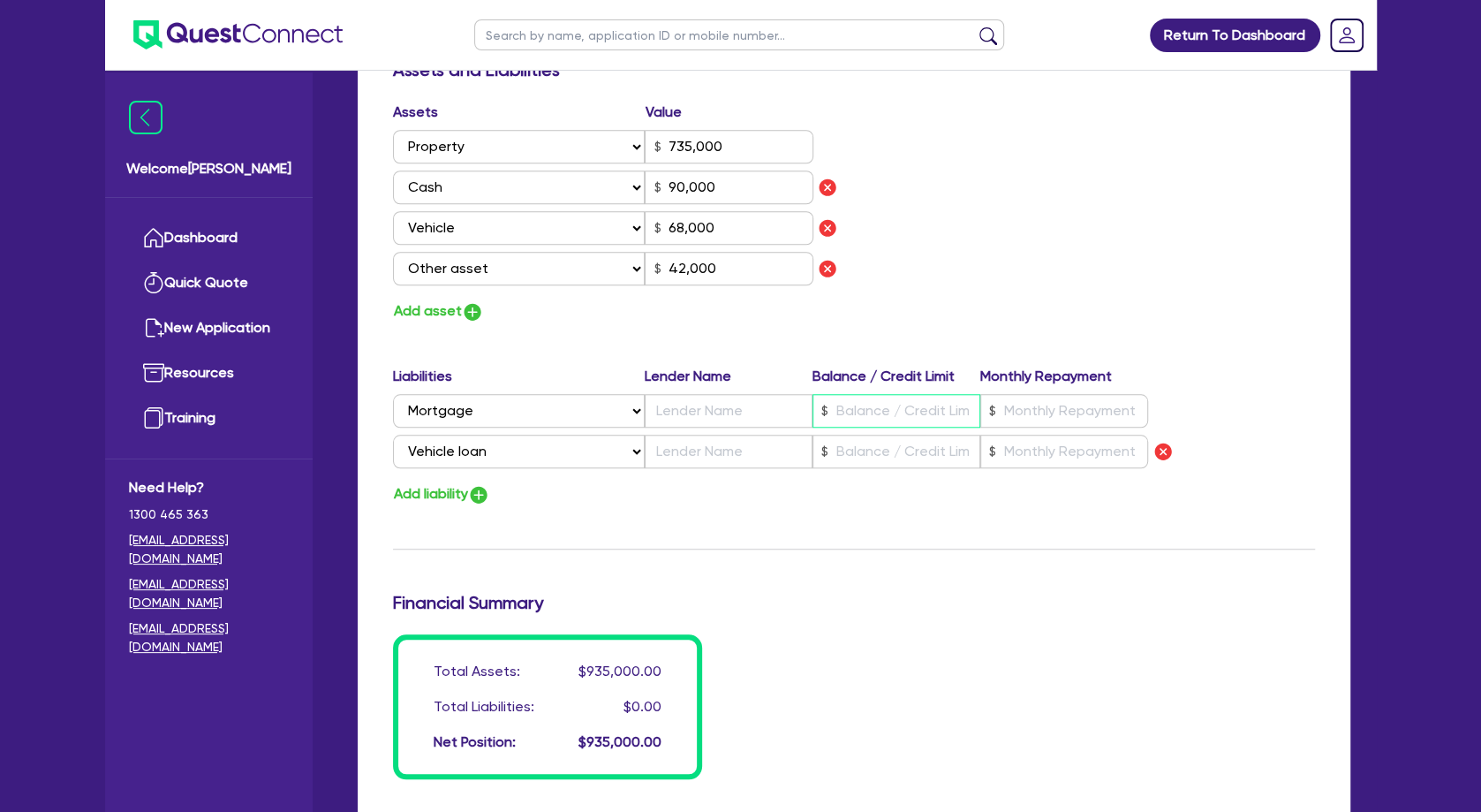
type input "0"
type input "0466 991 564"
type input "735,000"
type input "5"
type input "90,000"
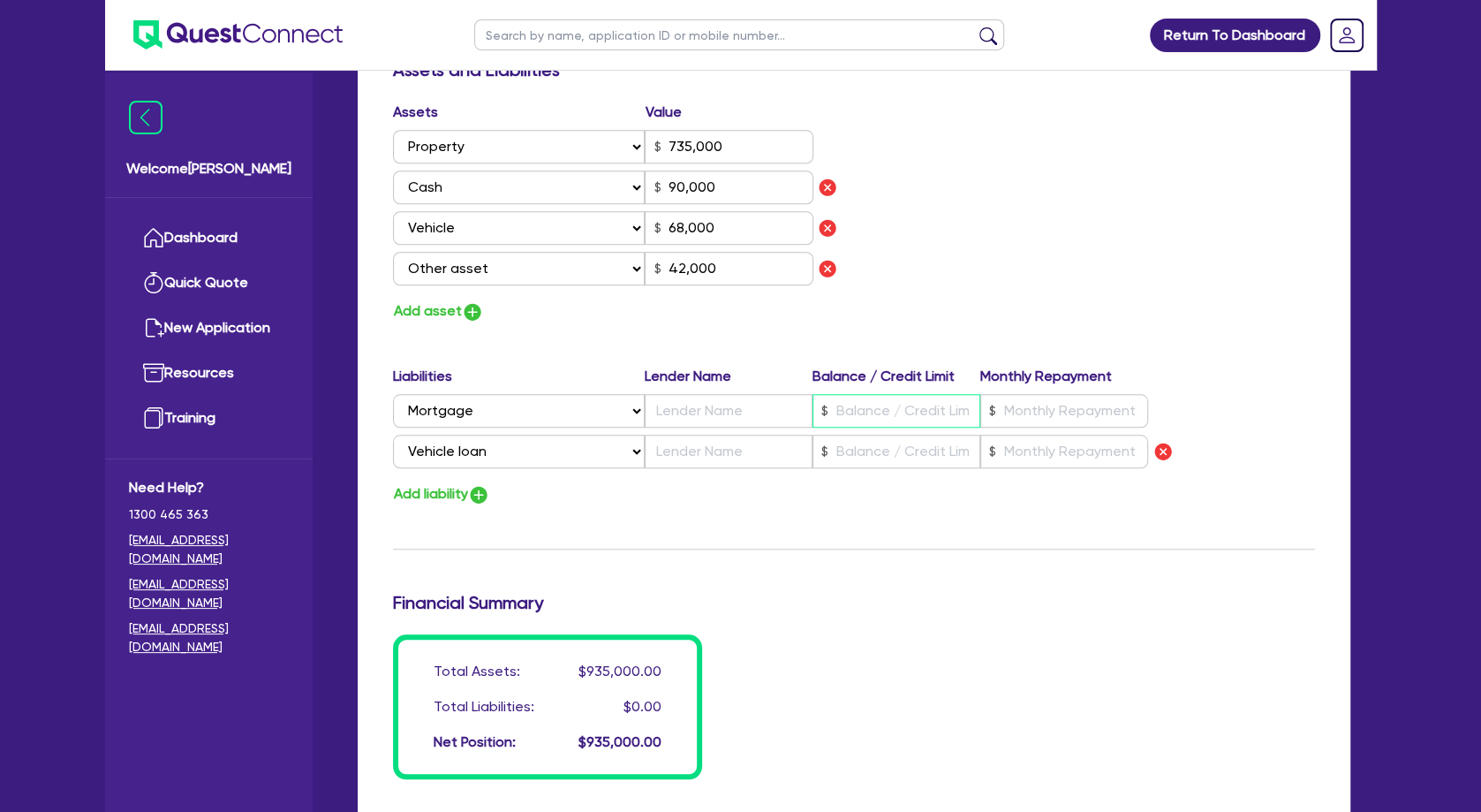
type input "68,000"
type input "42,000"
type input "0"
type input "0466 991 564"
type input "735,000"
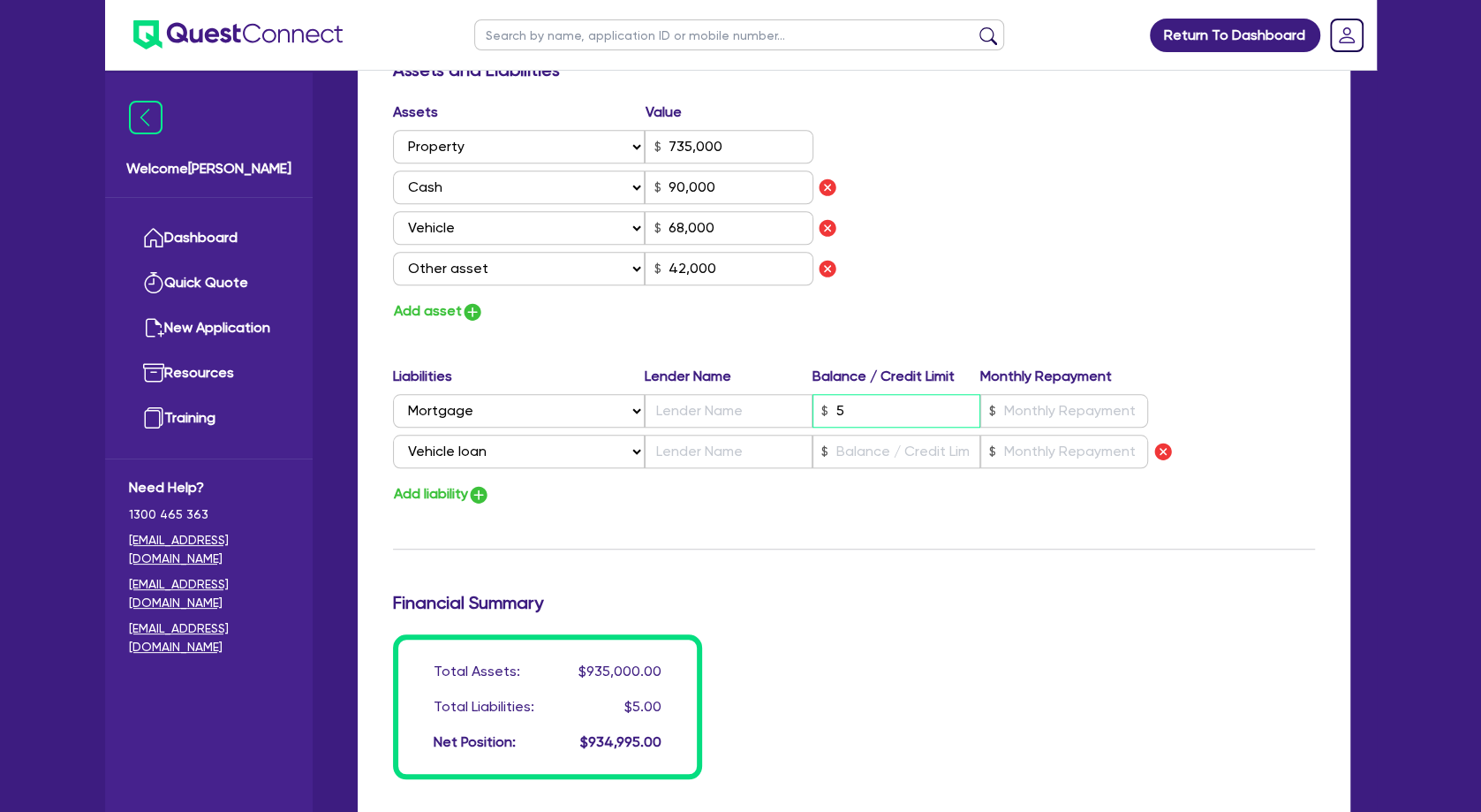
type input "58"
type input "90,000"
type input "68,000"
type input "42,000"
type input "0"
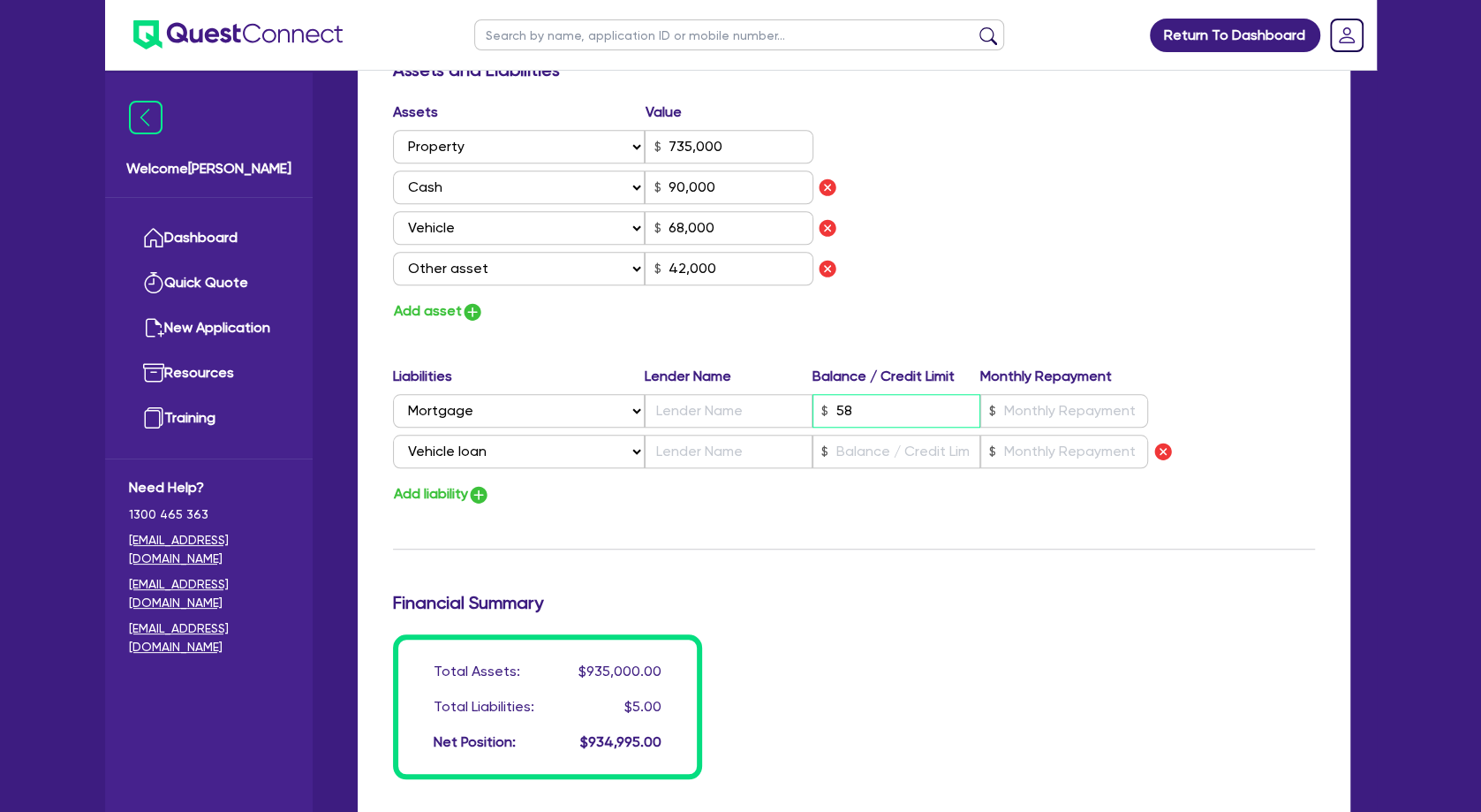
type input "0466 991 564"
type input "735,000"
type input "588"
type input "90,000"
type input "68,000"
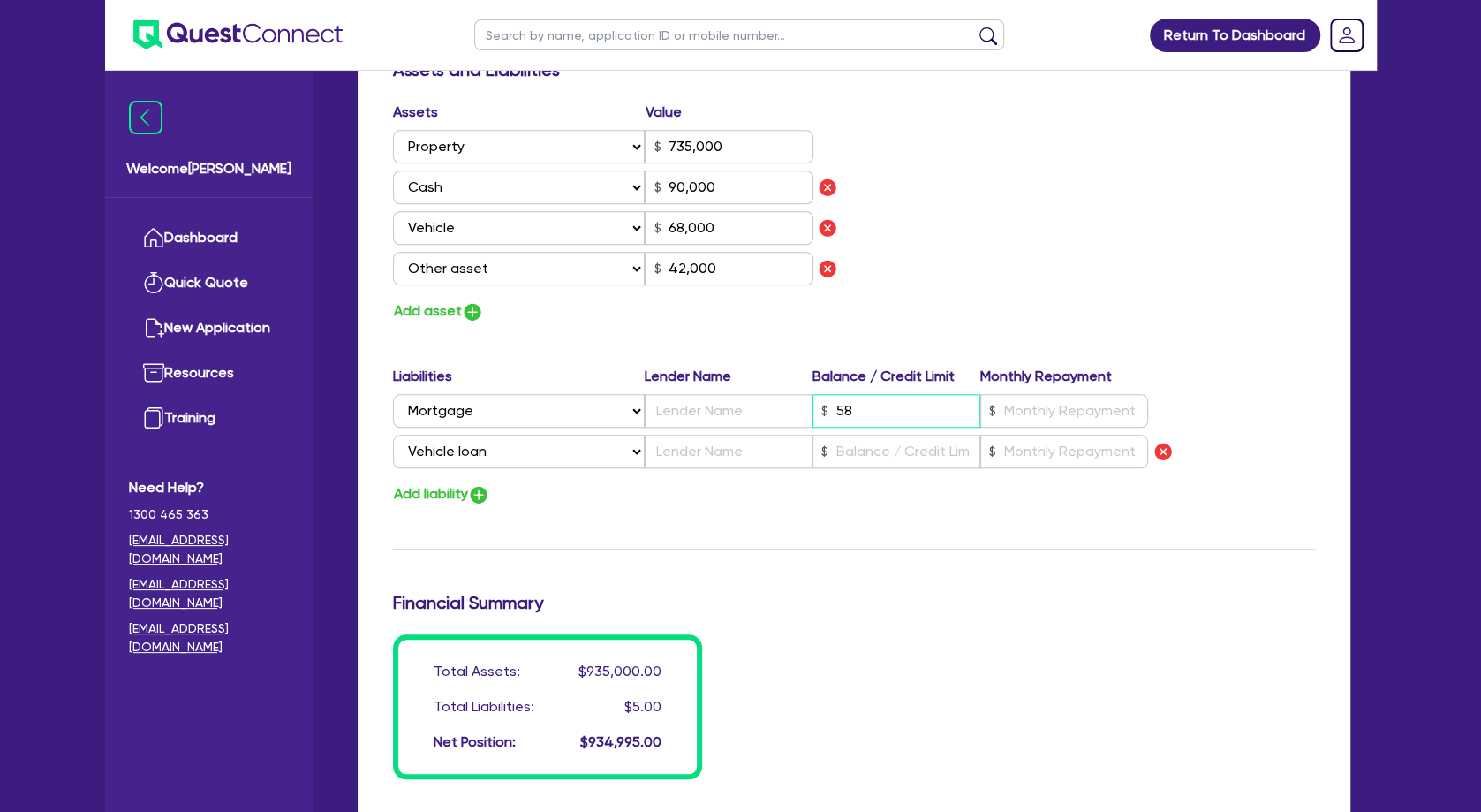
type input "42,000"
click at [918, 442] on input "text" at bounding box center [896, 451] width 167 height 33
click at [1049, 416] on input "text" at bounding box center [1064, 411] width 167 height 33
click at [1055, 461] on input "text" at bounding box center [1064, 451] width 167 height 33
click at [688, 411] on input "text" at bounding box center [728, 411] width 167 height 33
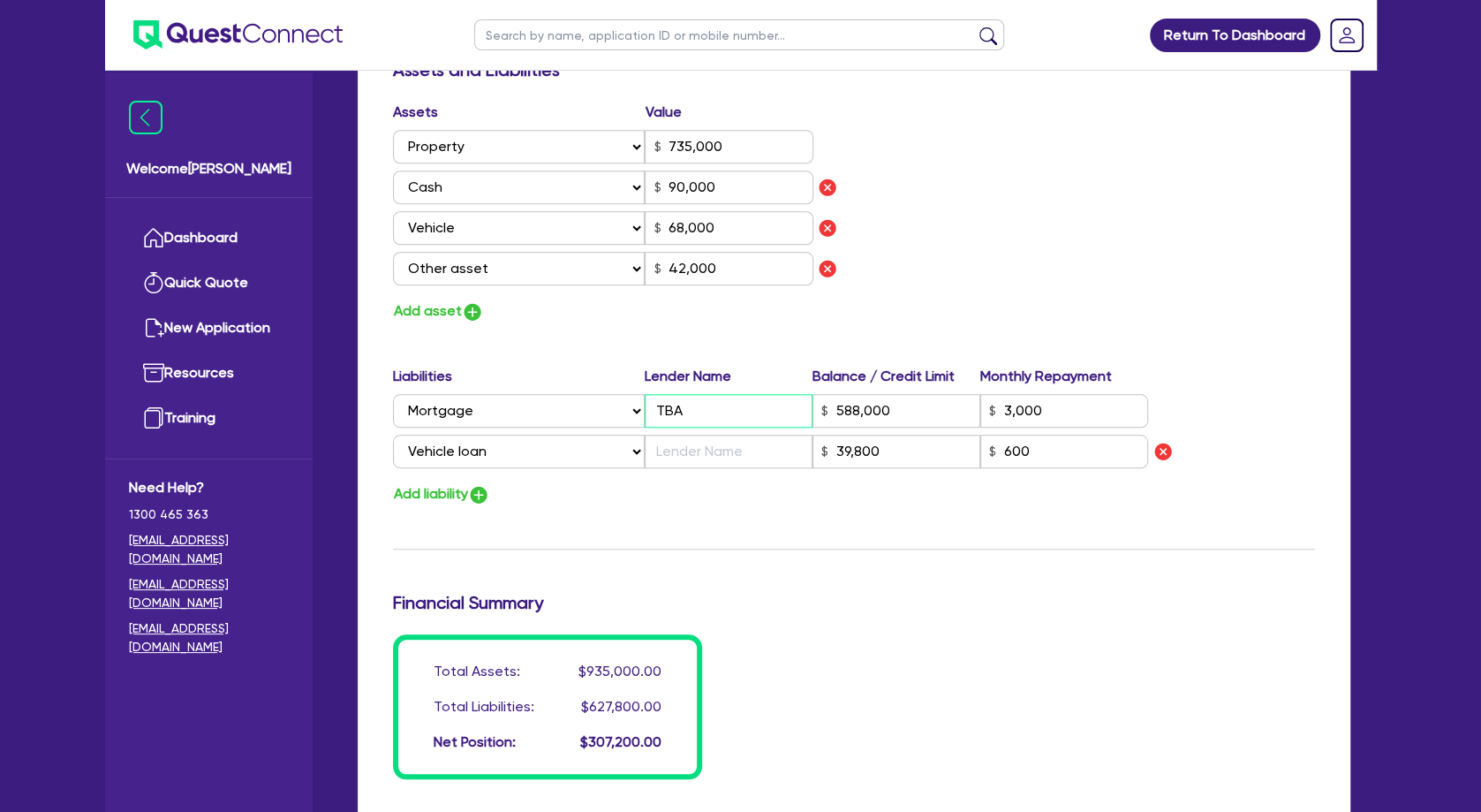
drag, startPoint x: 687, startPoint y: 410, endPoint x: 649, endPoint y: 410, distance: 38.0
click at [649, 410] on input "TBA" at bounding box center [728, 411] width 167 height 33
click at [696, 455] on input "text" at bounding box center [728, 451] width 167 height 33
paste input "TBA"
click at [754, 522] on div "Update residential status for Director #1 Boarding is only acceptable when the …" at bounding box center [854, 44] width 922 height 1469
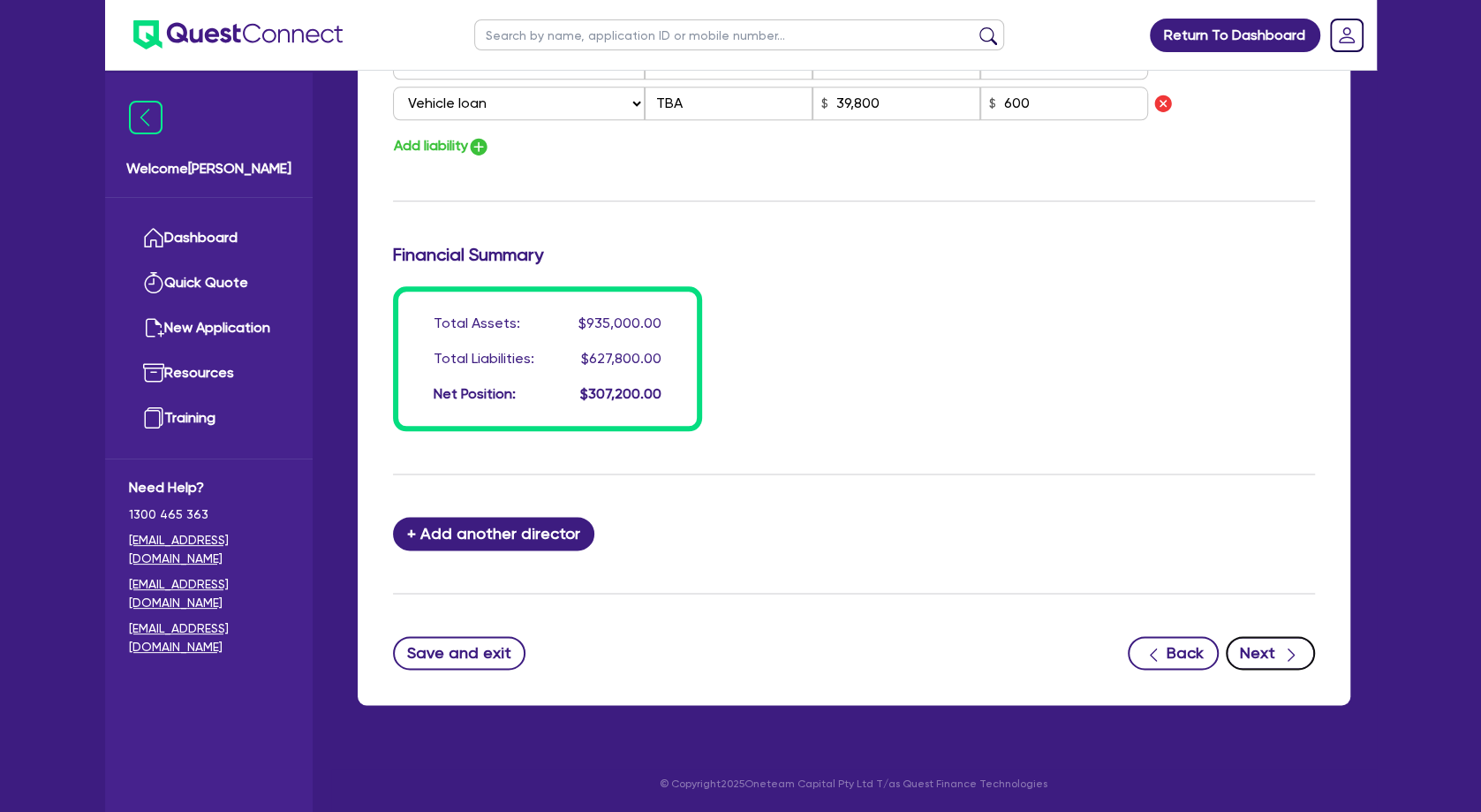
click at [1277, 648] on button "Next" at bounding box center [1270, 653] width 89 height 33
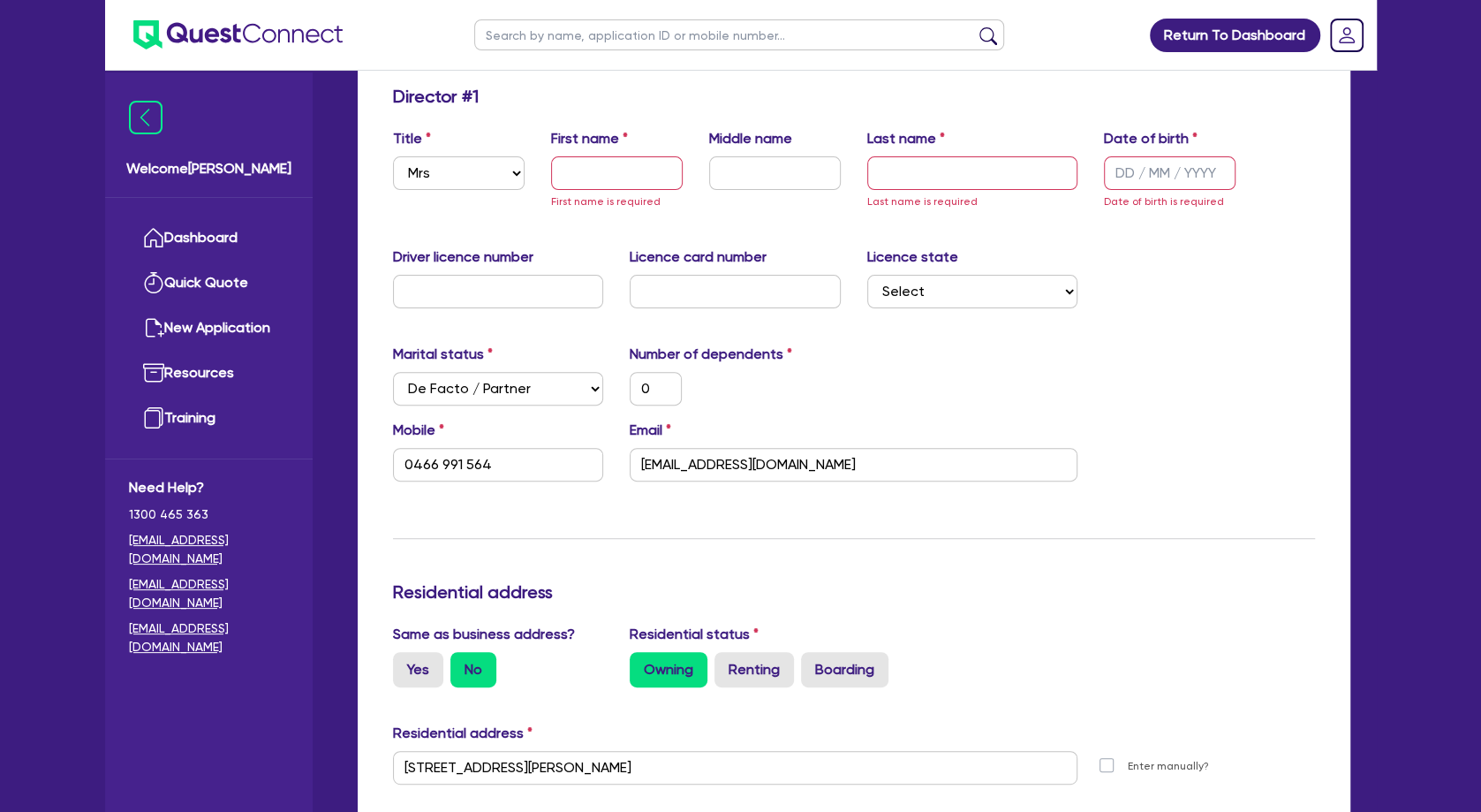
scroll to position [0, 0]
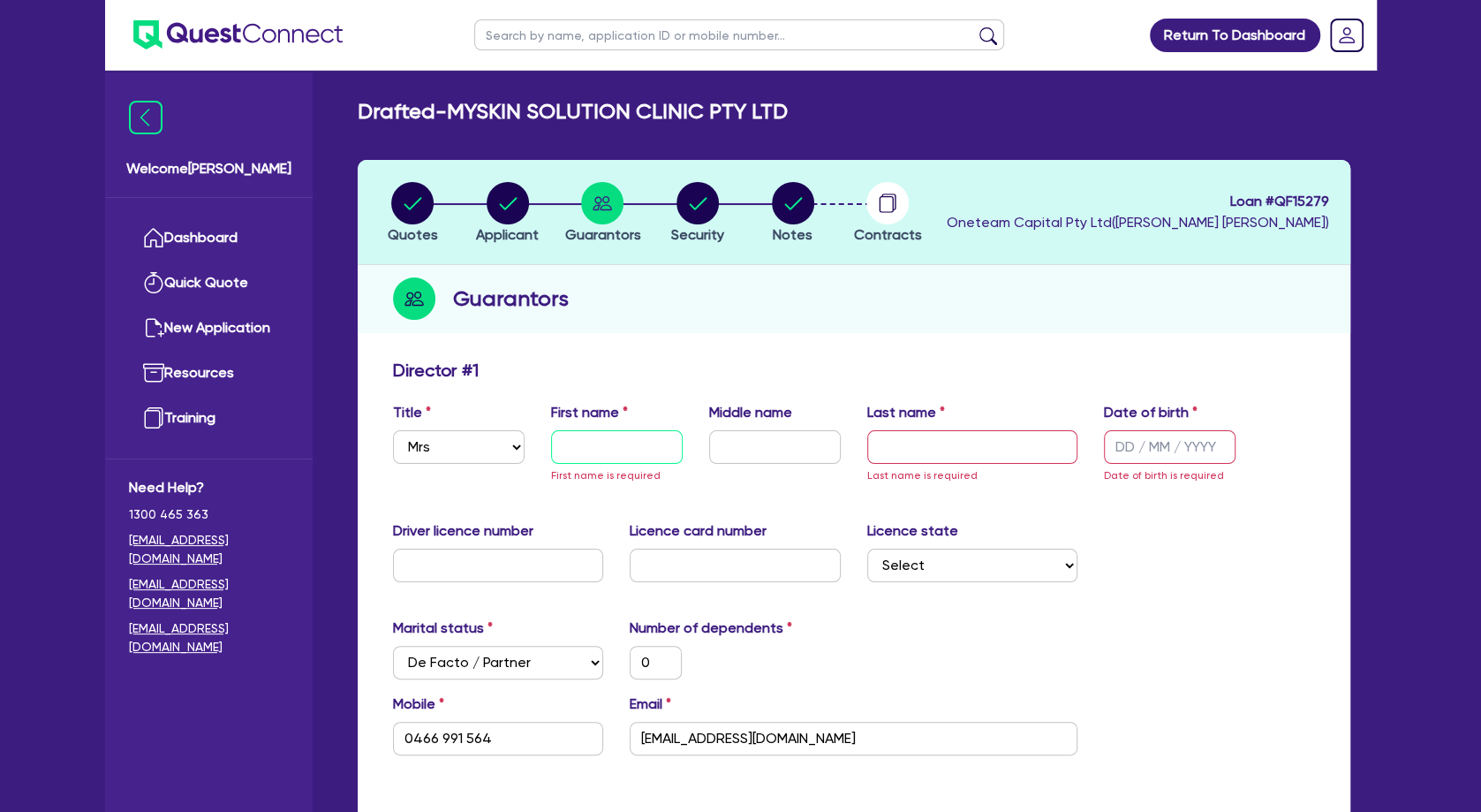
click at [616, 437] on input "text" at bounding box center [617, 447] width 131 height 33
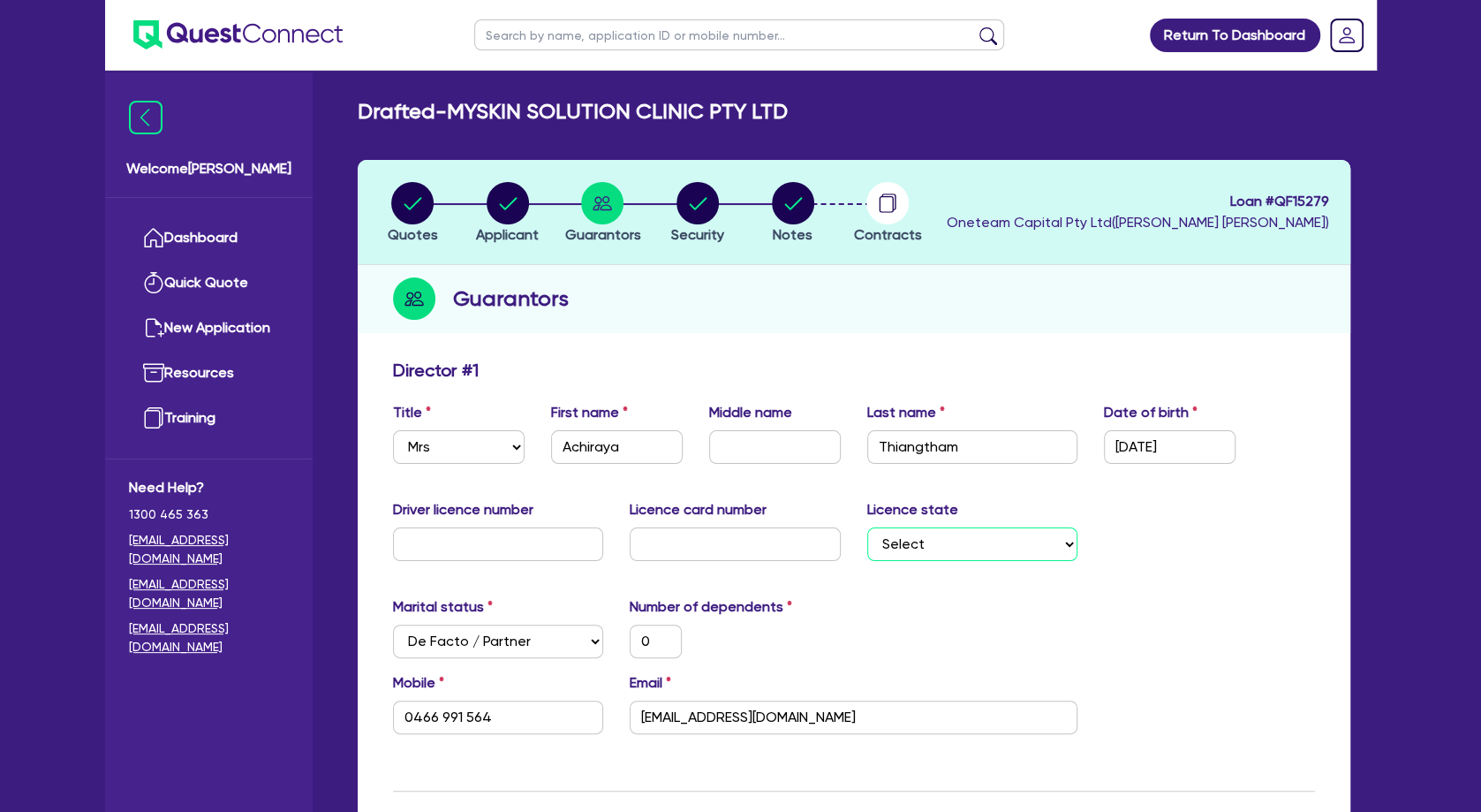
click at [868, 527] on select "Select [GEOGRAPHIC_DATA] [GEOGRAPHIC_DATA] [GEOGRAPHIC_DATA] [GEOGRAPHIC_DATA] …" at bounding box center [973, 544] width 211 height 33
click option "[GEOGRAPHIC_DATA]" at bounding box center [0, 0] width 0 height 0
click at [505, 545] on input "text" at bounding box center [499, 544] width 211 height 33
click at [767, 546] on input "text" at bounding box center [735, 544] width 211 height 33
click at [1081, 646] on div "Marital status Select [DEMOGRAPHIC_DATA] Married De Facto / Partner Number of d…" at bounding box center [855, 634] width 949 height 76
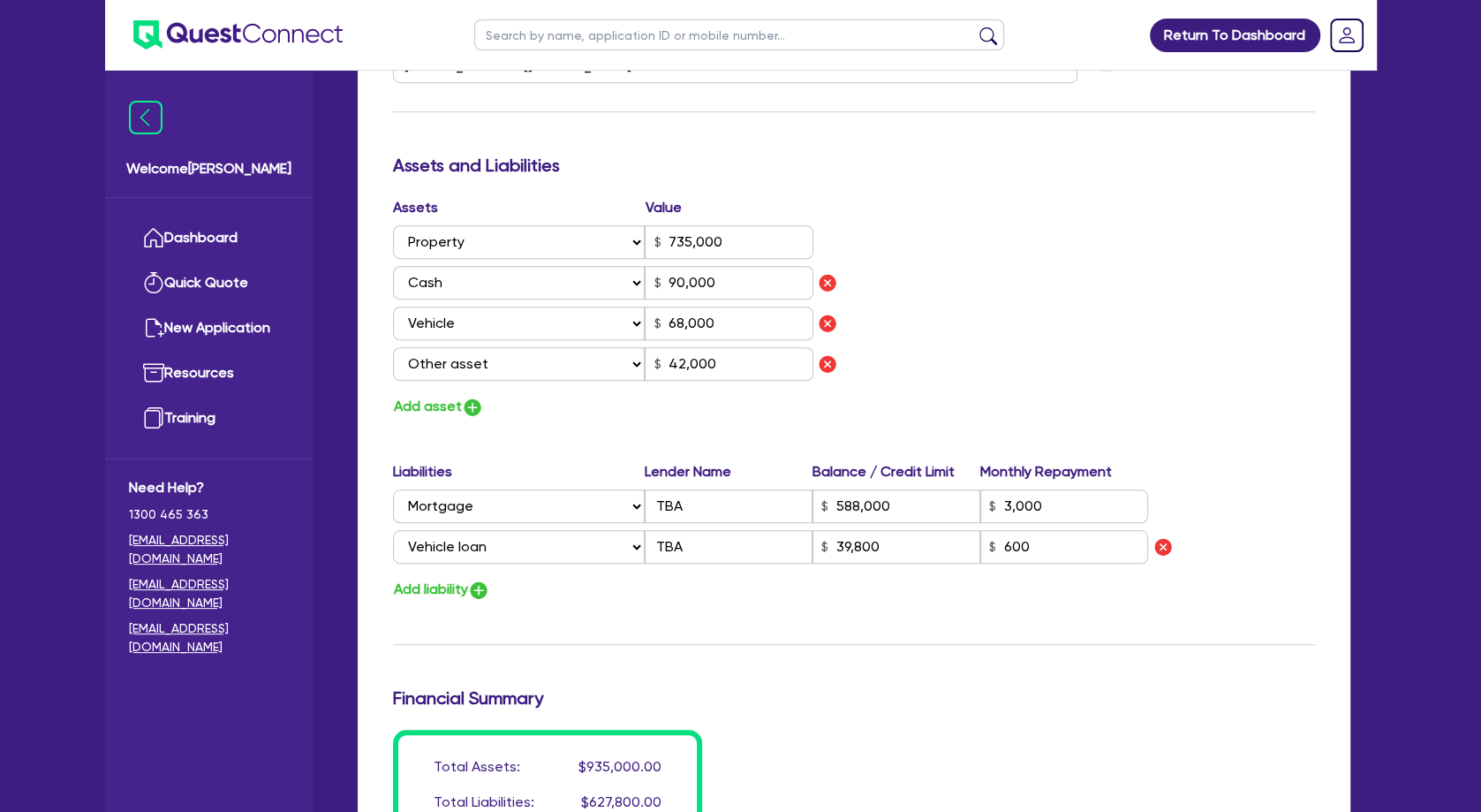
scroll to position [1335, 0]
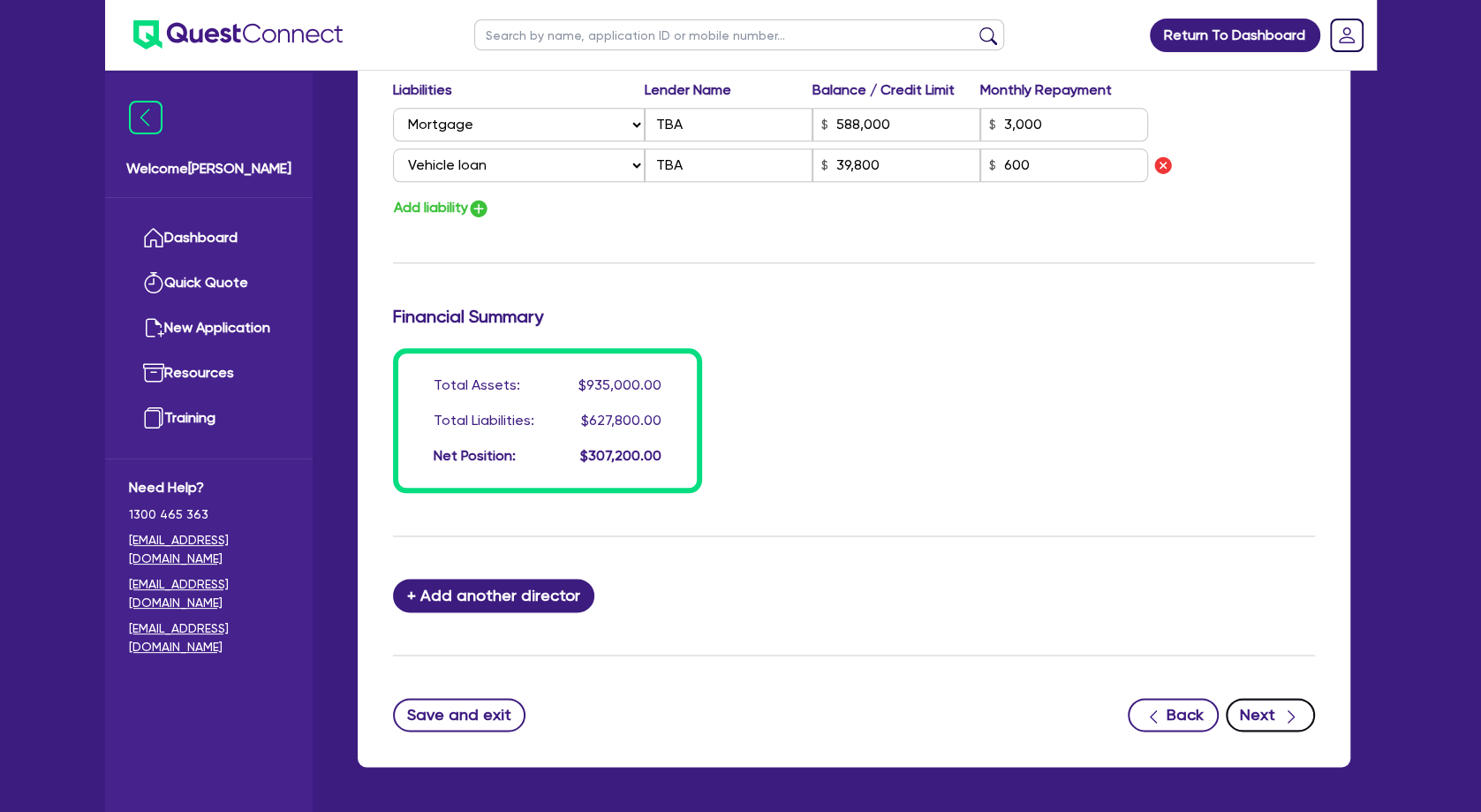
click at [1264, 713] on button "Next" at bounding box center [1270, 714] width 89 height 33
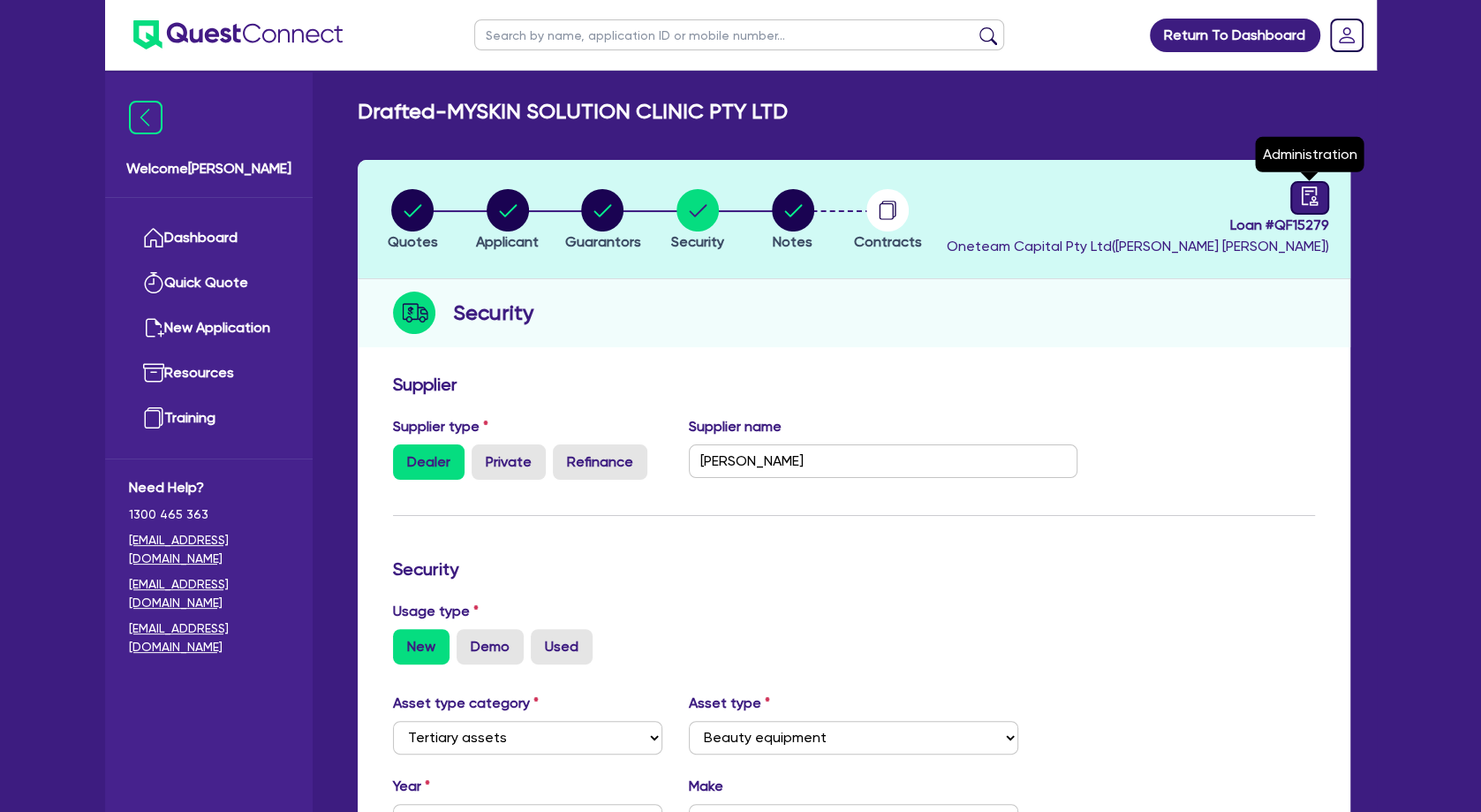
click at [1306, 193] on icon "audit" at bounding box center [1310, 195] width 19 height 19
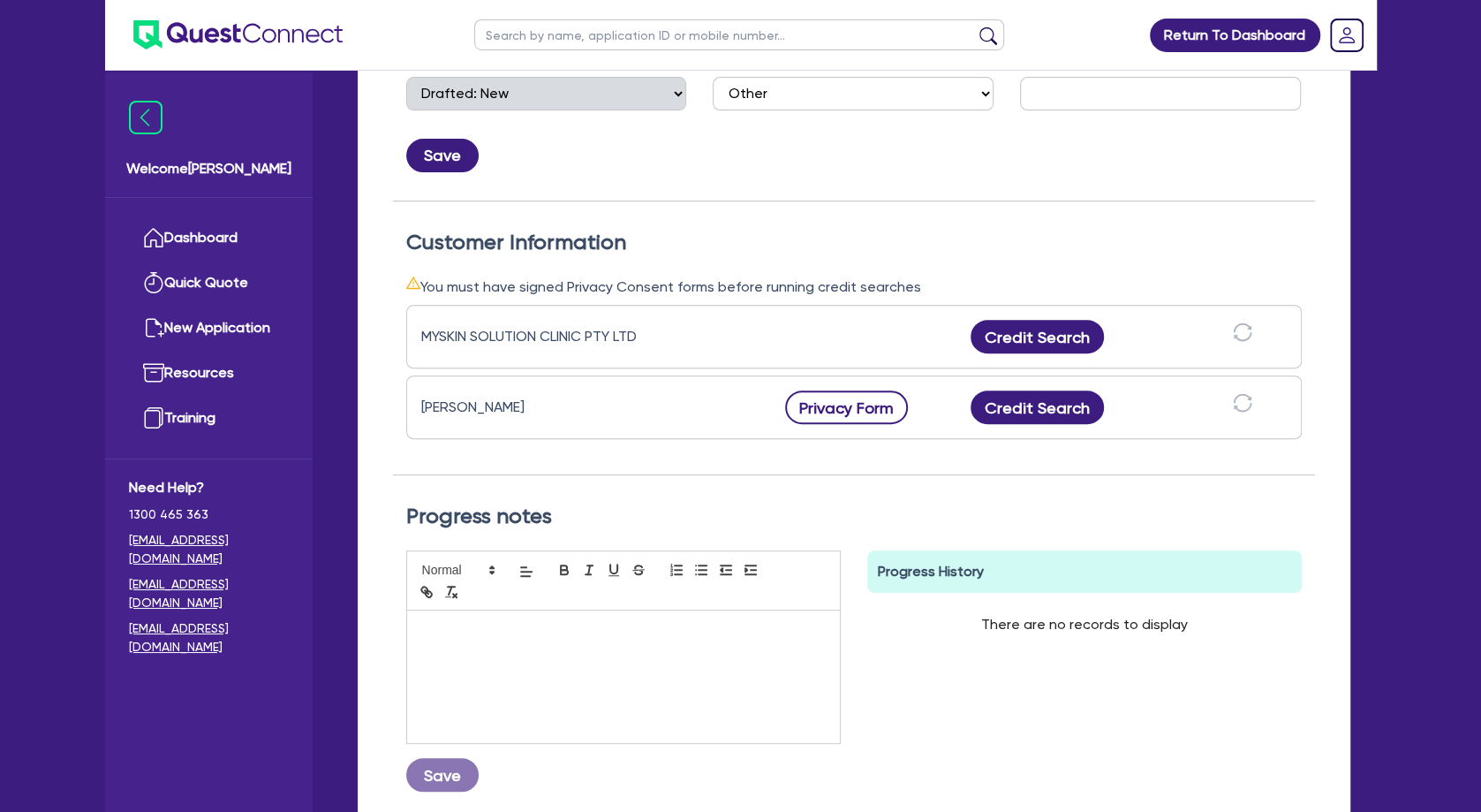
scroll to position [382, 0]
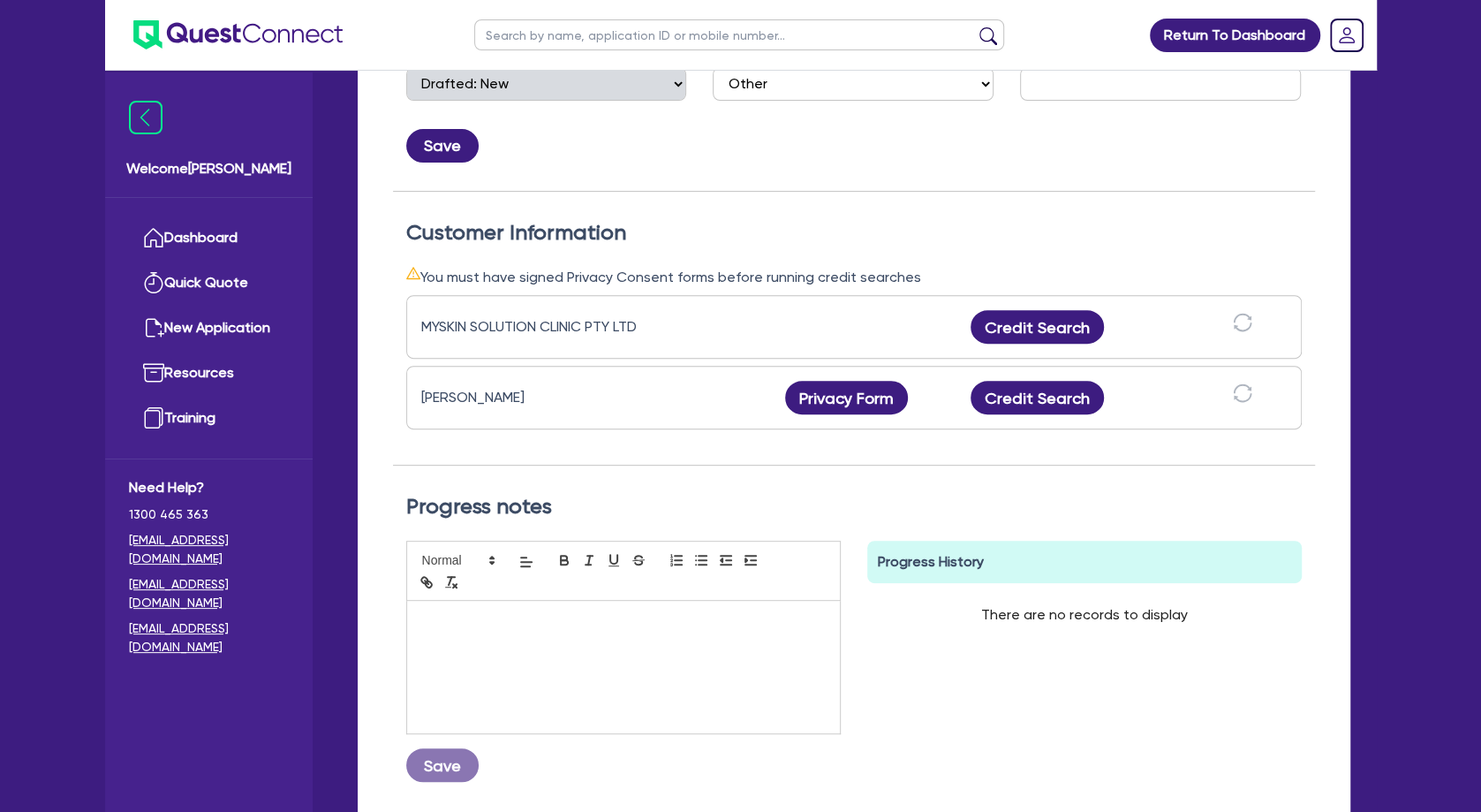
drag, startPoint x: 574, startPoint y: 410, endPoint x: 424, endPoint y: 400, distance: 150.3
click at [424, 400] on div "[PERSON_NAME]" at bounding box center [531, 397] width 221 height 21
copy div "[PERSON_NAME]"
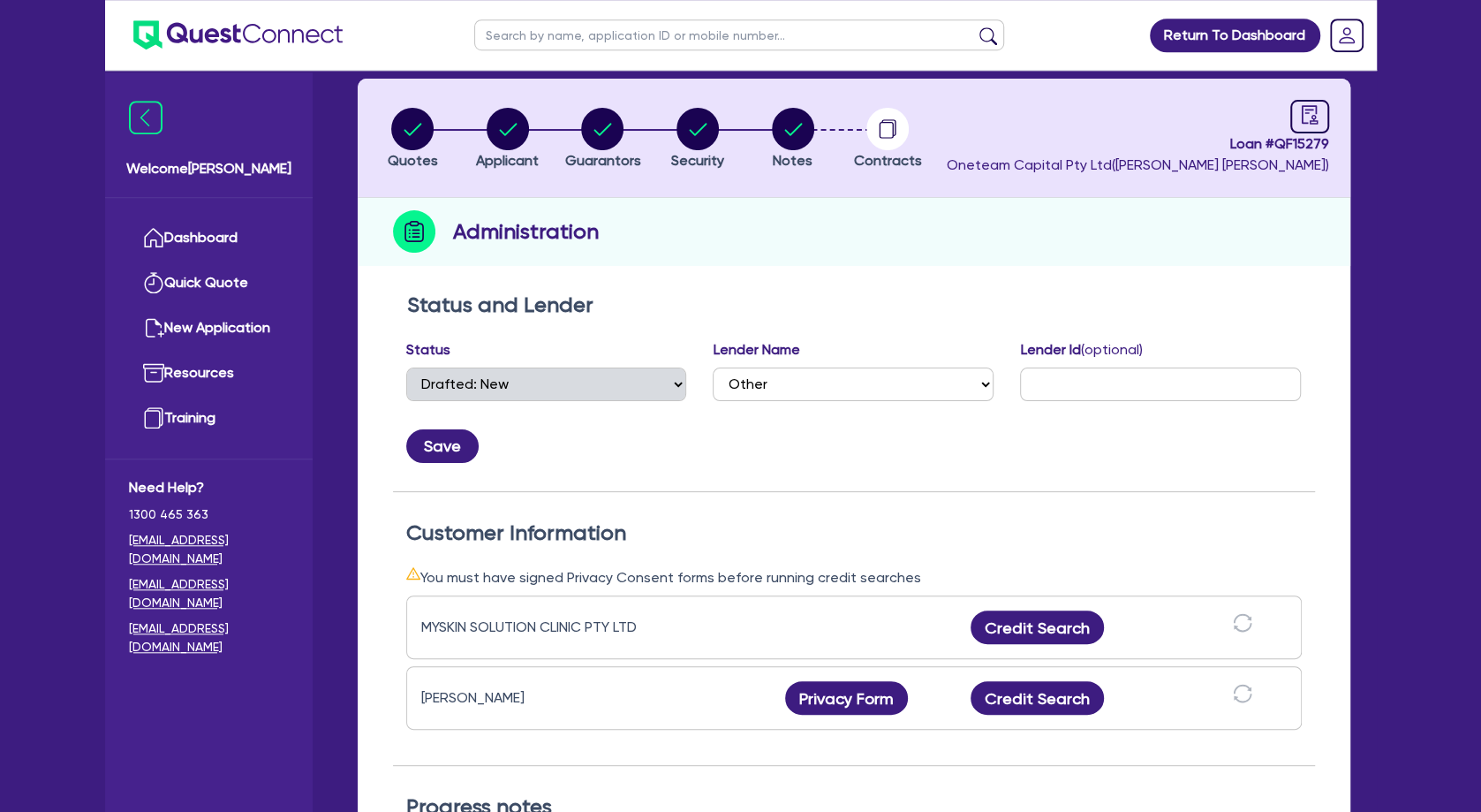
scroll to position [0, 0]
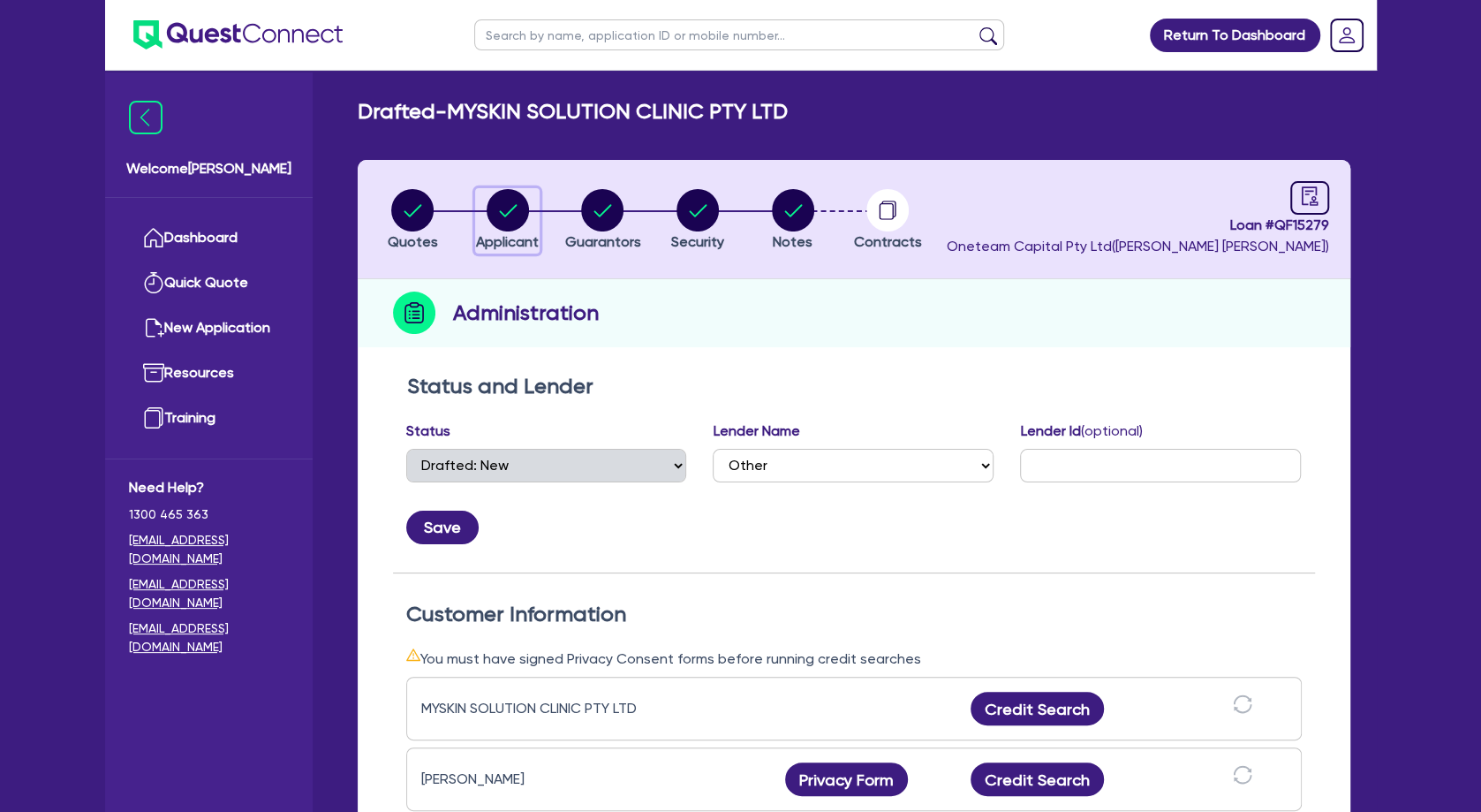
click at [505, 217] on circle "button" at bounding box center [508, 210] width 43 height 43
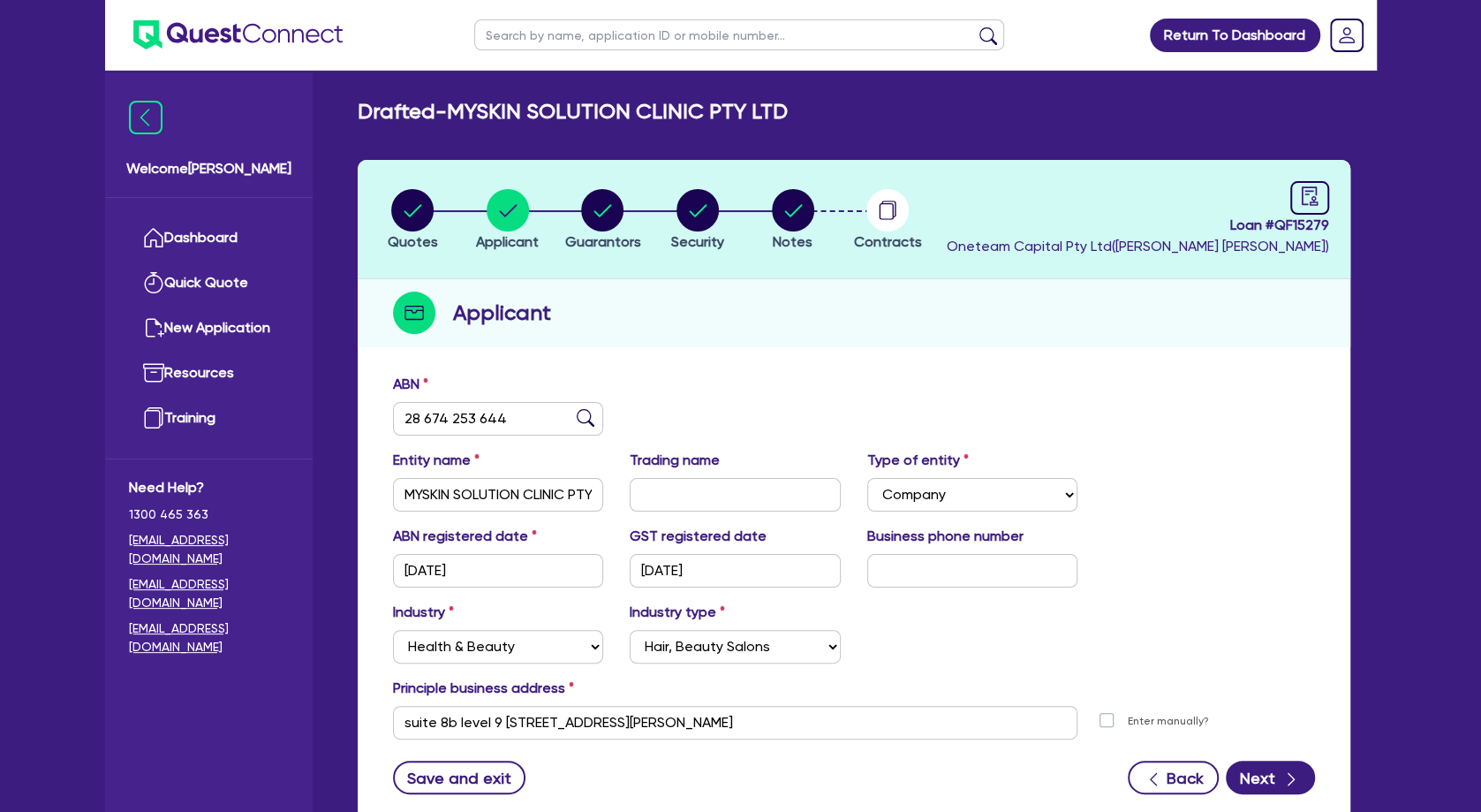
click at [684, 420] on div "ABN 28 674 253 644" at bounding box center [855, 412] width 949 height 76
click at [612, 211] on circle "button" at bounding box center [602, 210] width 43 height 43
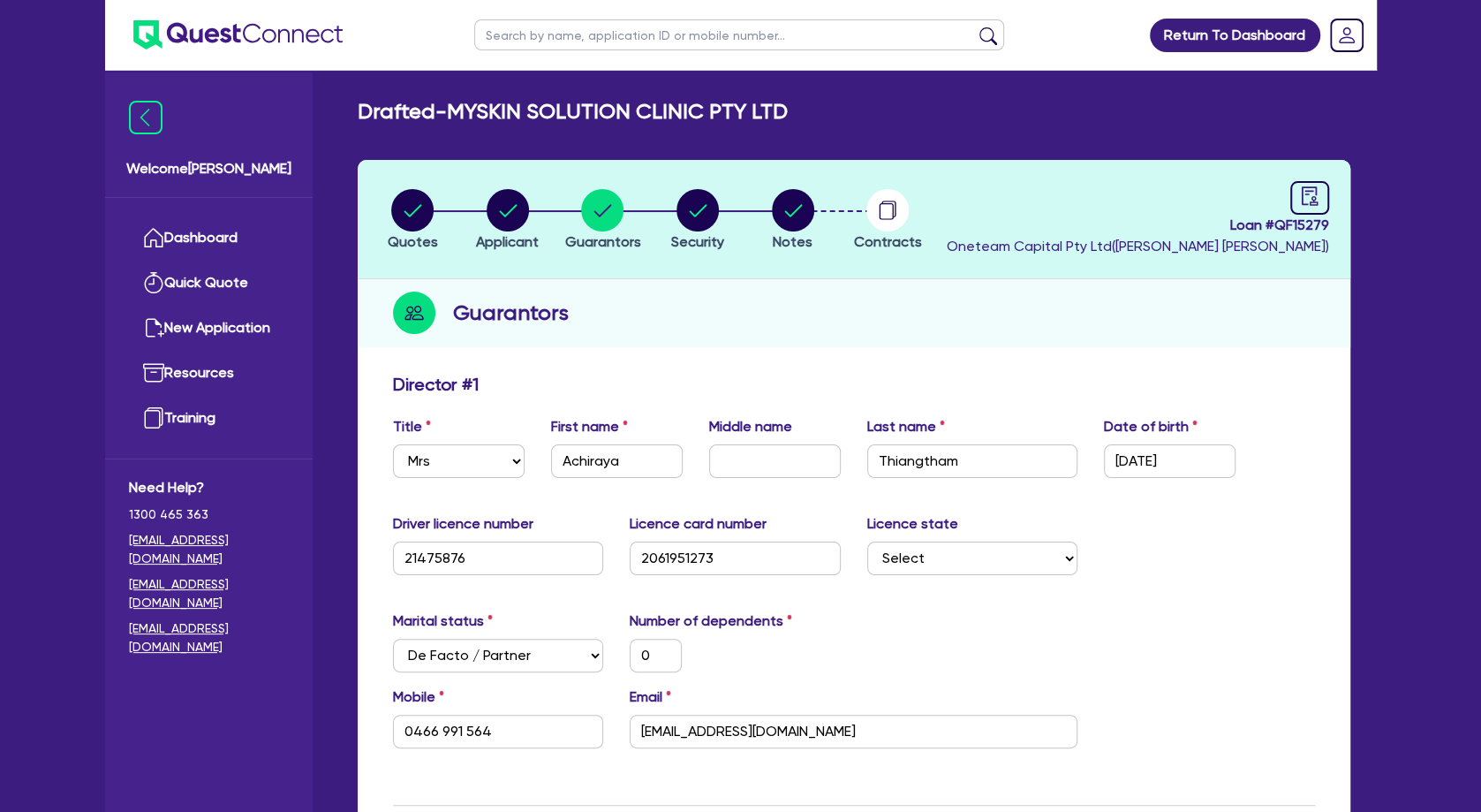
click at [764, 213] on li "Notes" at bounding box center [793, 218] width 95 height 62
click at [697, 214] on circle "button" at bounding box center [697, 210] width 43 height 43
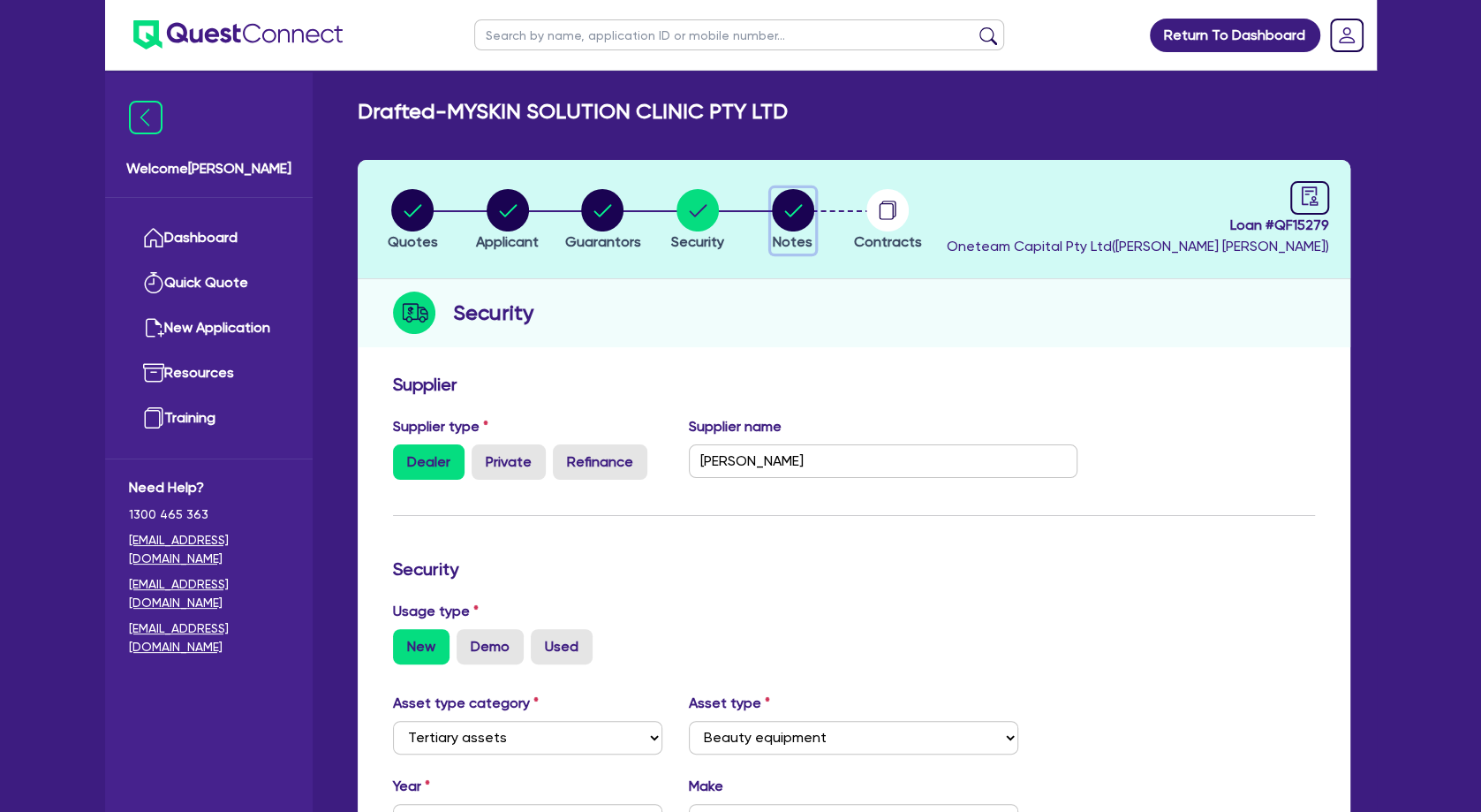
click at [779, 215] on circle "button" at bounding box center [794, 210] width 43 height 43
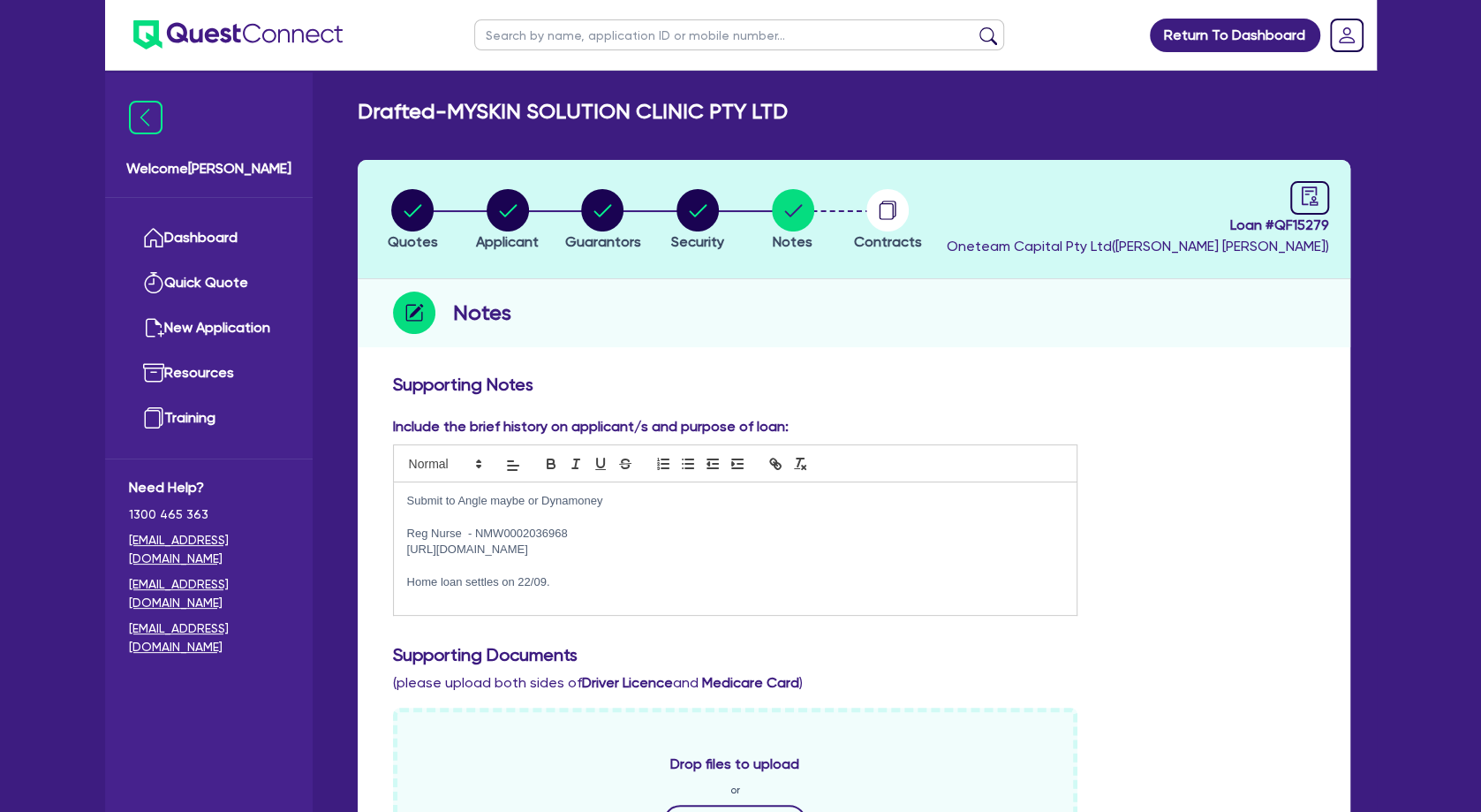
click at [506, 513] on p at bounding box center [735, 516] width 657 height 16
click at [581, 583] on p "Home loan settles on 22/09." at bounding box center [735, 582] width 657 height 16
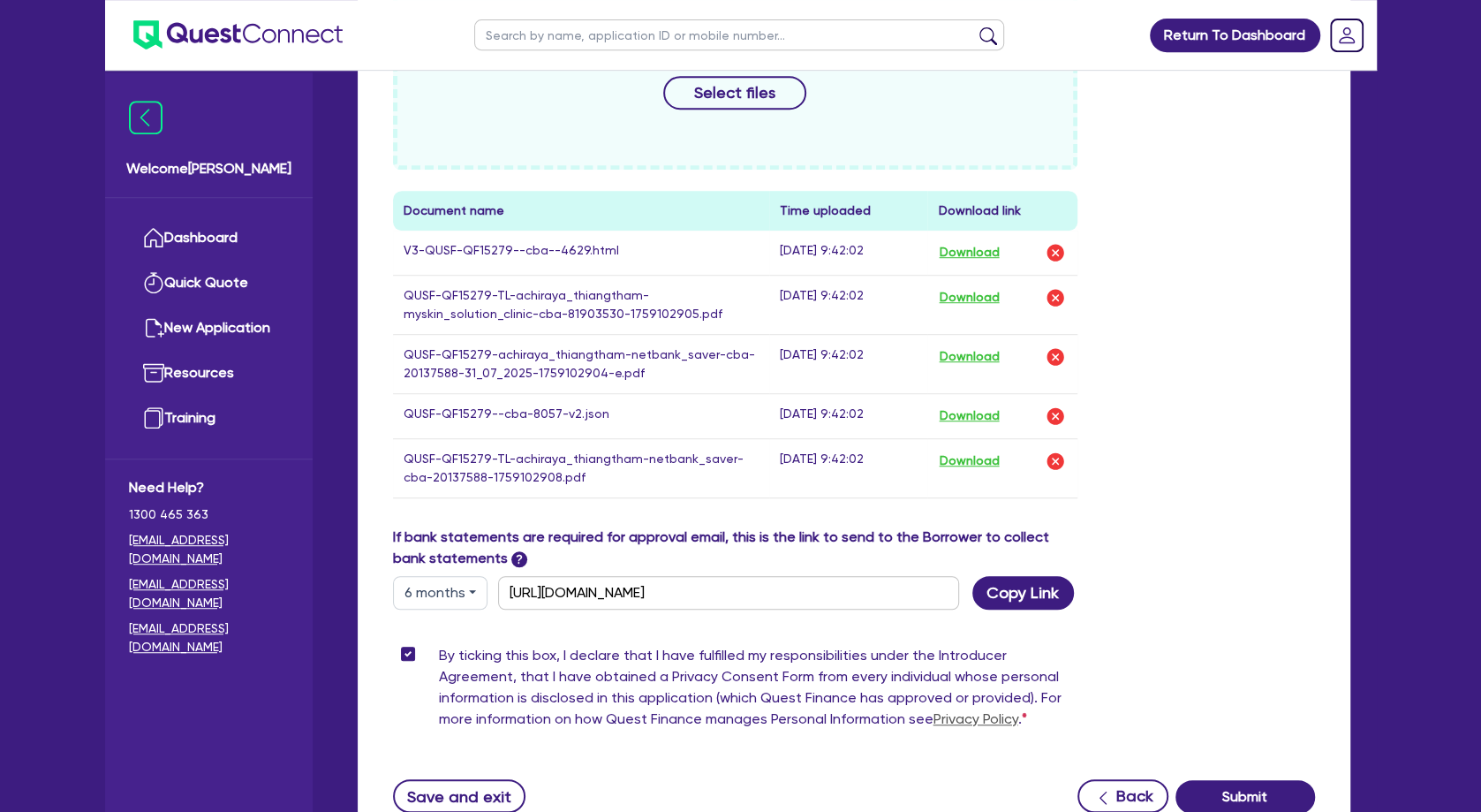
scroll to position [763, 0]
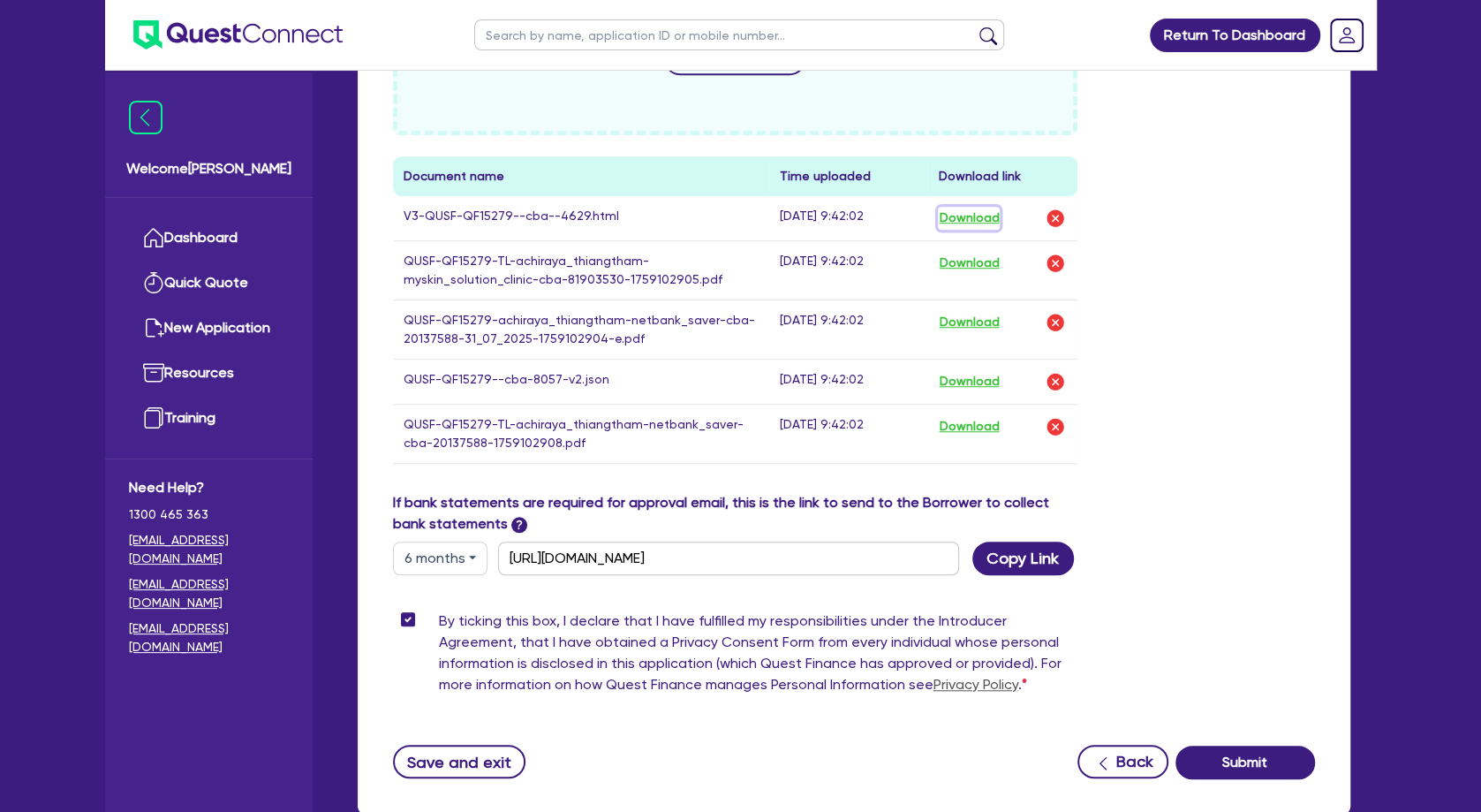
click at [994, 215] on button "Download" at bounding box center [969, 217] width 62 height 23
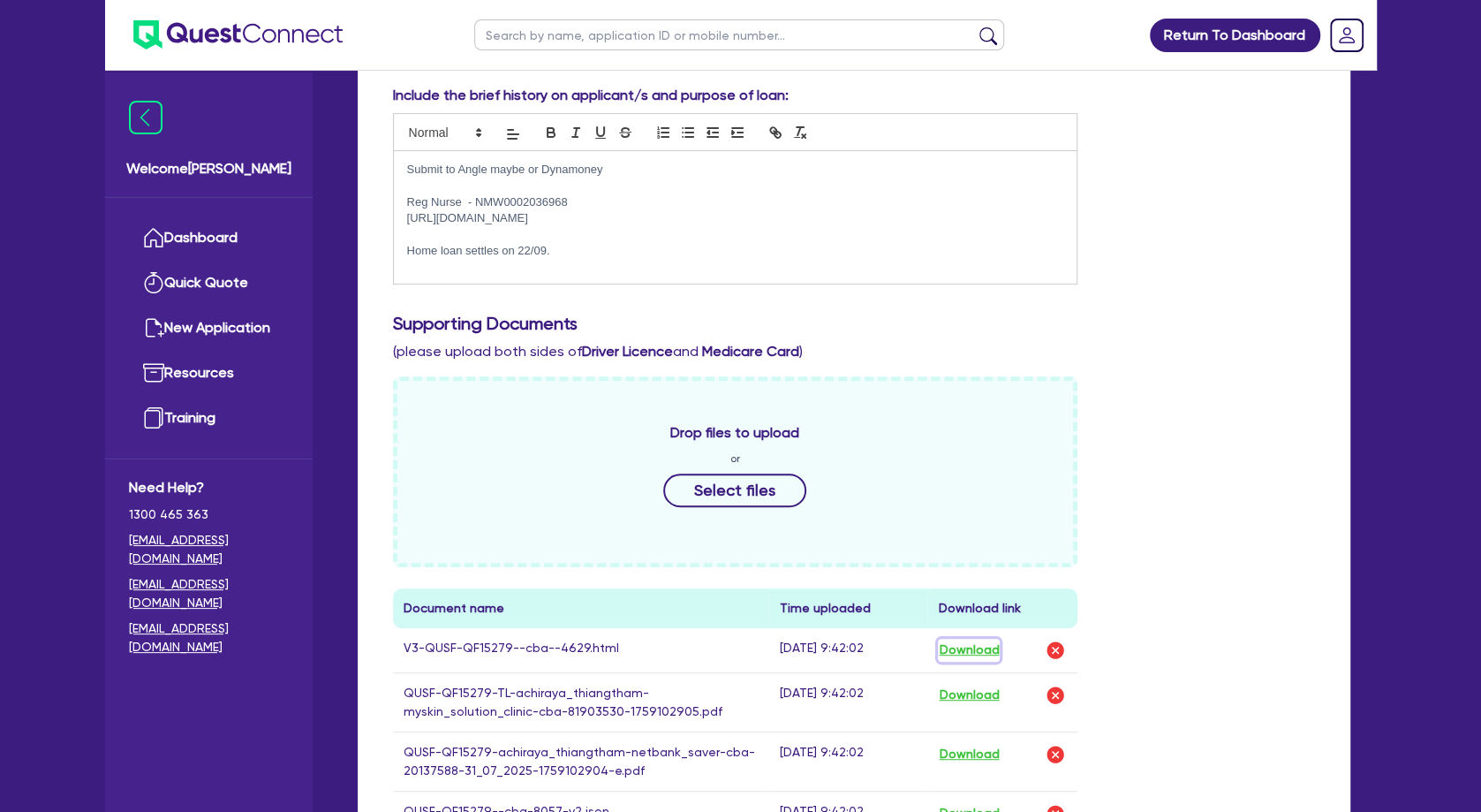
scroll to position [286, 0]
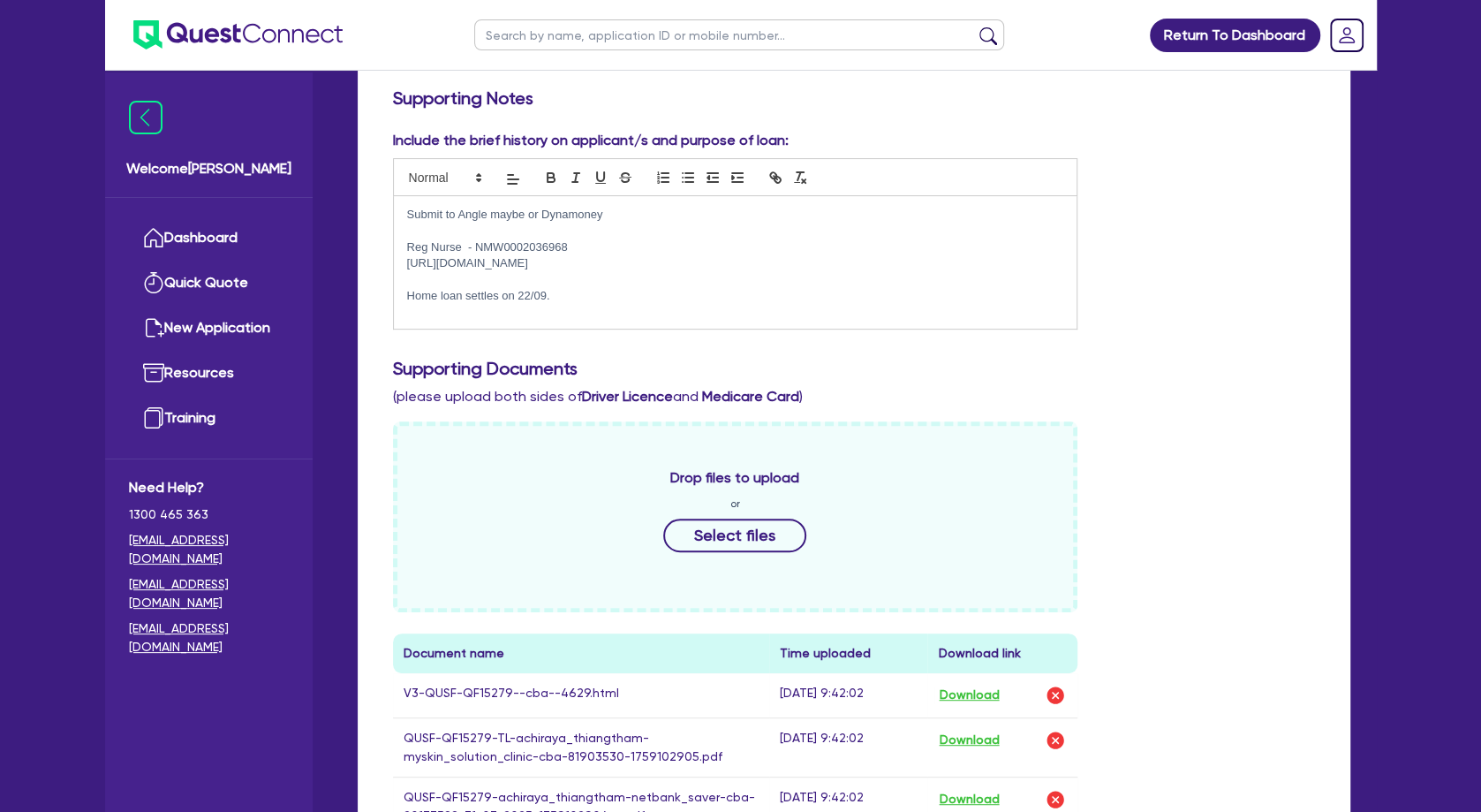
click at [504, 311] on div "Submit to Angle maybe or Dynamoney Reg Nurse - NMW0002036968 [URL][DOMAIN_NAME]…" at bounding box center [735, 262] width 684 height 132
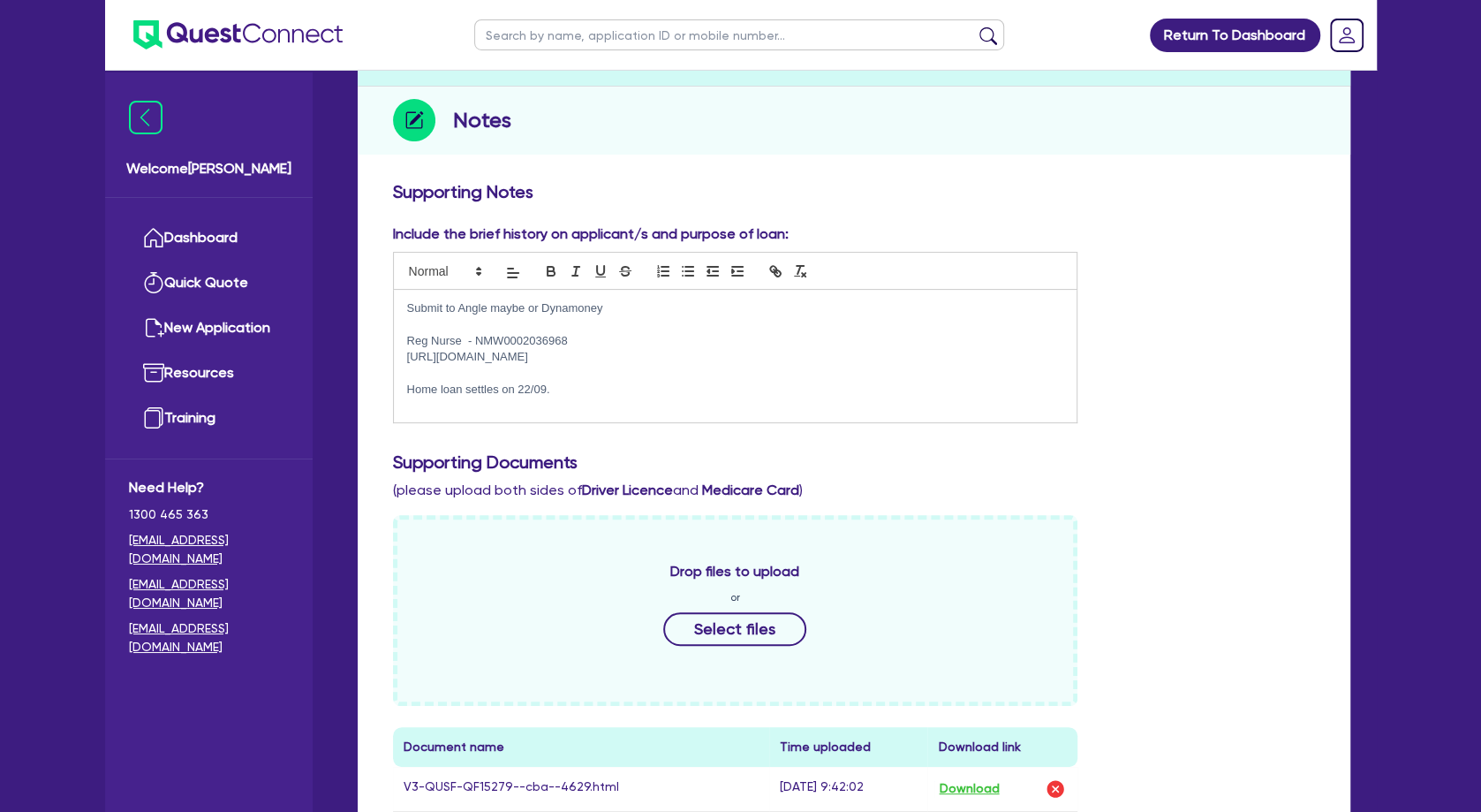
scroll to position [0, 0]
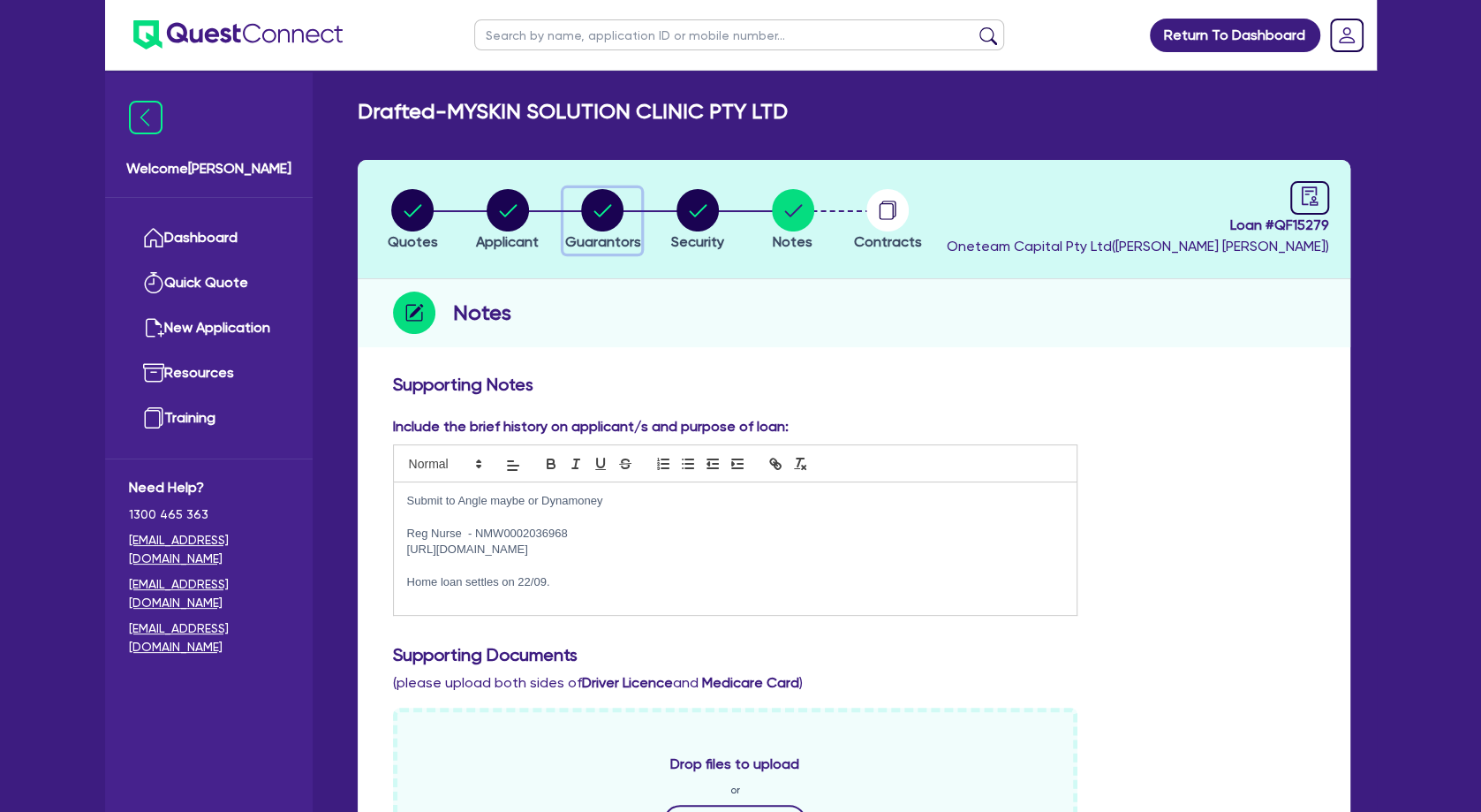
click at [609, 209] on circle "button" at bounding box center [602, 210] width 43 height 43
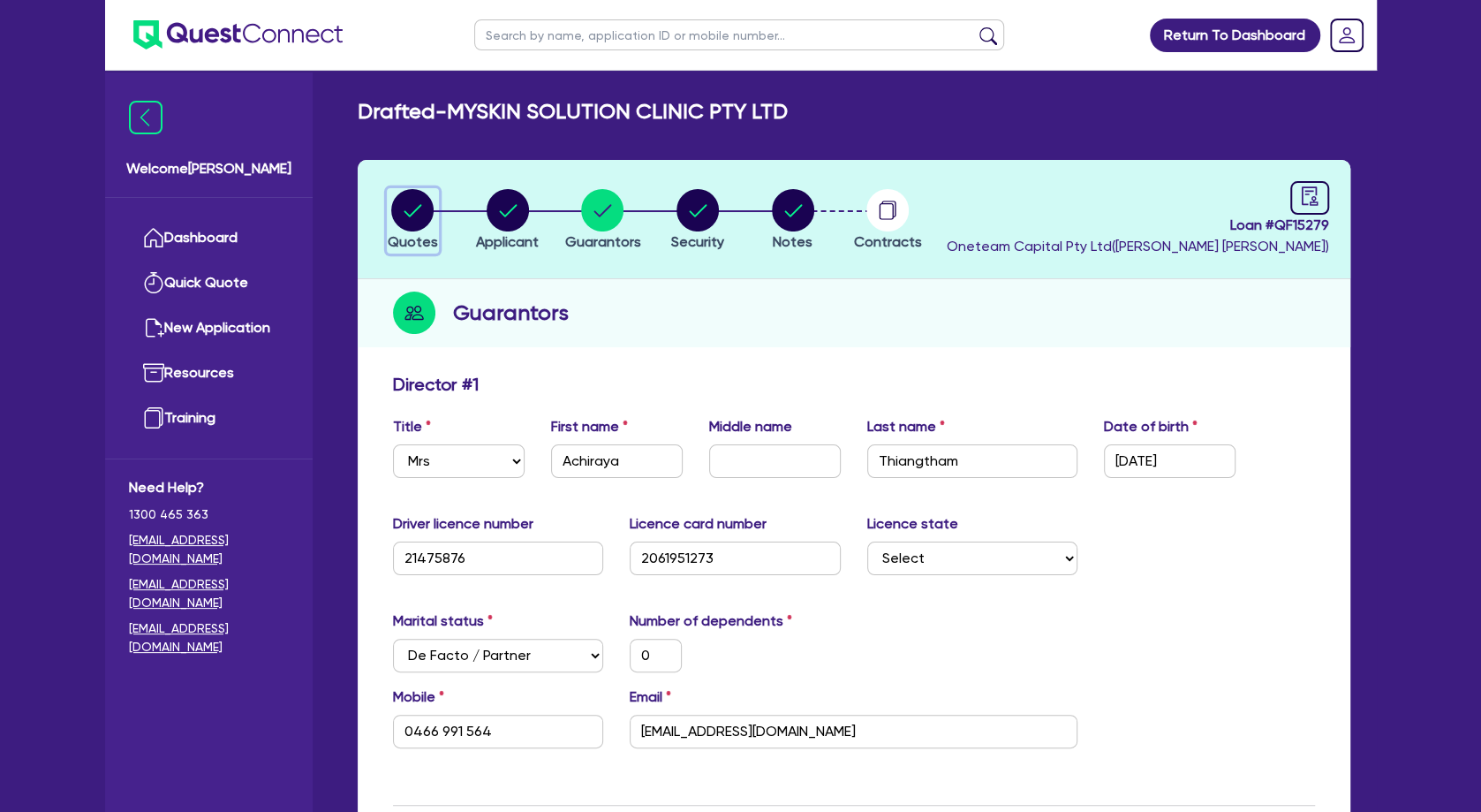
click at [418, 215] on circle "button" at bounding box center [413, 210] width 43 height 43
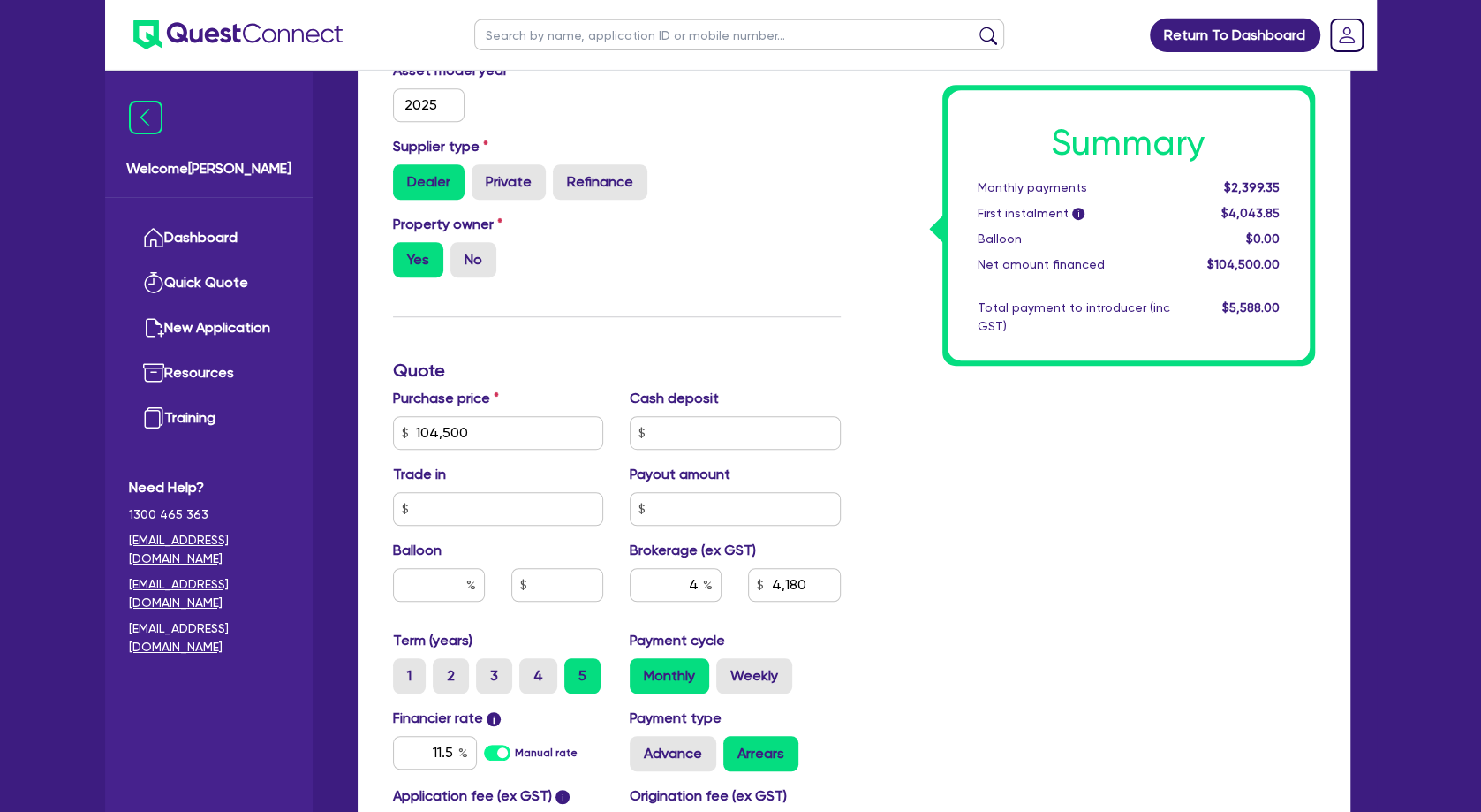
scroll to position [668, 0]
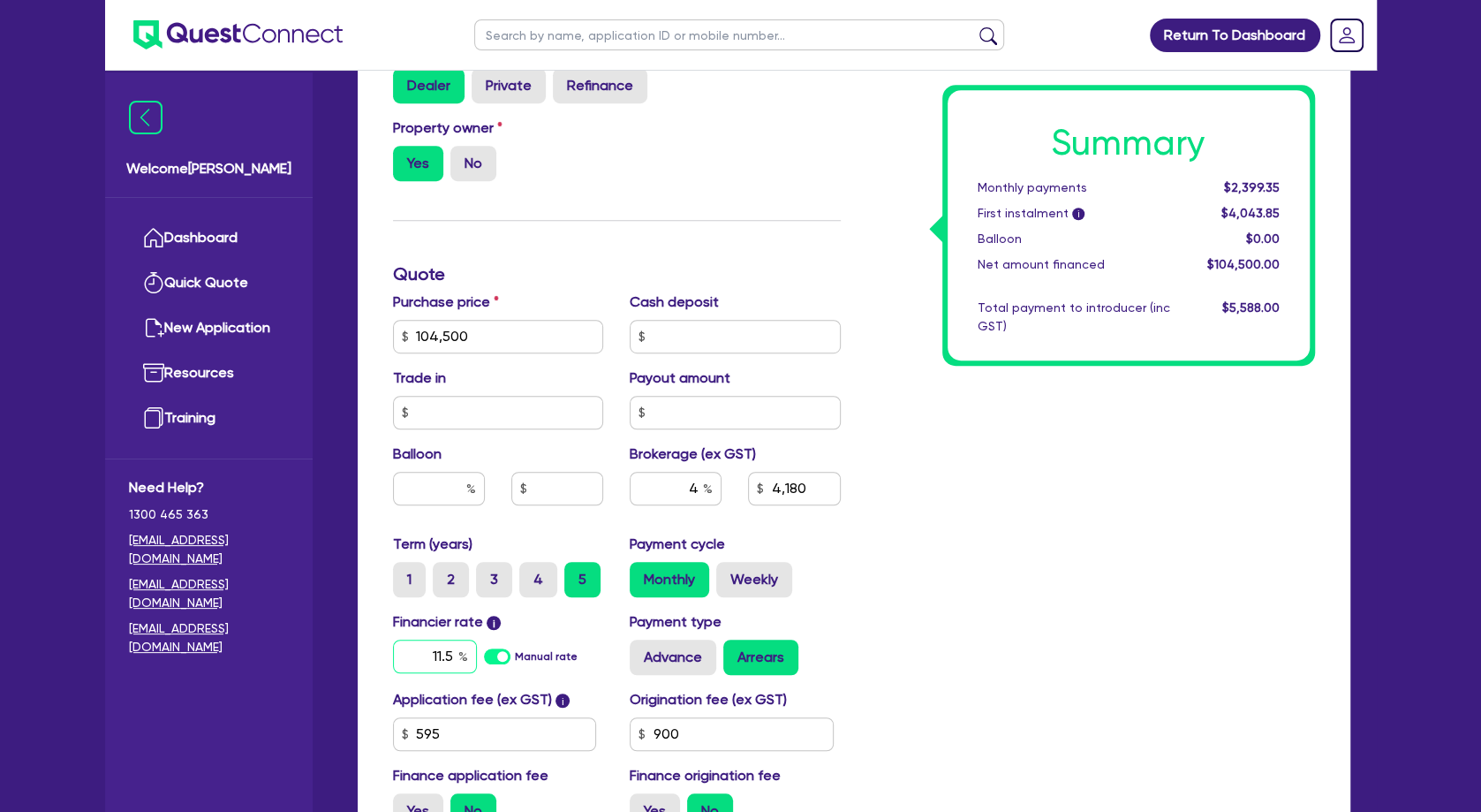
click at [429, 673] on input "11.5" at bounding box center [435, 656] width 84 height 33
drag, startPoint x: 428, startPoint y: 680, endPoint x: 526, endPoint y: 682, distance: 98.0
click at [477, 673] on input "11.5" at bounding box center [435, 656] width 84 height 33
click at [1106, 487] on div "Summary Monthly payments Calculating... First instalment i Calculating... Ballo…" at bounding box center [1091, 274] width 475 height 1137
drag, startPoint x: 421, startPoint y: 671, endPoint x: 541, endPoint y: 672, distance: 120.0
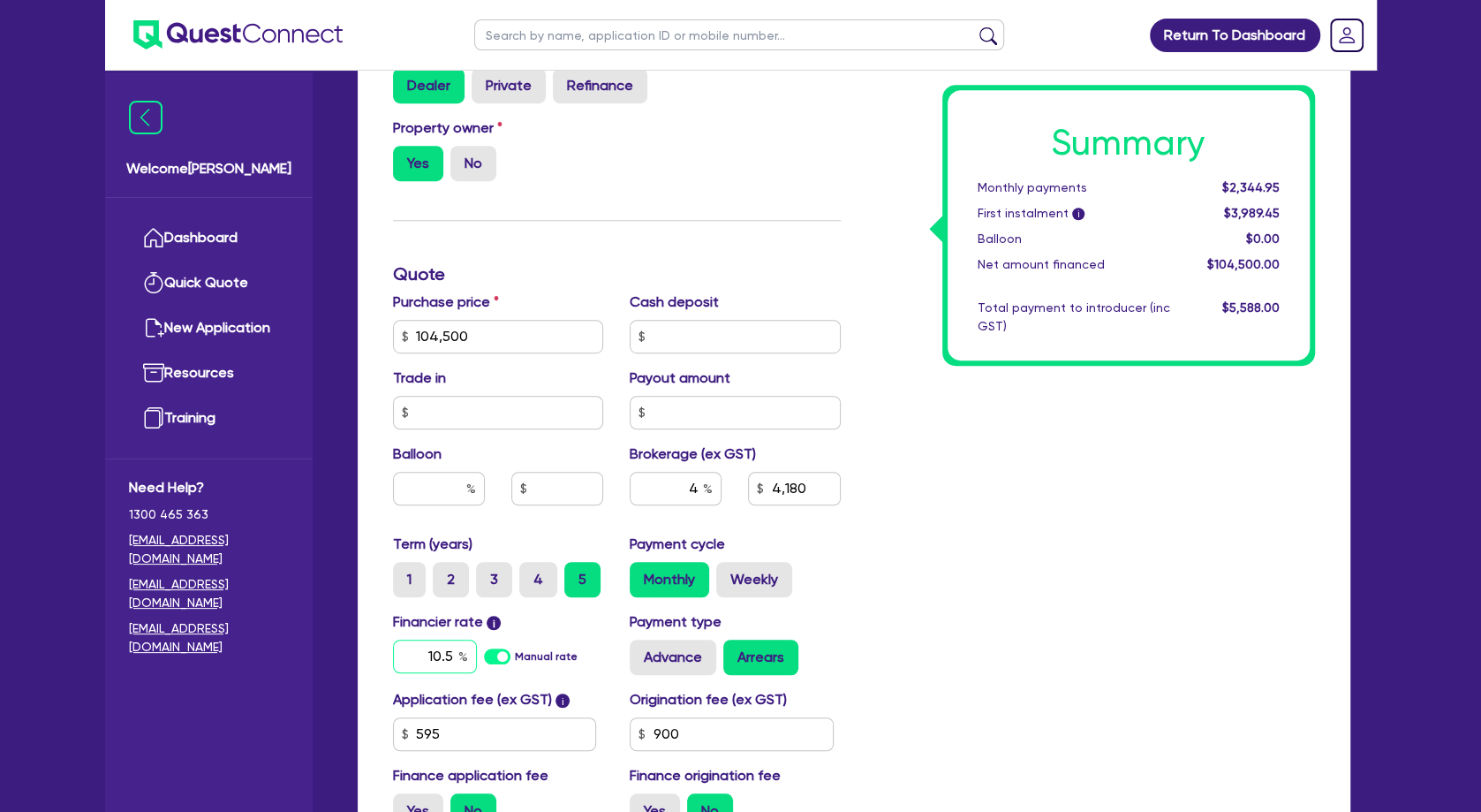
click at [477, 672] on input "10.5" at bounding box center [435, 656] width 84 height 33
click at [1068, 569] on div "Summary Monthly payments $2,344.95 First instalment i $3,989.45 Balloon $0.00 N…" at bounding box center [1091, 274] width 475 height 1137
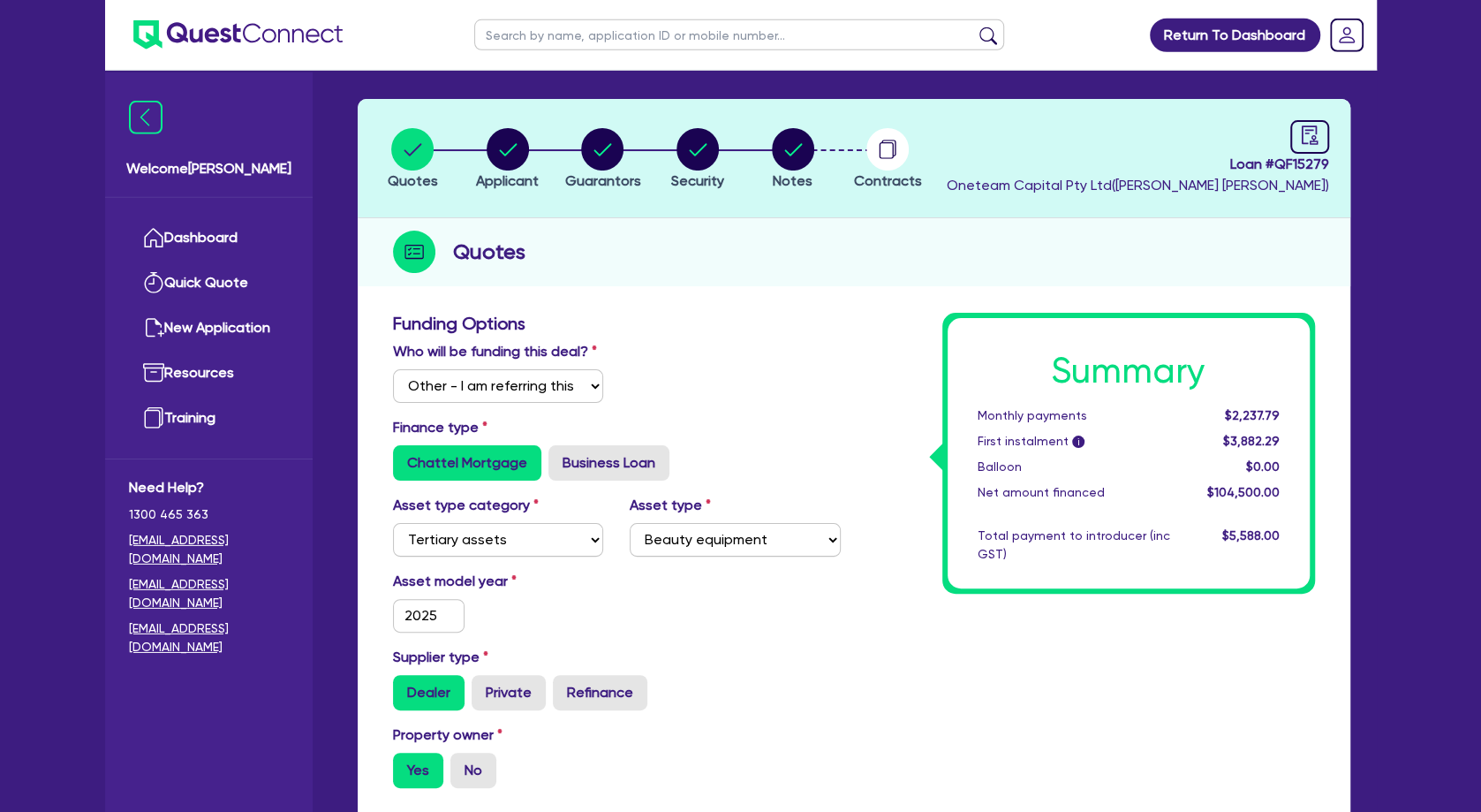
scroll to position [0, 0]
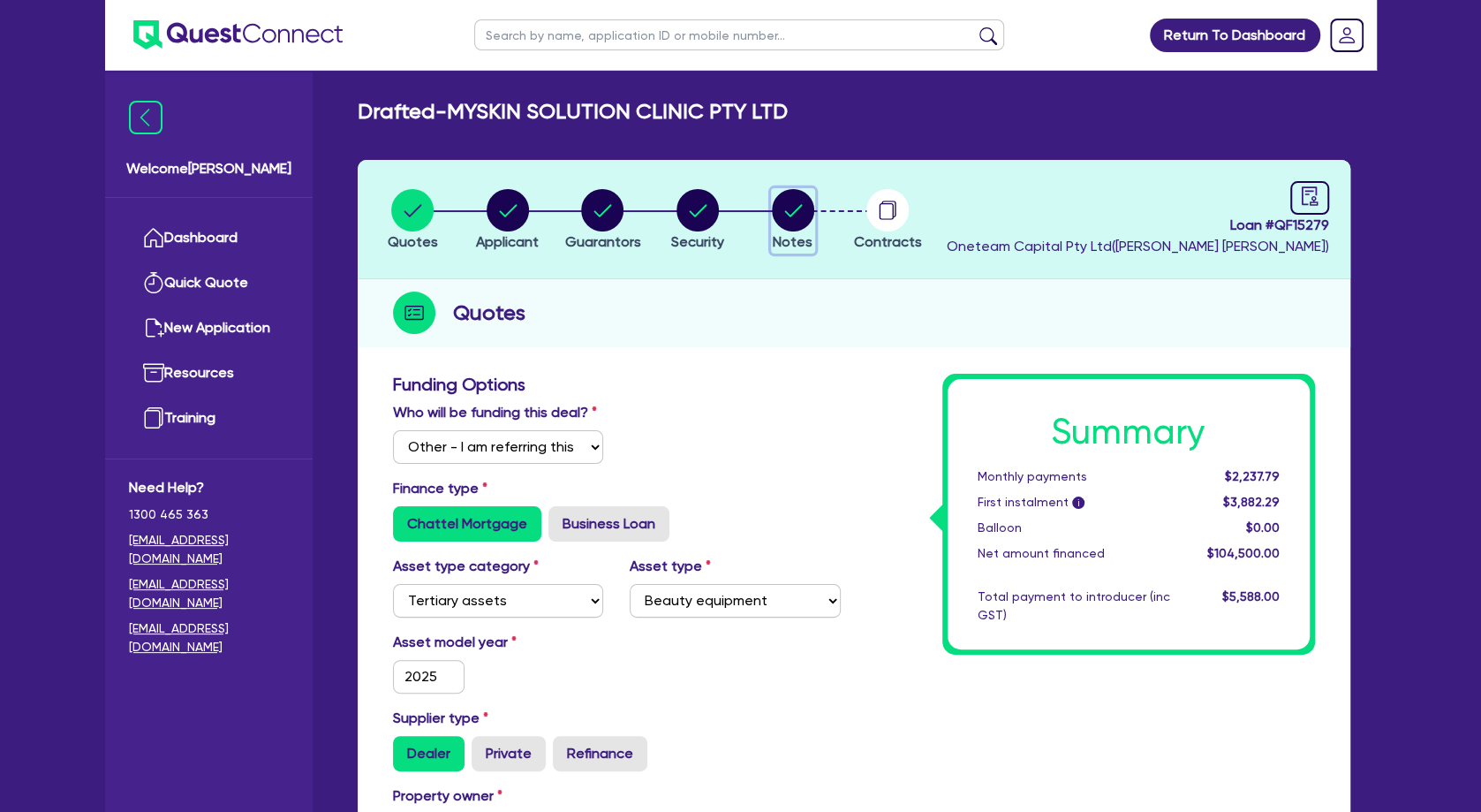
click at [800, 206] on circle "button" at bounding box center [794, 210] width 43 height 43
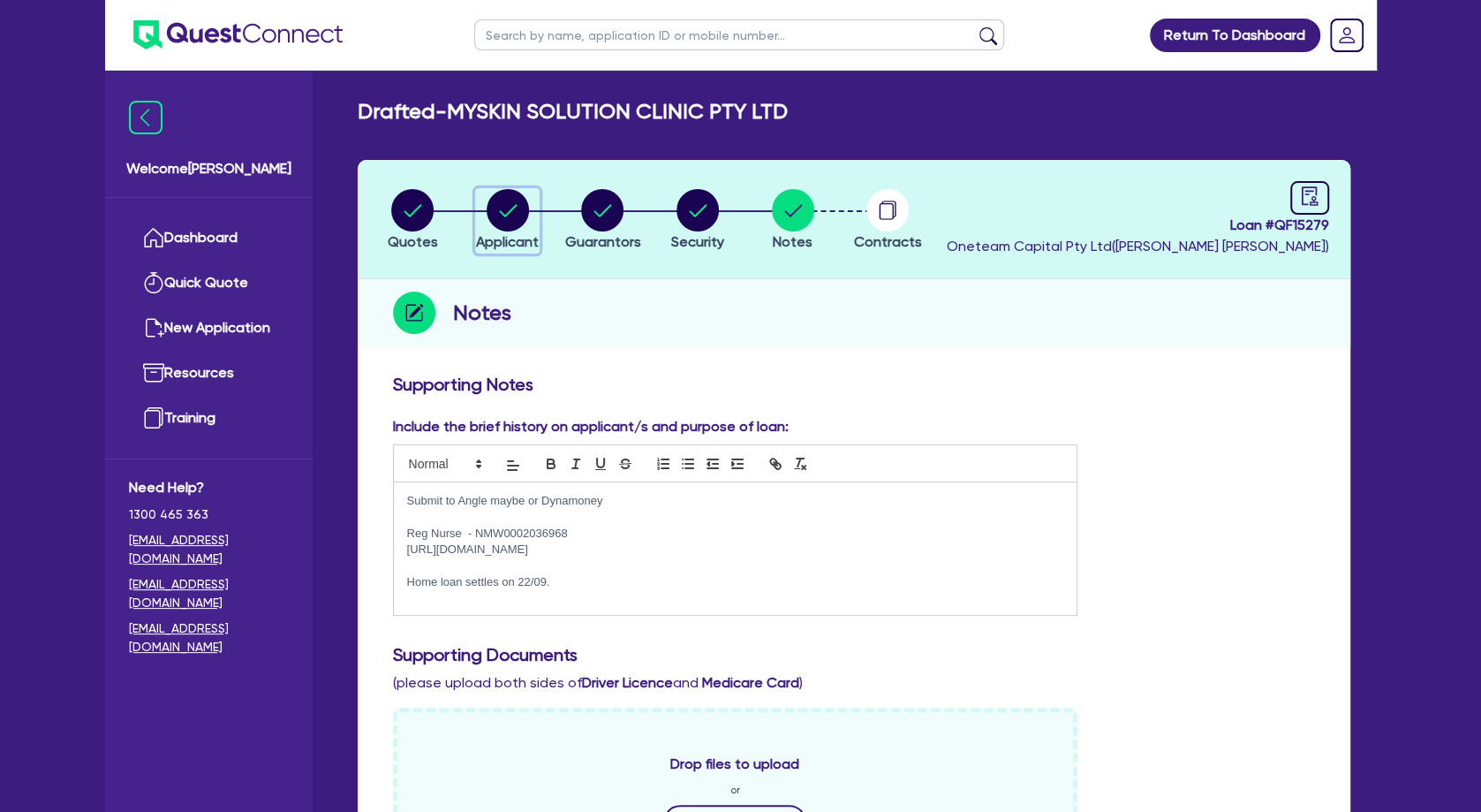
click at [518, 211] on circle "button" at bounding box center [508, 210] width 43 height 43
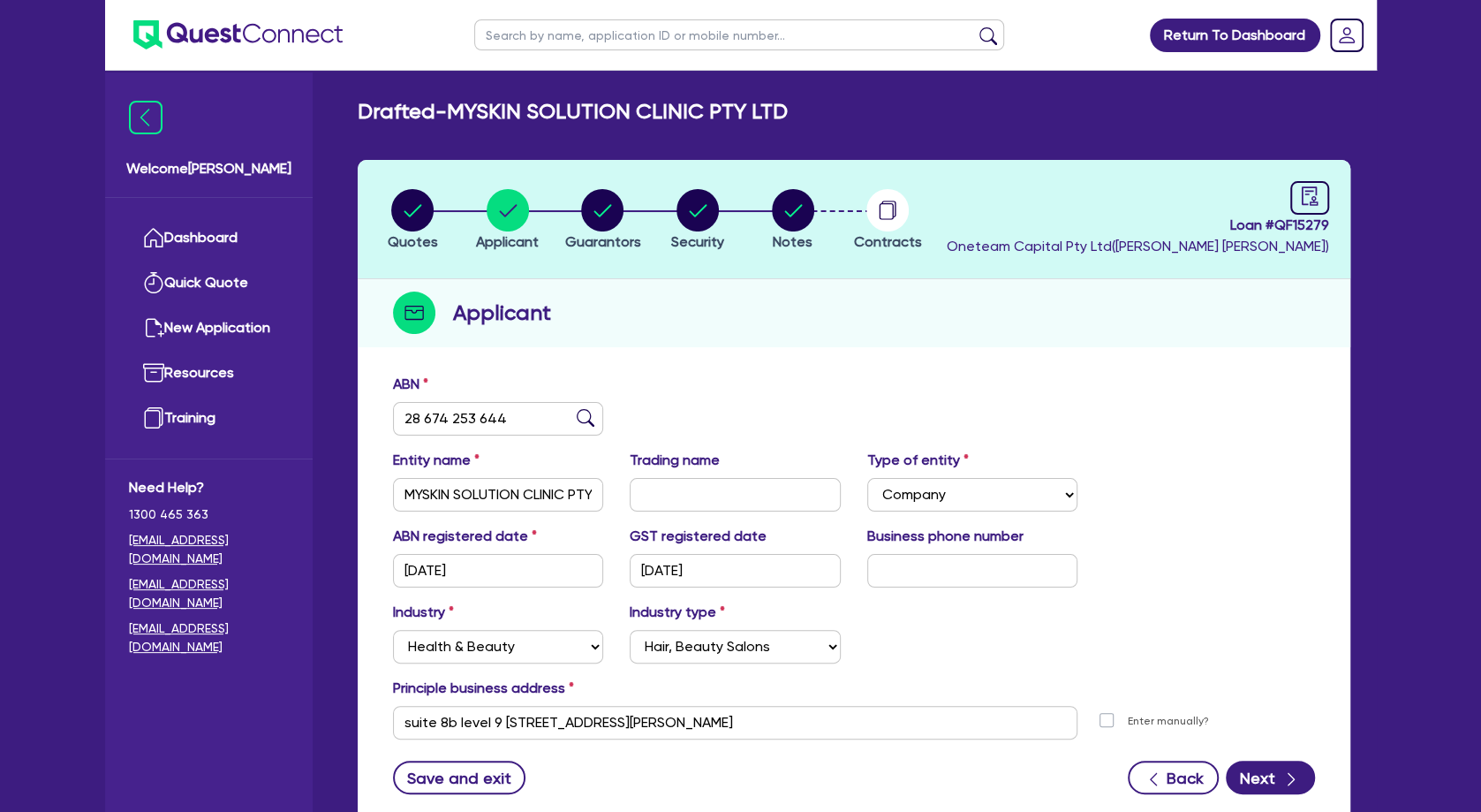
drag, startPoint x: 721, startPoint y: 342, endPoint x: 692, endPoint y: 238, distance: 108.0
click at [726, 341] on div "Applicant" at bounding box center [854, 314] width 993 height 68
click at [694, 211] on circle "button" at bounding box center [697, 210] width 43 height 43
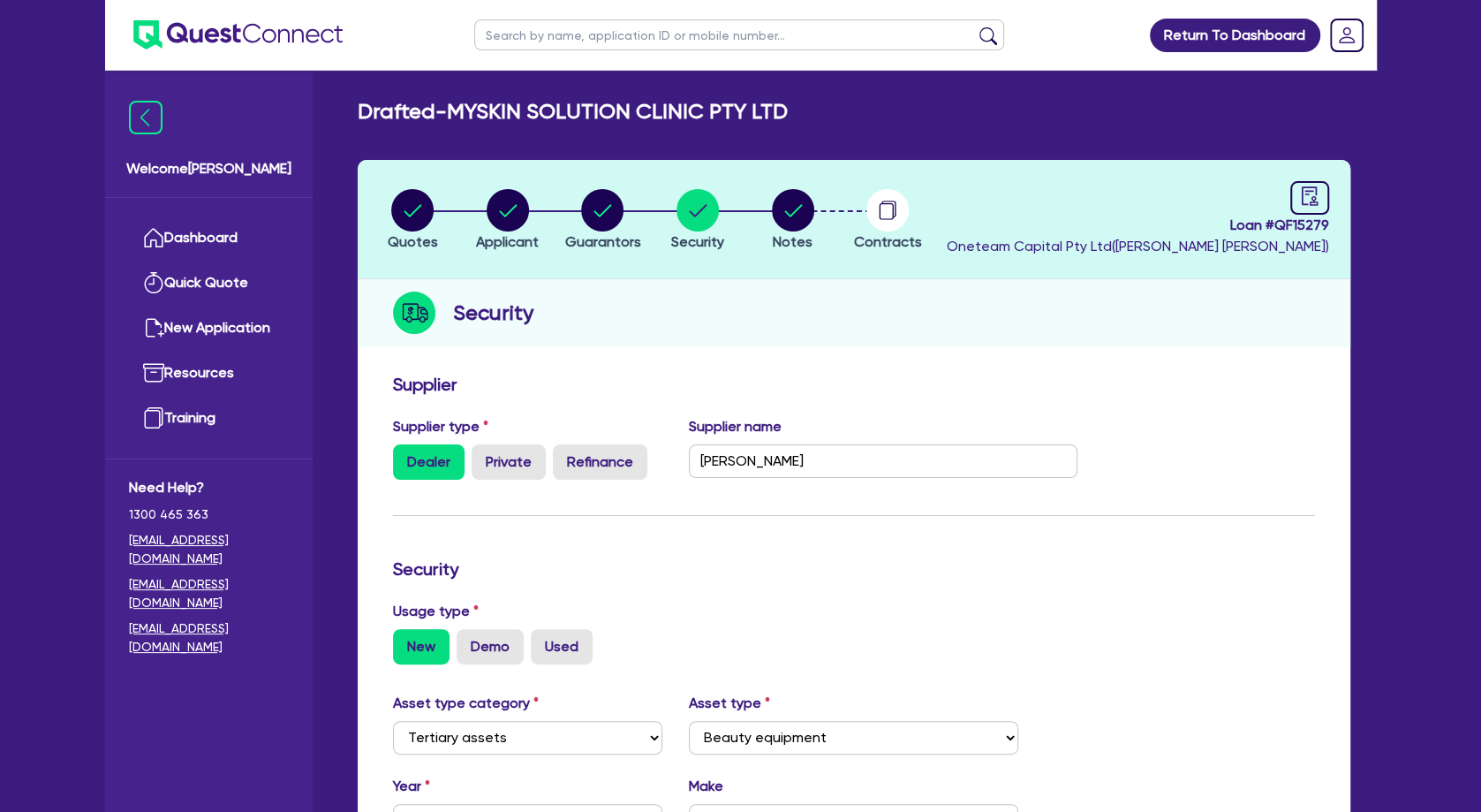
click at [577, 34] on input "text" at bounding box center [739, 34] width 530 height 31
click button "submit" at bounding box center [988, 39] width 29 height 25
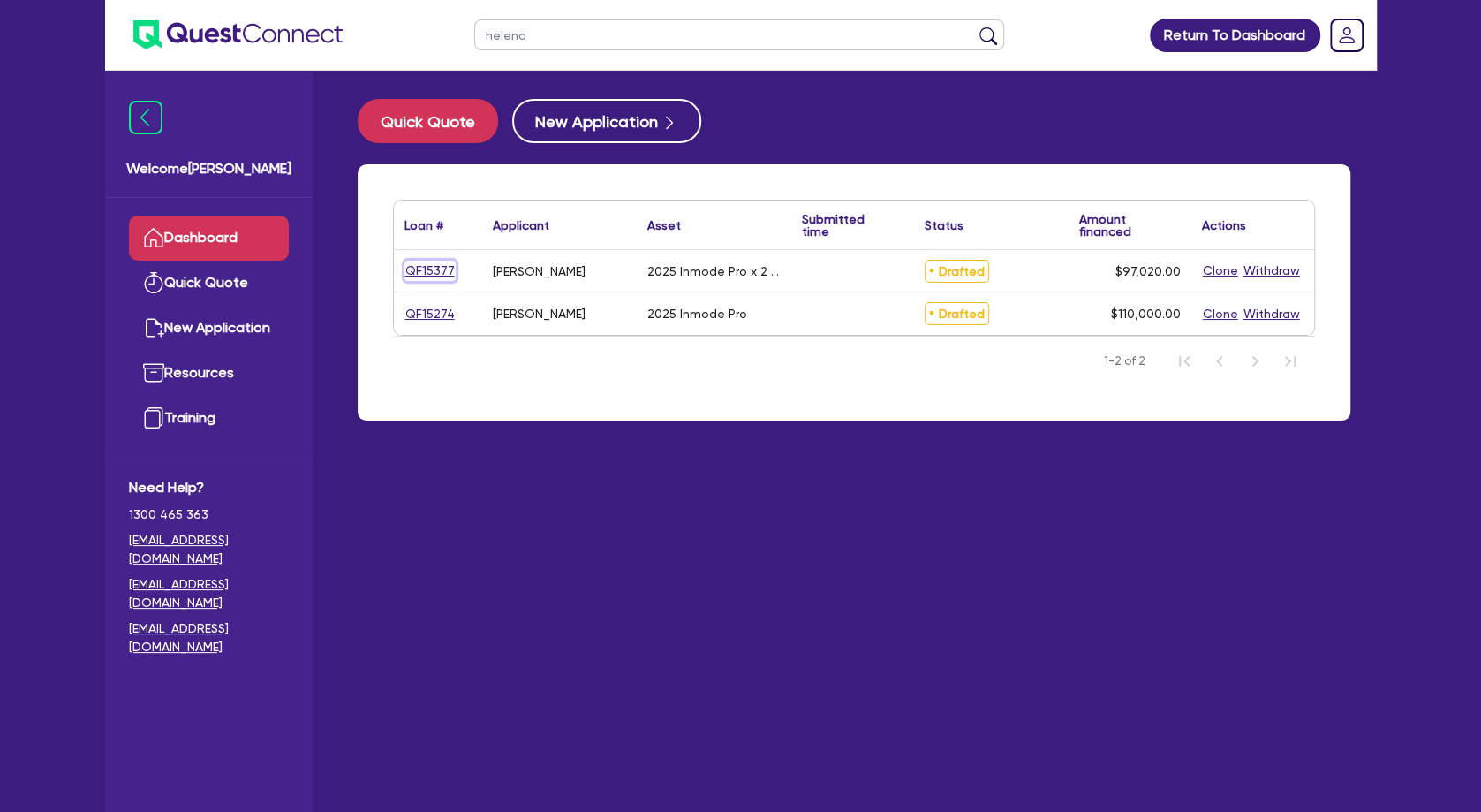
click at [439, 268] on link "QF15377" at bounding box center [429, 271] width 51 height 20
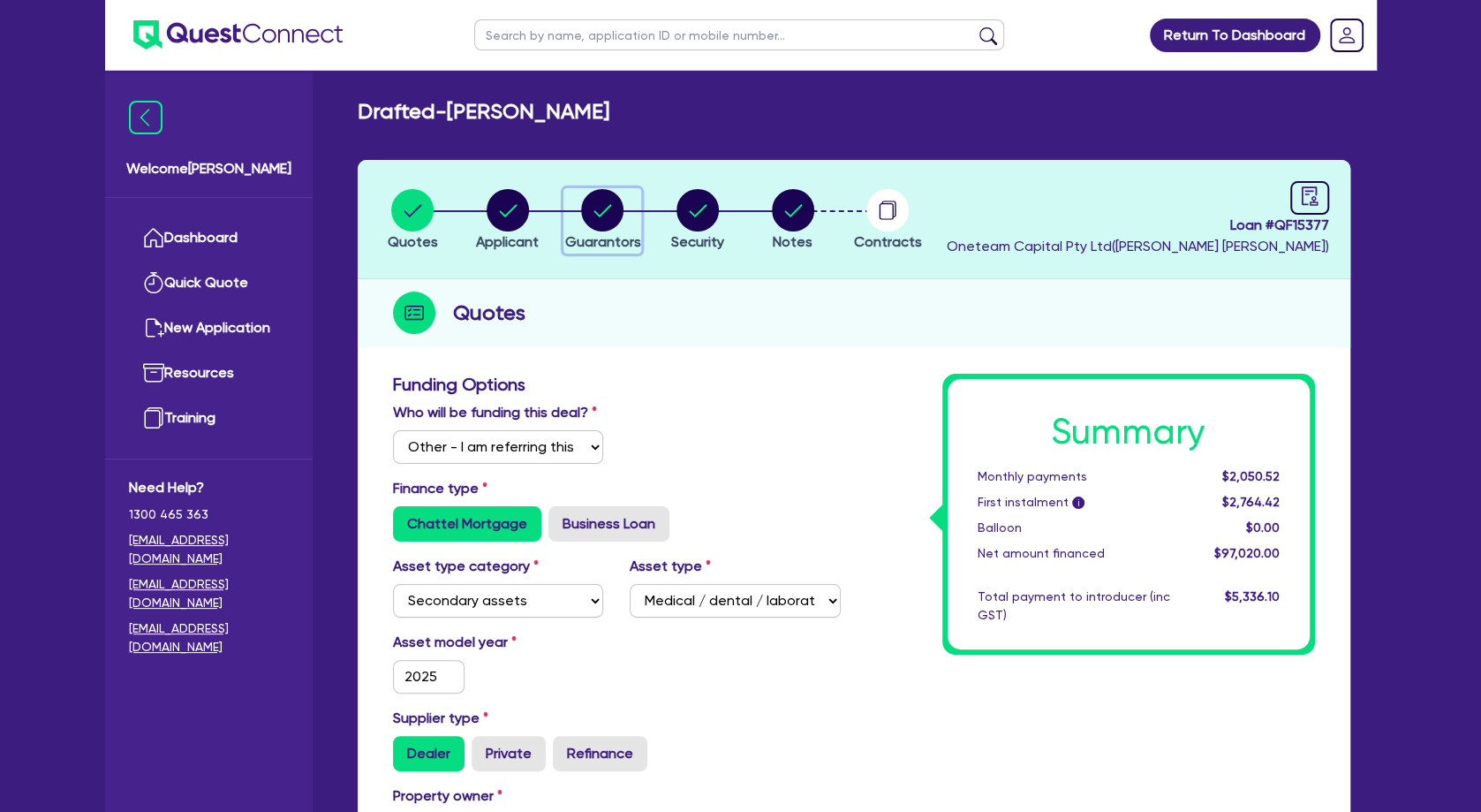
click at [599, 215] on icon "button" at bounding box center [603, 210] width 18 height 12
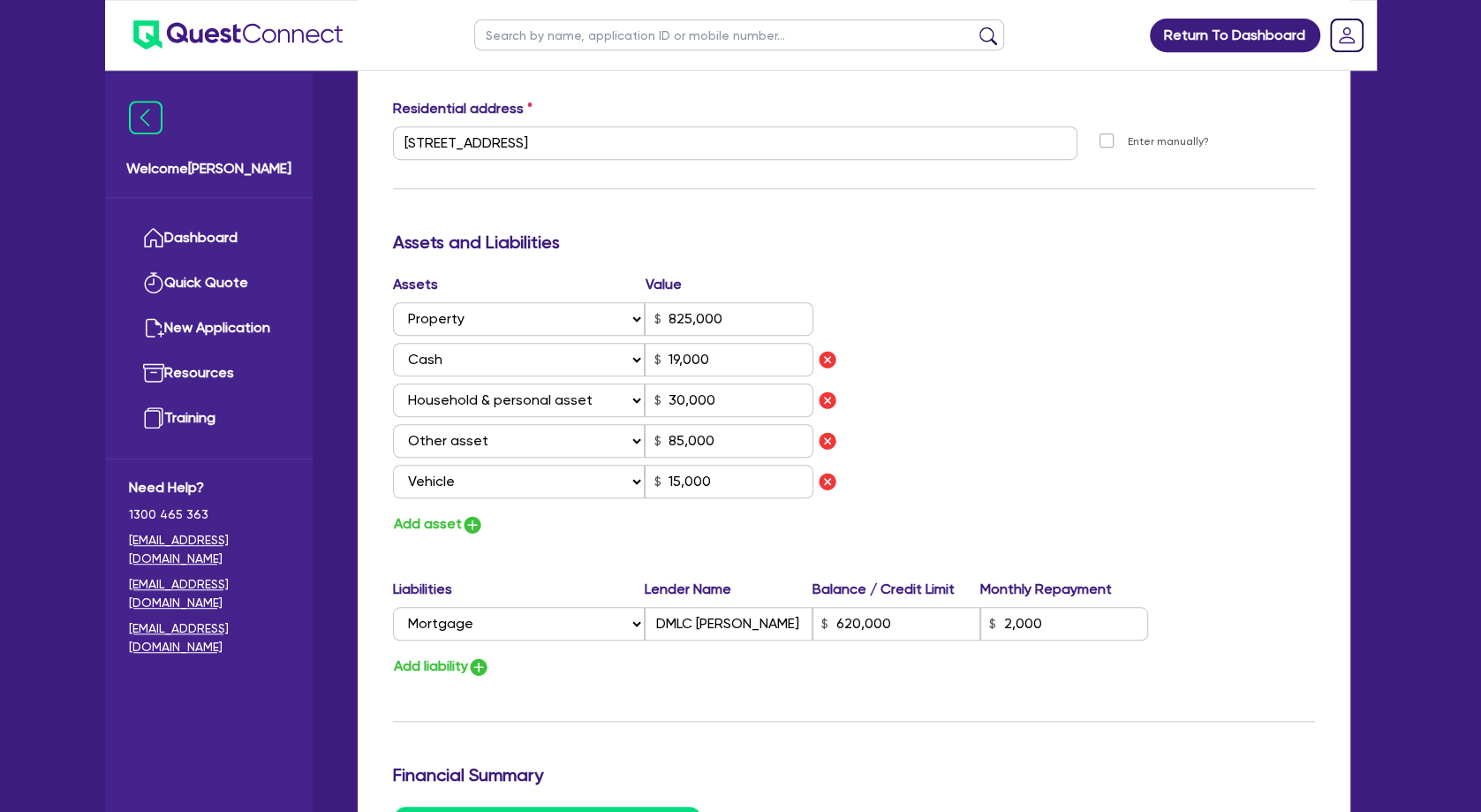
scroll to position [953, 0]
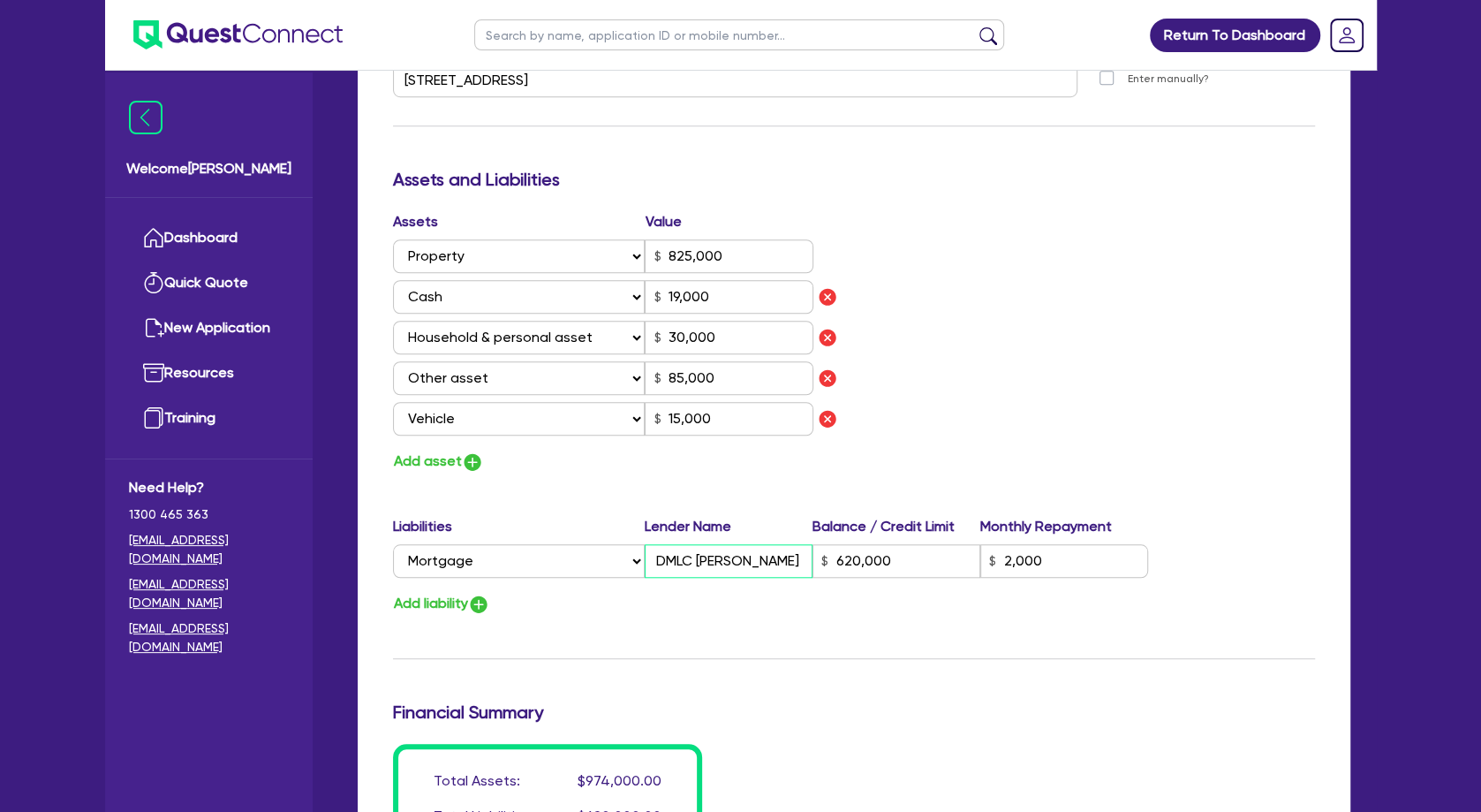
drag, startPoint x: 799, startPoint y: 549, endPoint x: 648, endPoint y: 549, distance: 151.0
click at [648, 549] on input "DMLC [PERSON_NAME]" at bounding box center [728, 560] width 167 height 33
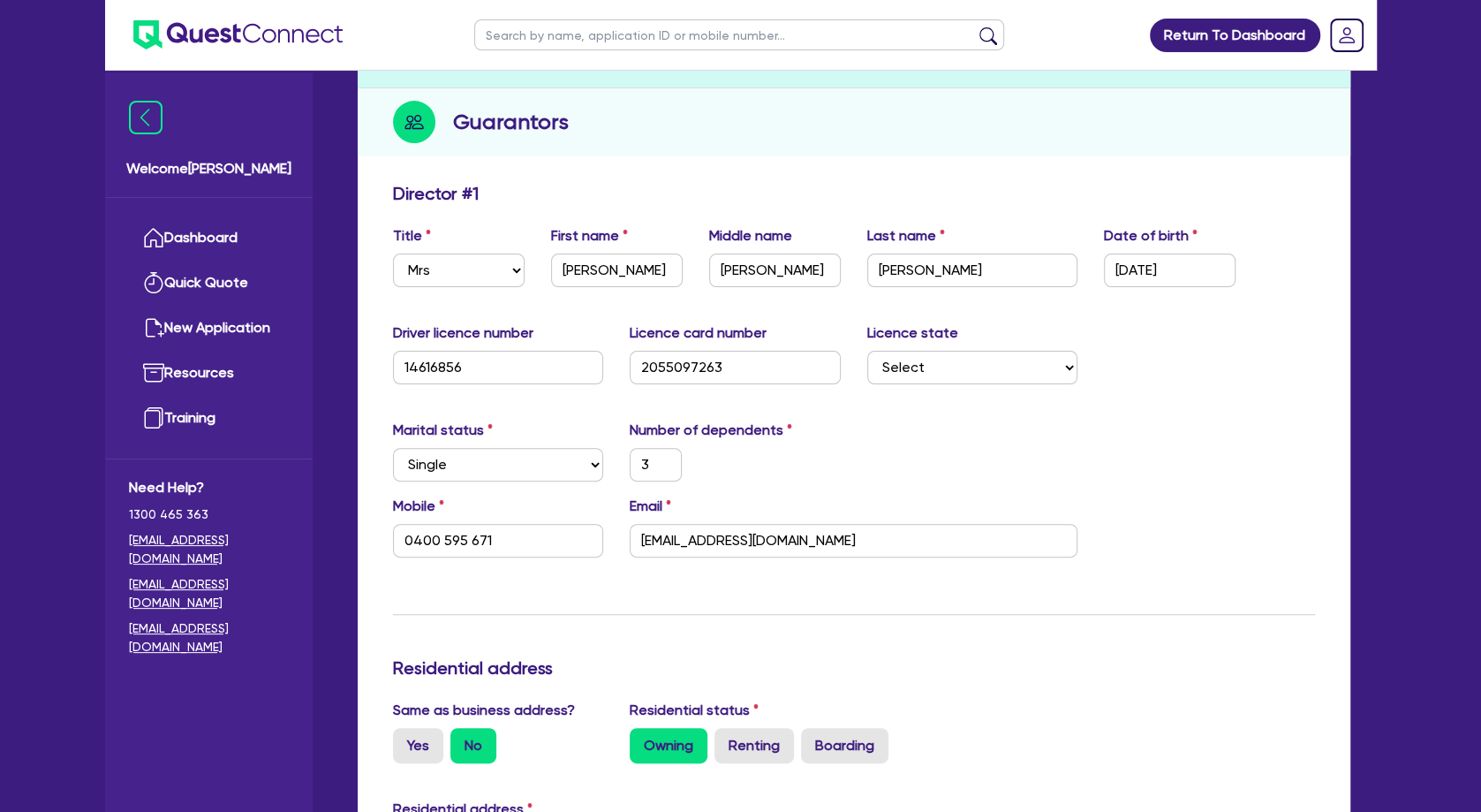
scroll to position [0, 0]
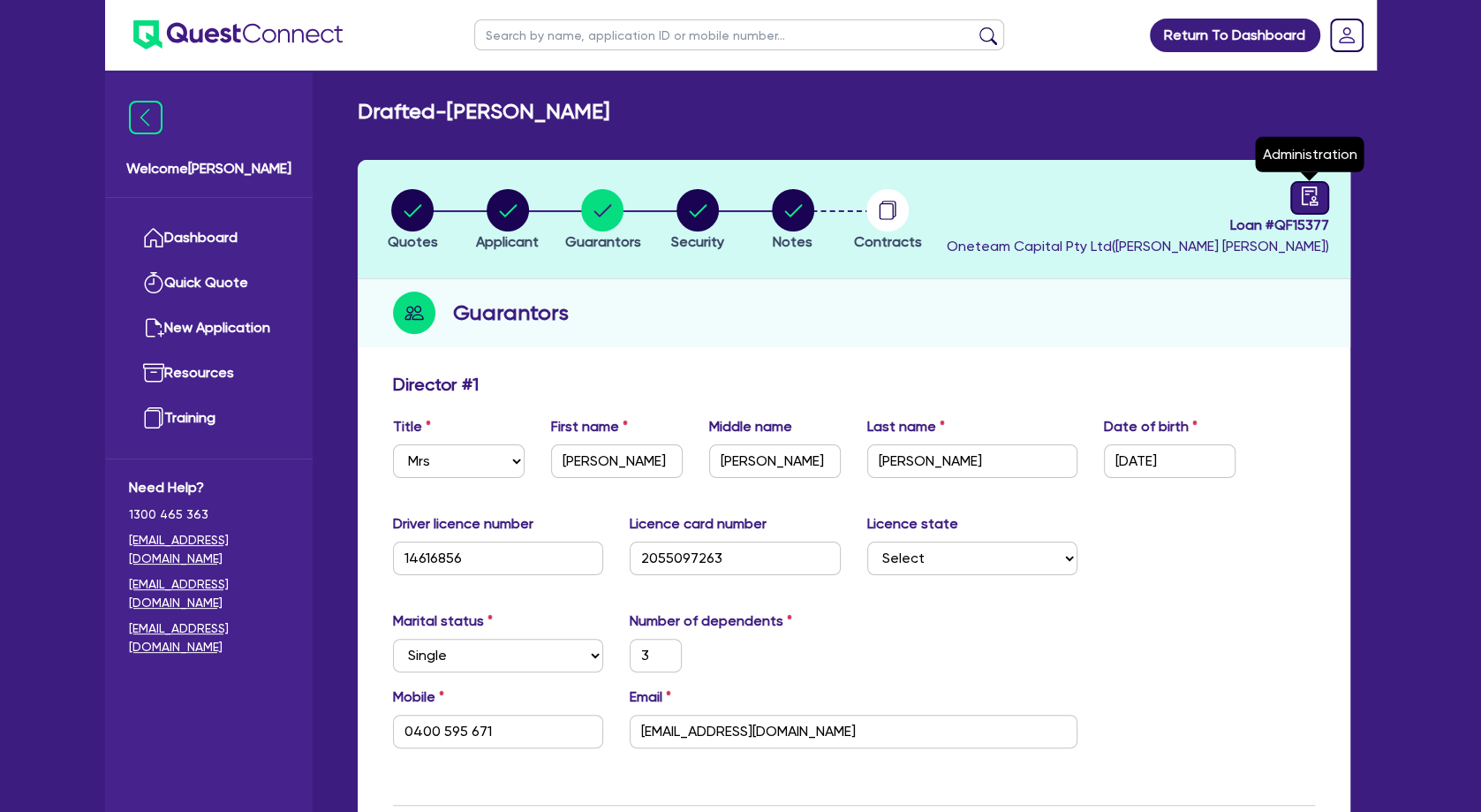
click at [1302, 195] on icon "audit" at bounding box center [1309, 195] width 16 height 18
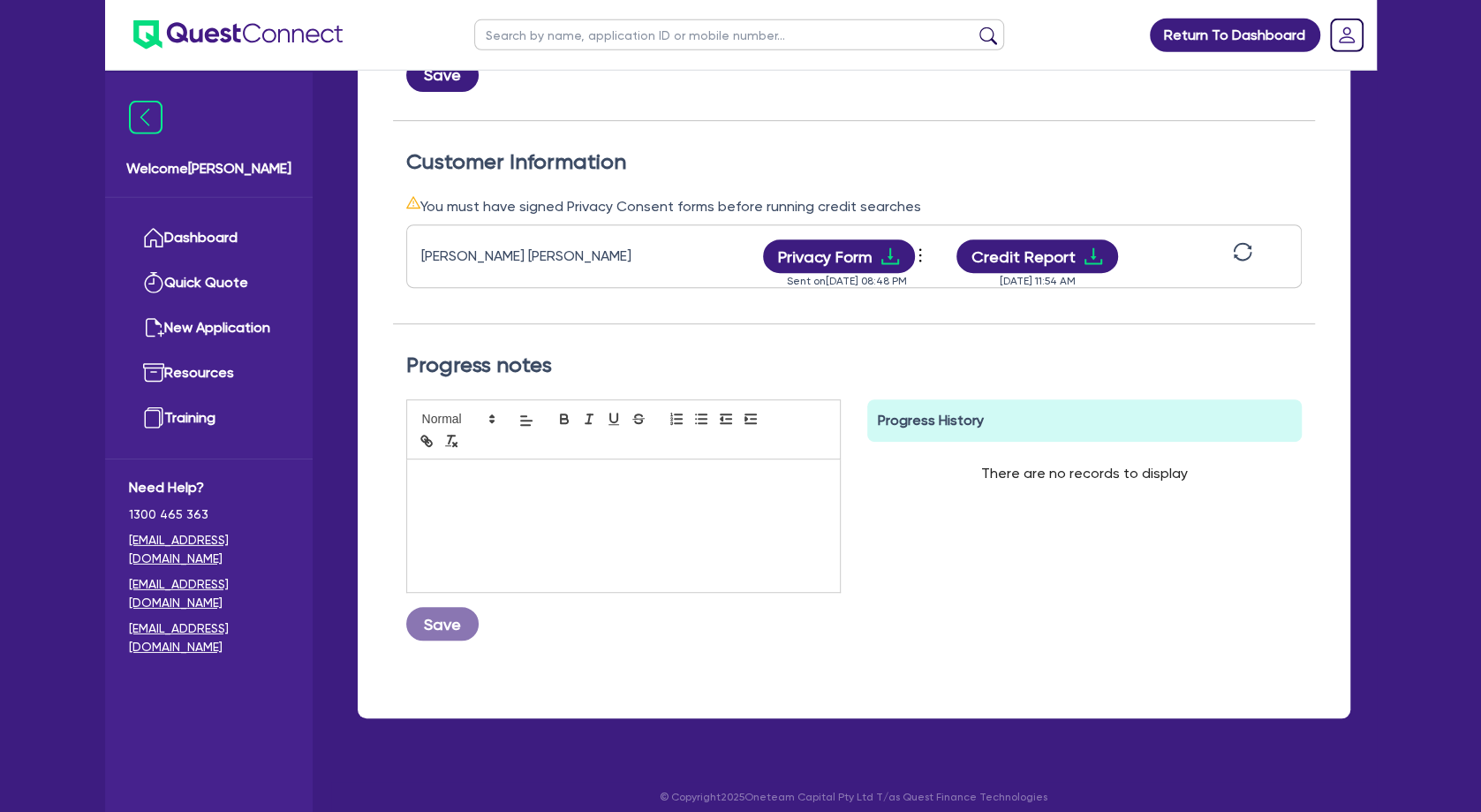
scroll to position [464, 0]
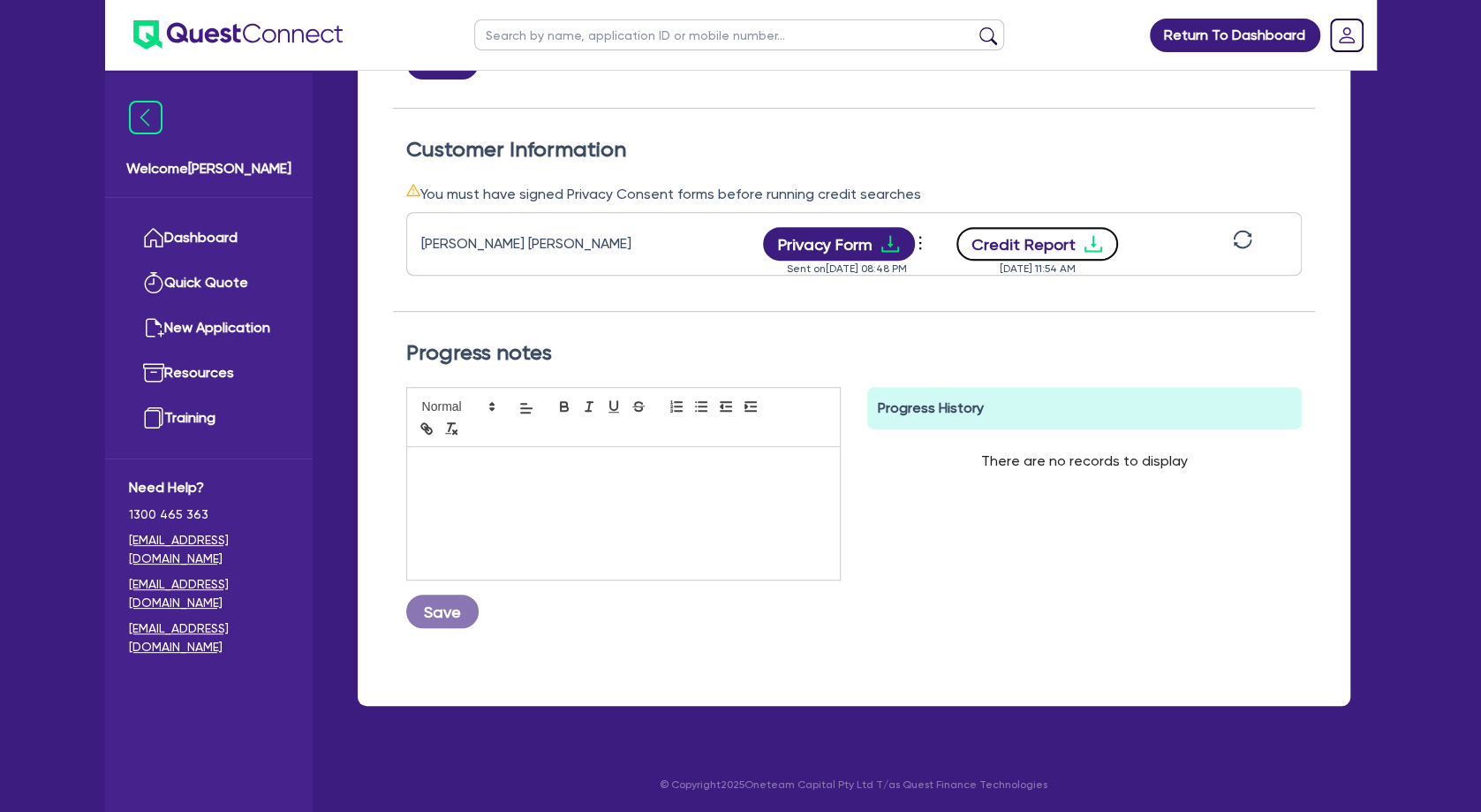
click at [1067, 244] on button "Credit Report" at bounding box center [1037, 243] width 162 height 33
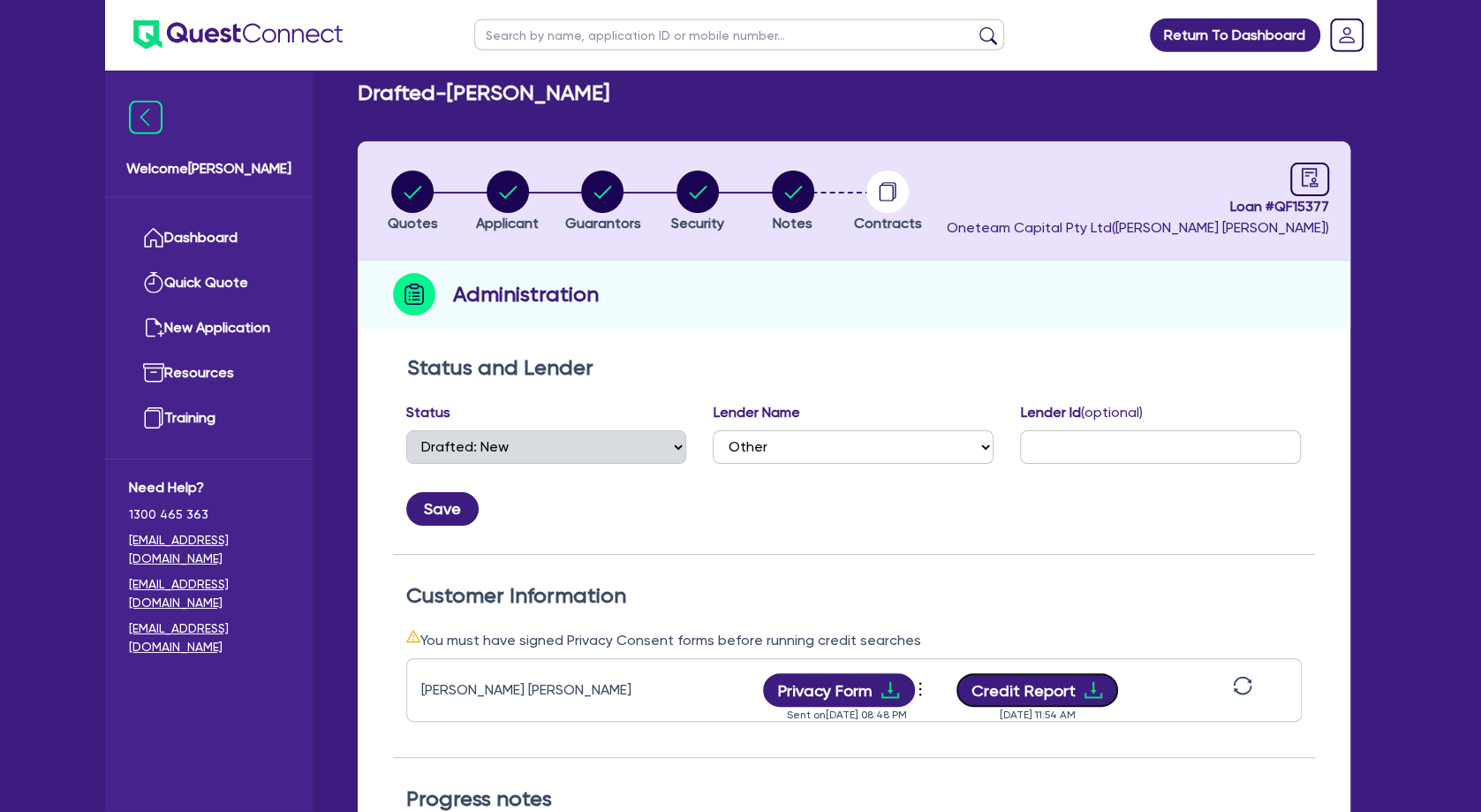
scroll to position [0, 0]
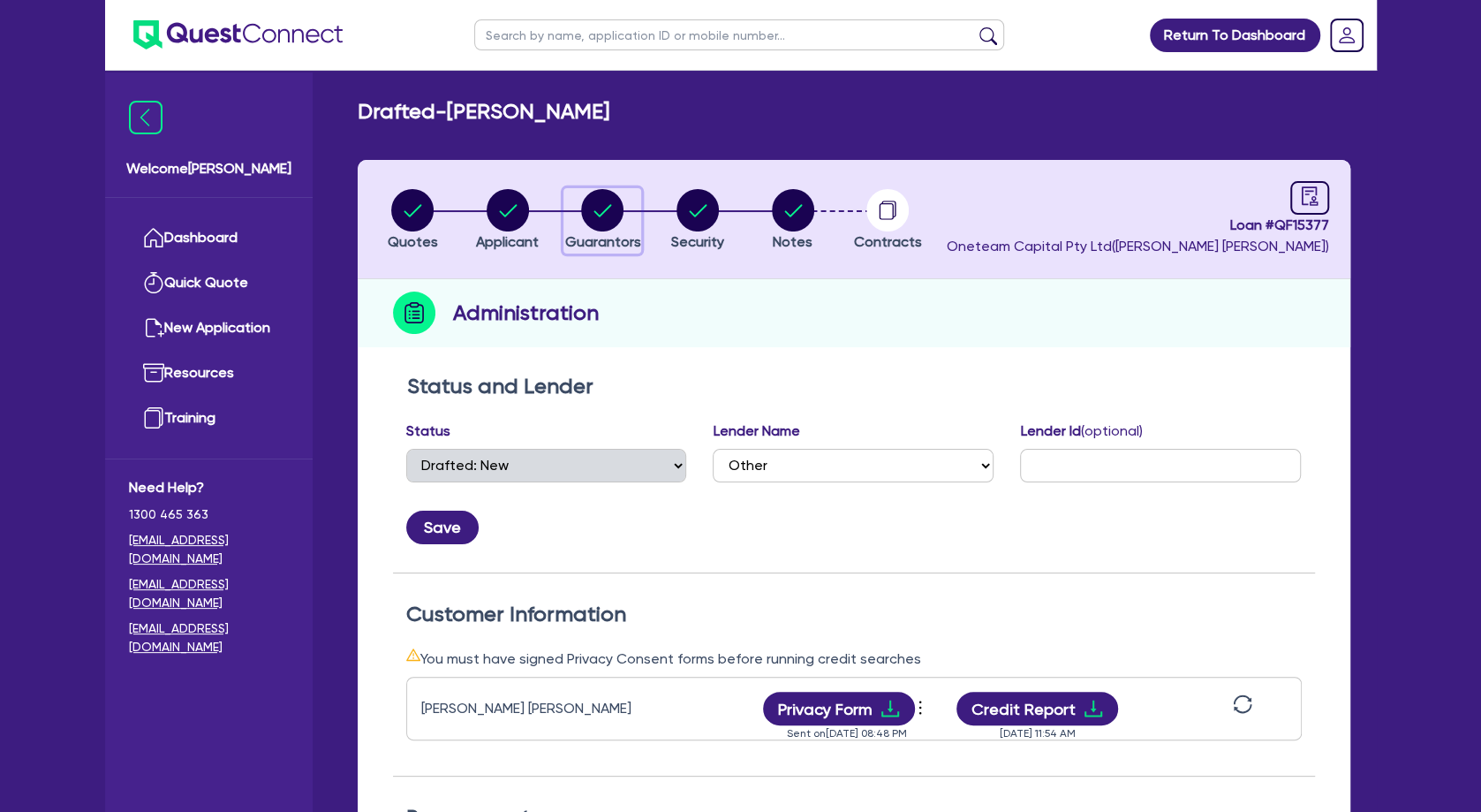
click at [617, 205] on circle "button" at bounding box center [602, 210] width 43 height 43
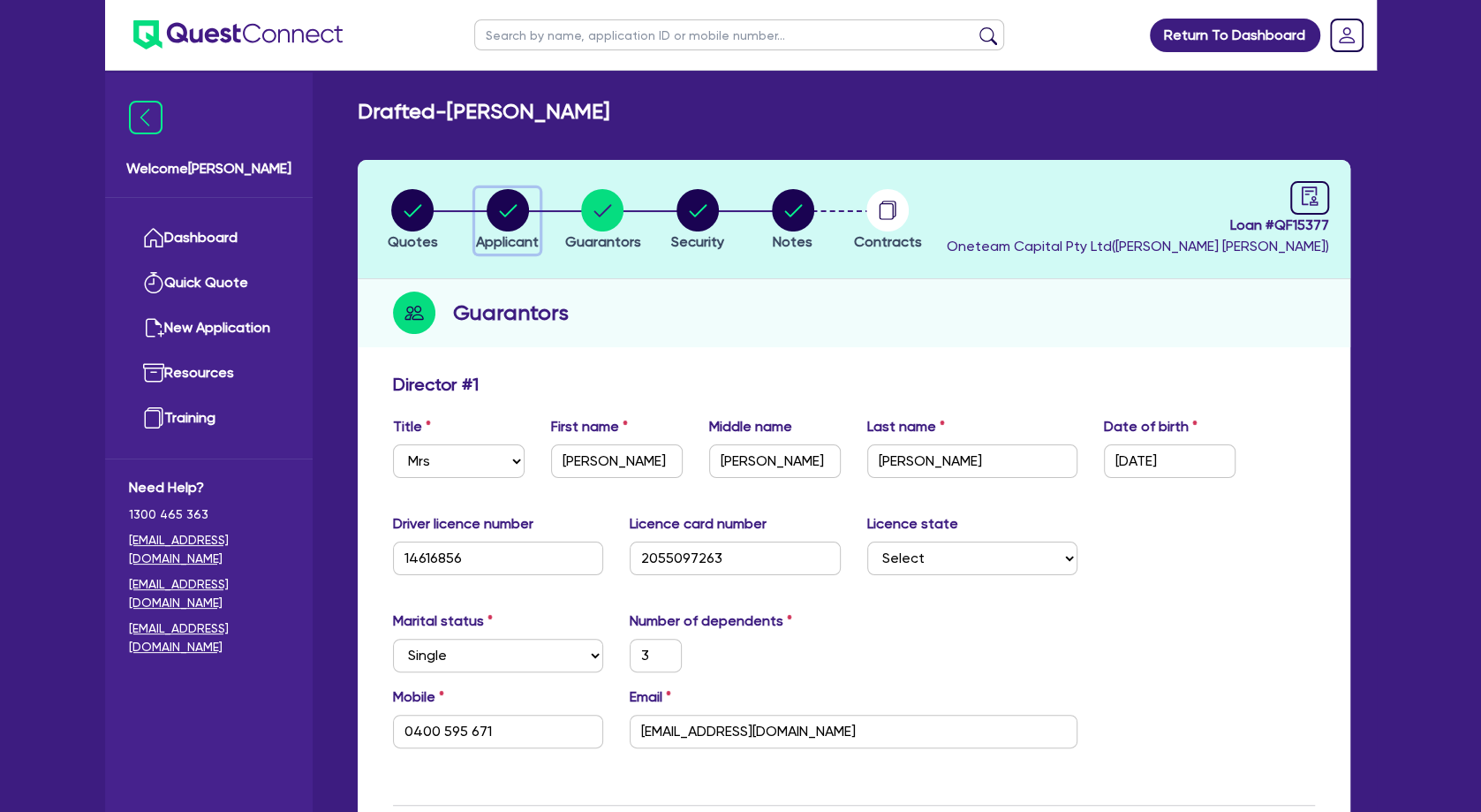
click at [505, 201] on circle "button" at bounding box center [508, 210] width 43 height 43
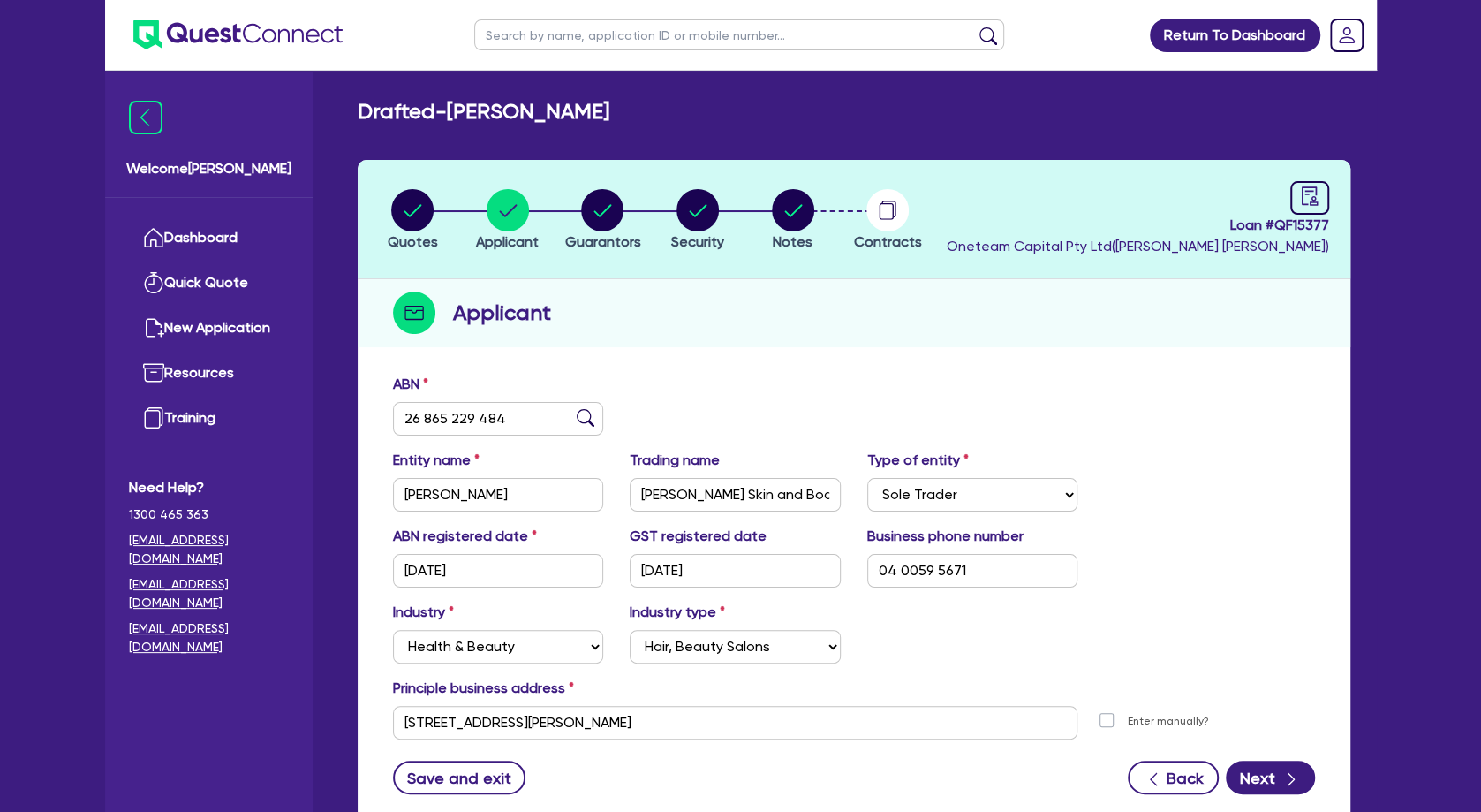
click at [553, 34] on input "text" at bounding box center [739, 34] width 530 height 31
click button "submit" at bounding box center [988, 39] width 29 height 25
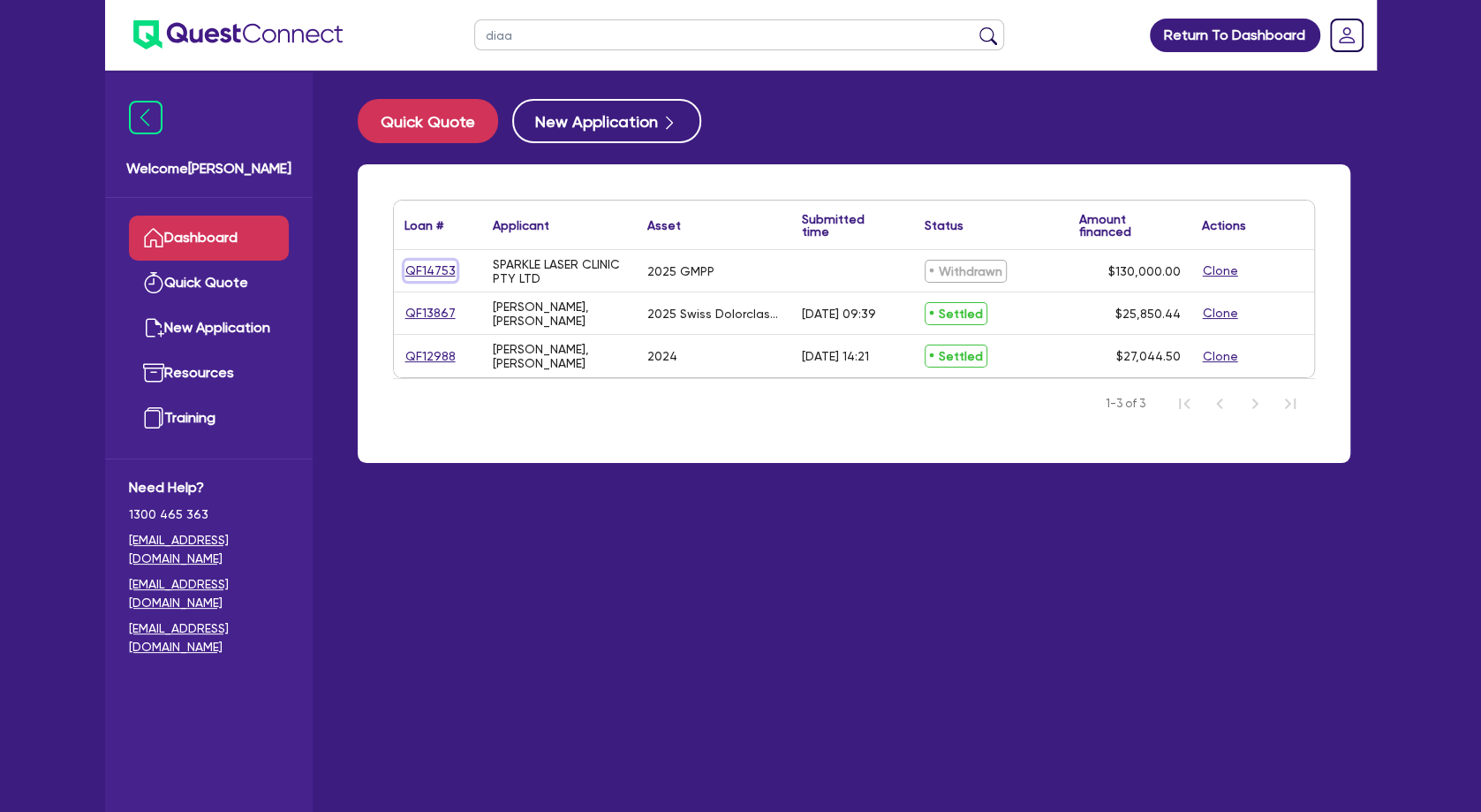
click at [425, 272] on link "QF14753" at bounding box center [430, 271] width 52 height 20
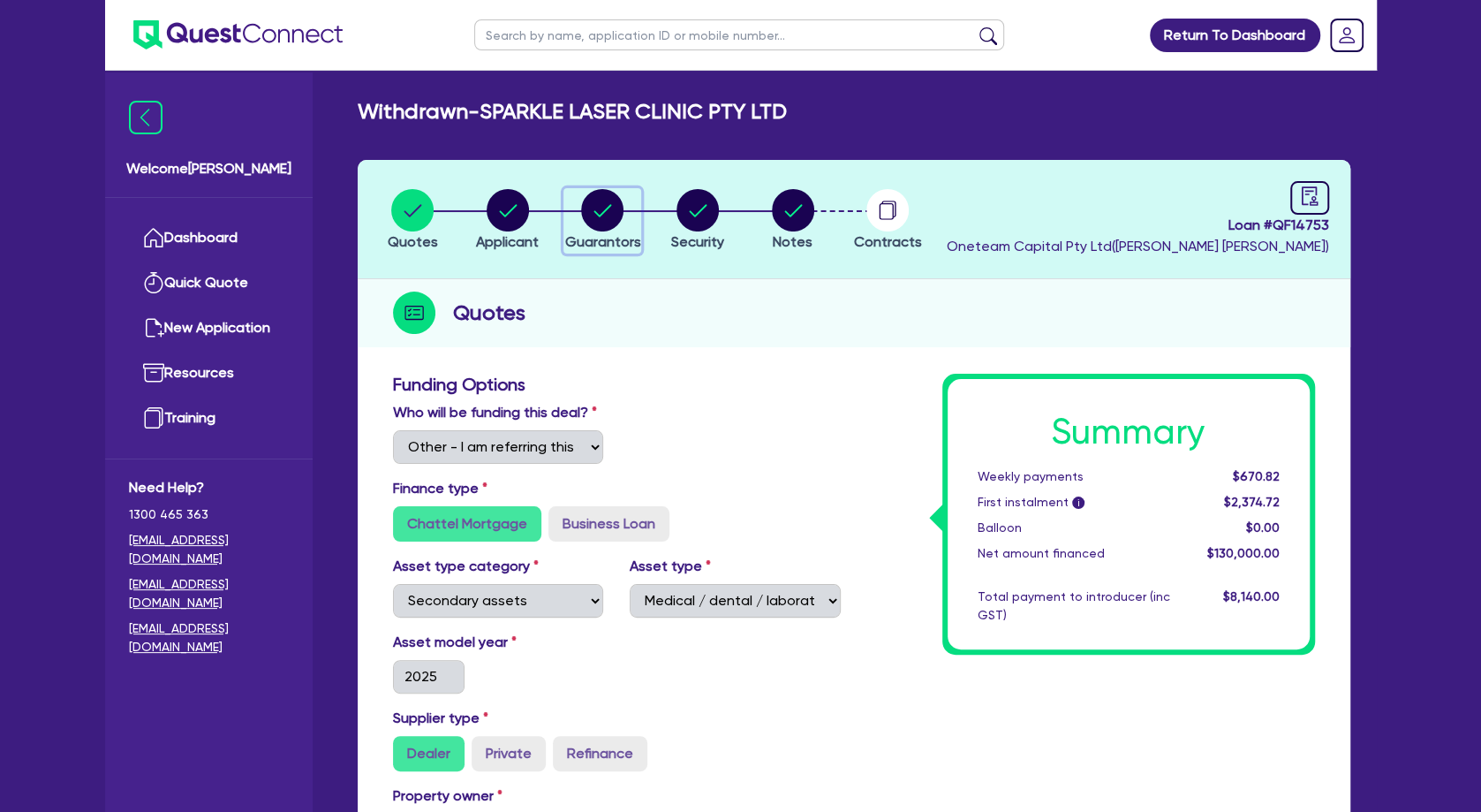
click at [610, 207] on circle "button" at bounding box center [602, 210] width 43 height 43
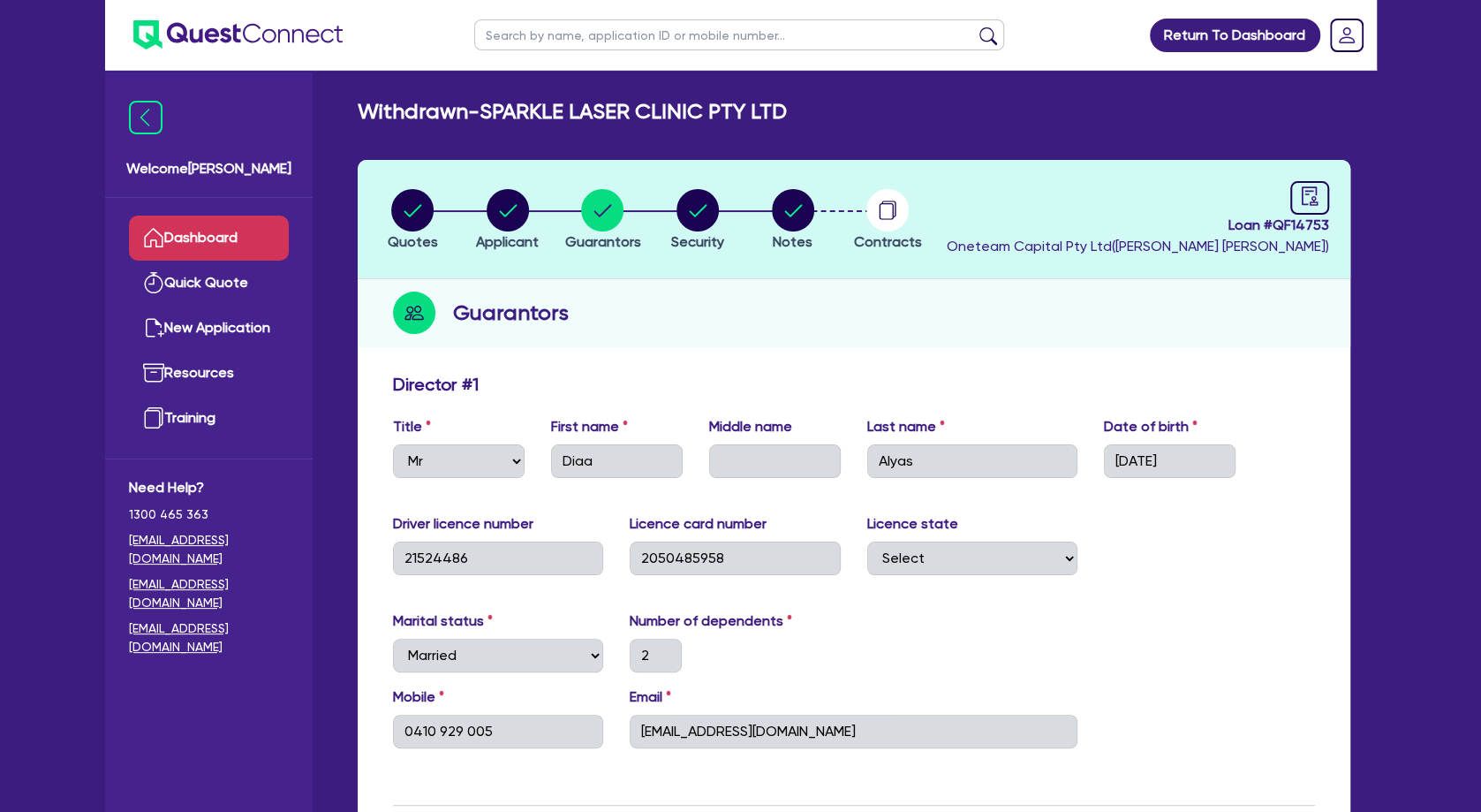
click at [237, 228] on link "Dashboard" at bounding box center [208, 238] width 160 height 45
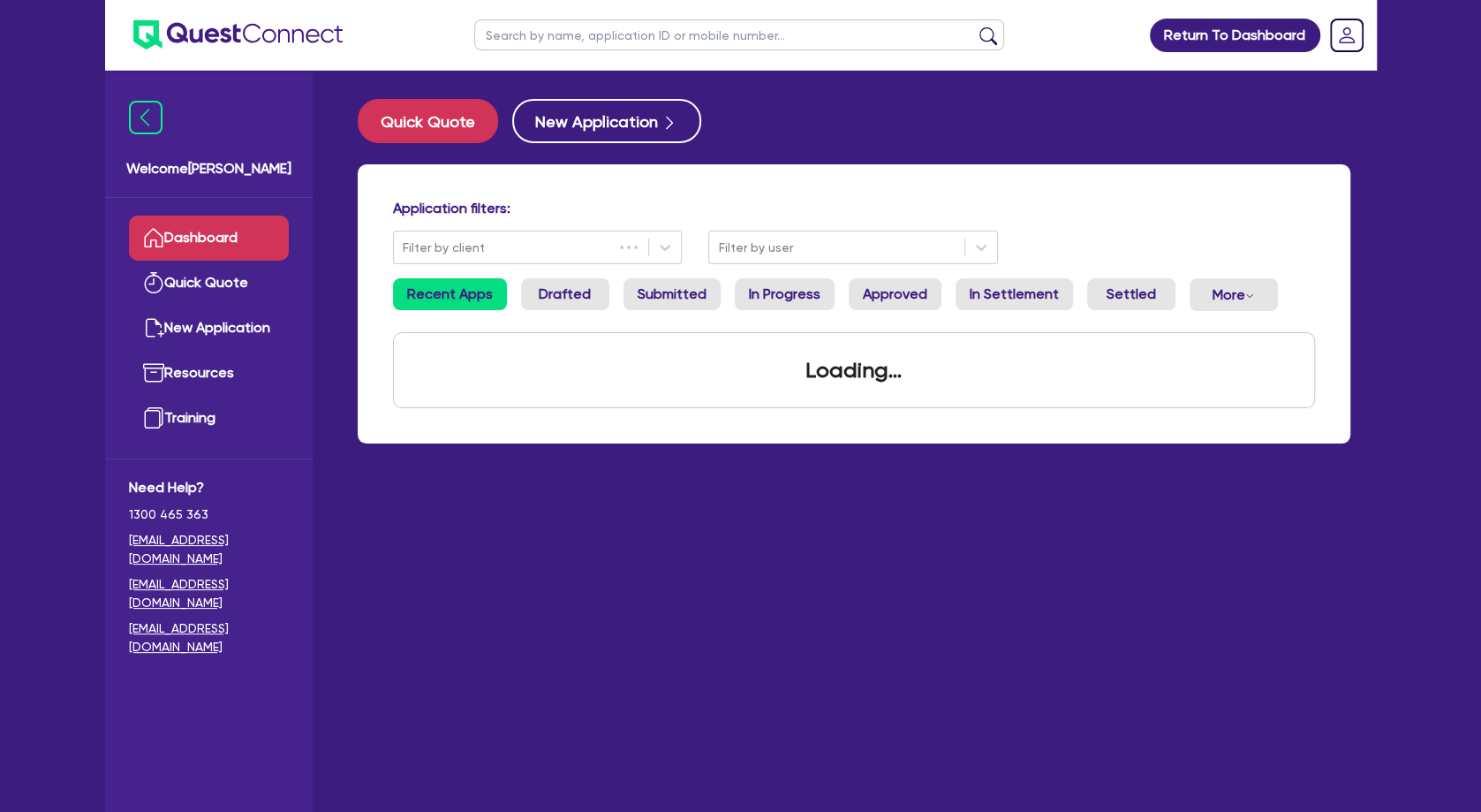
click at [595, 32] on input "text" at bounding box center [739, 34] width 530 height 31
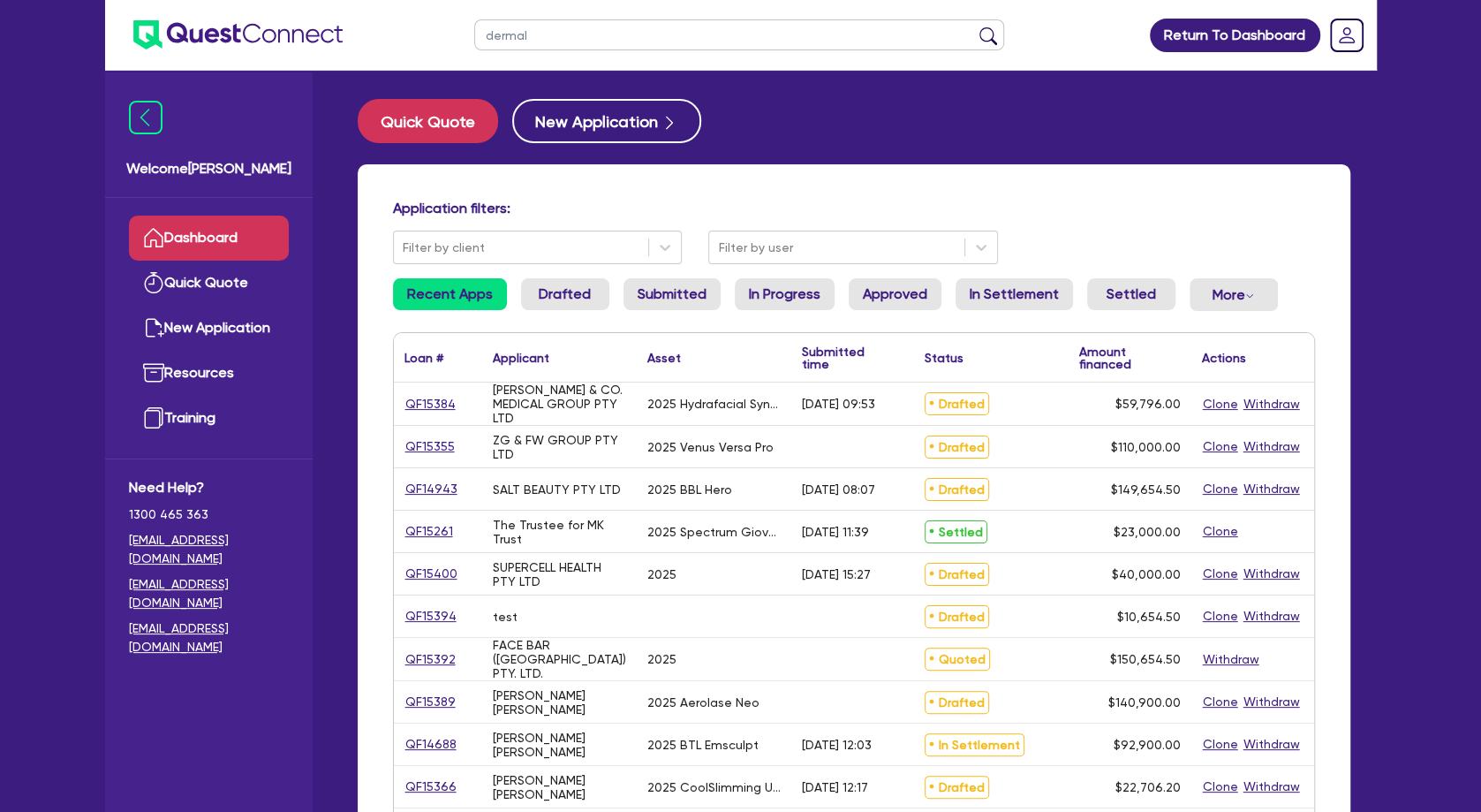
click at [974, 27] on button "submit" at bounding box center [988, 39] width 29 height 25
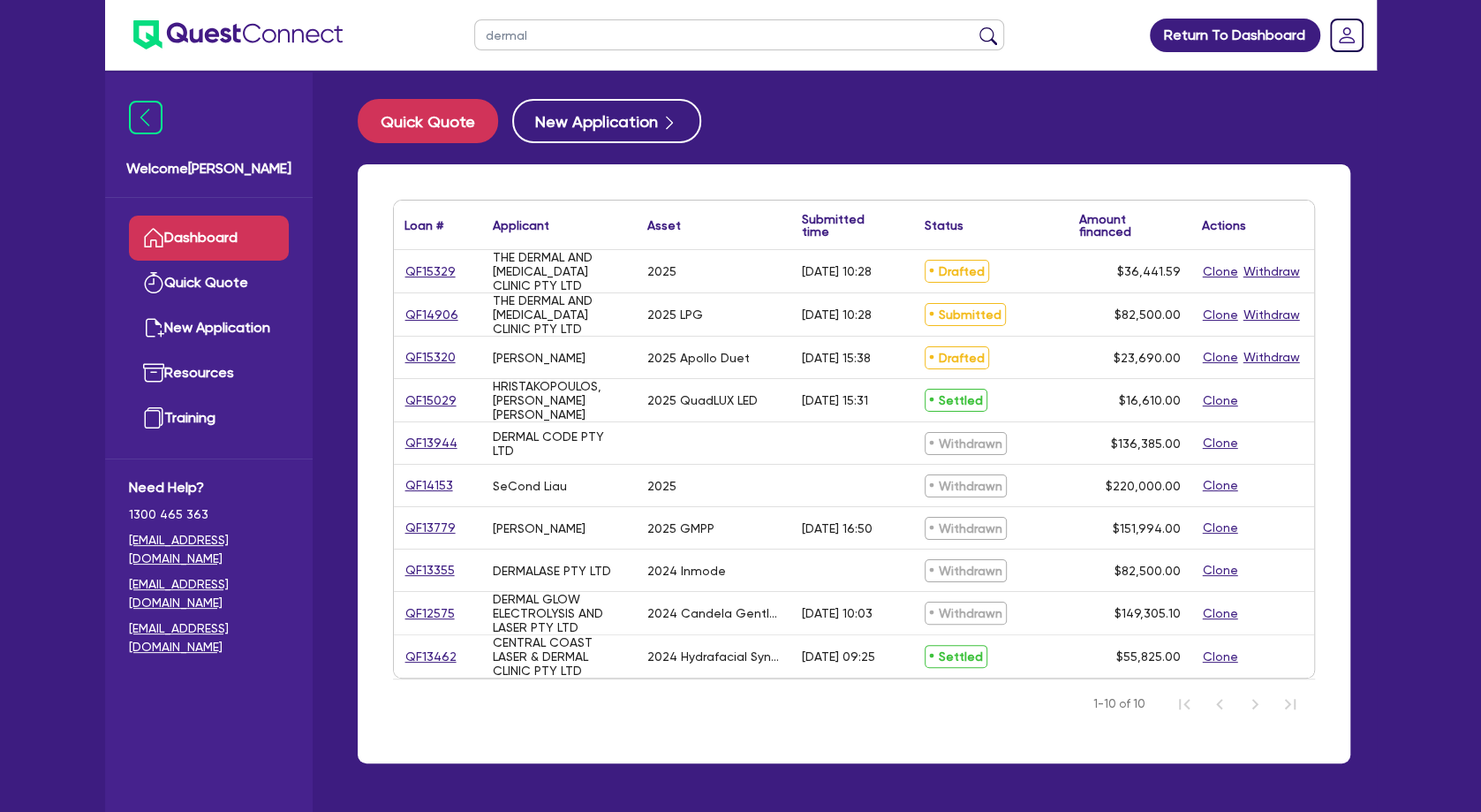
click at [441, 316] on link "QF14906" at bounding box center [431, 314] width 55 height 20
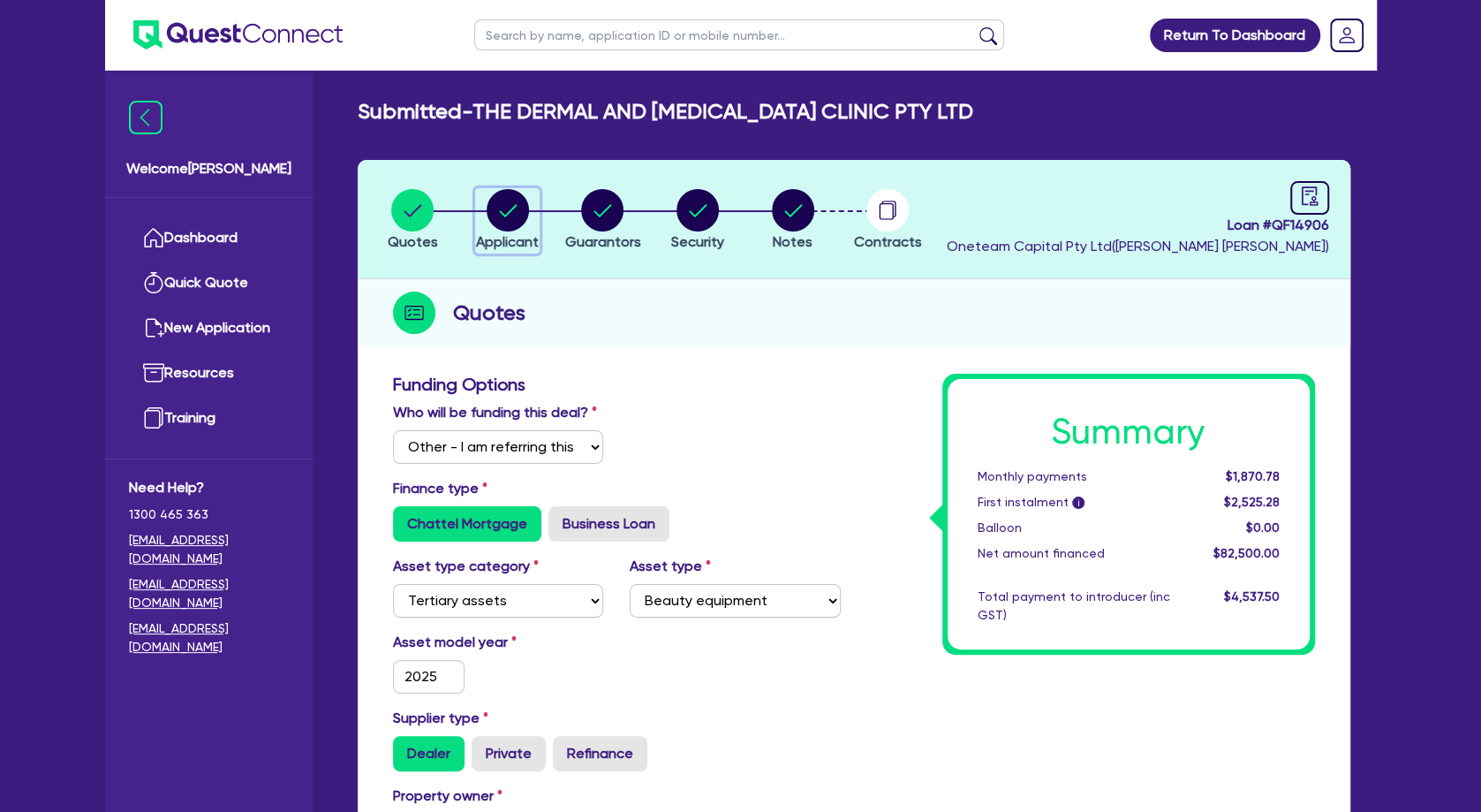
click at [509, 220] on circle "button" at bounding box center [508, 210] width 43 height 43
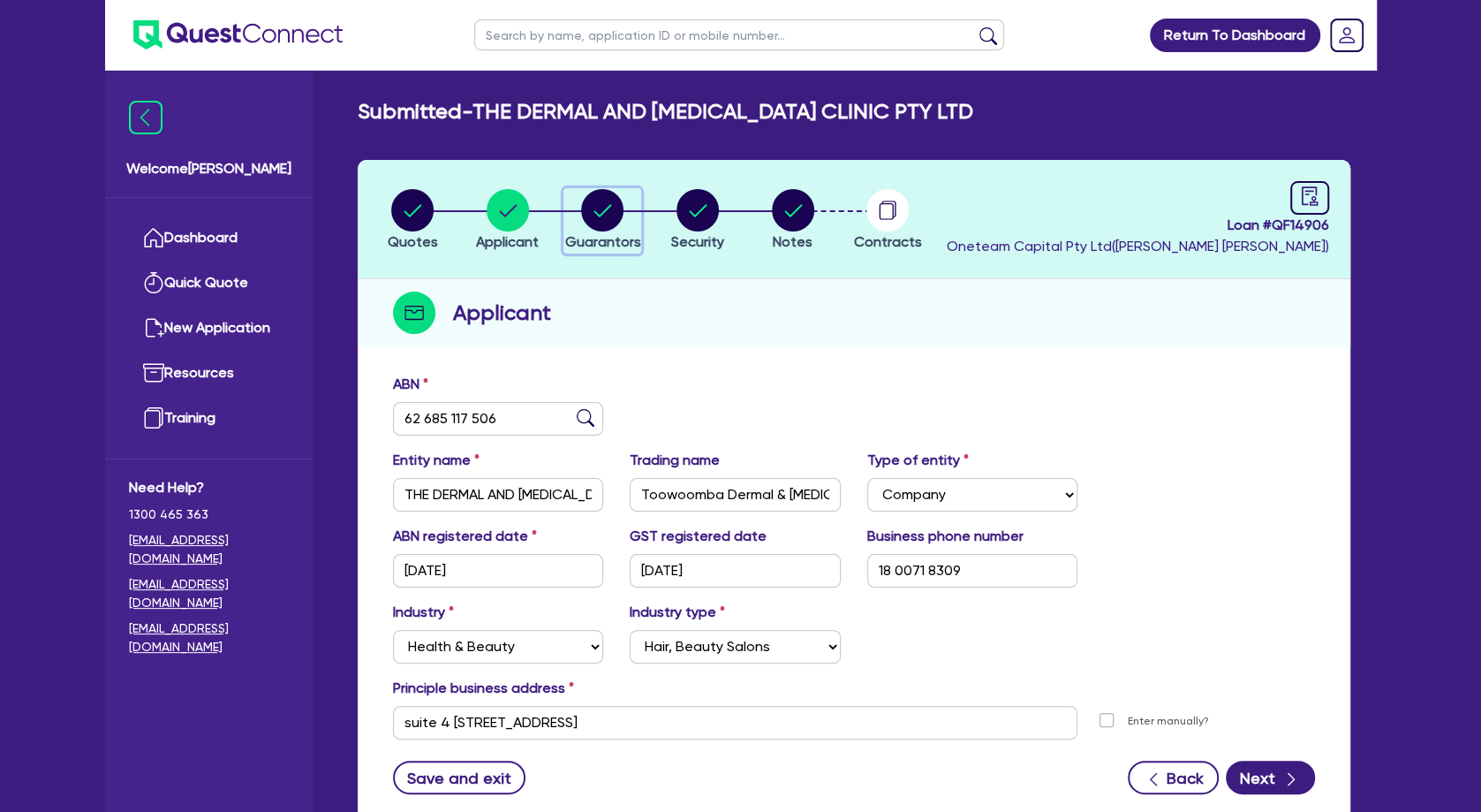
click at [593, 225] on circle "button" at bounding box center [602, 210] width 43 height 43
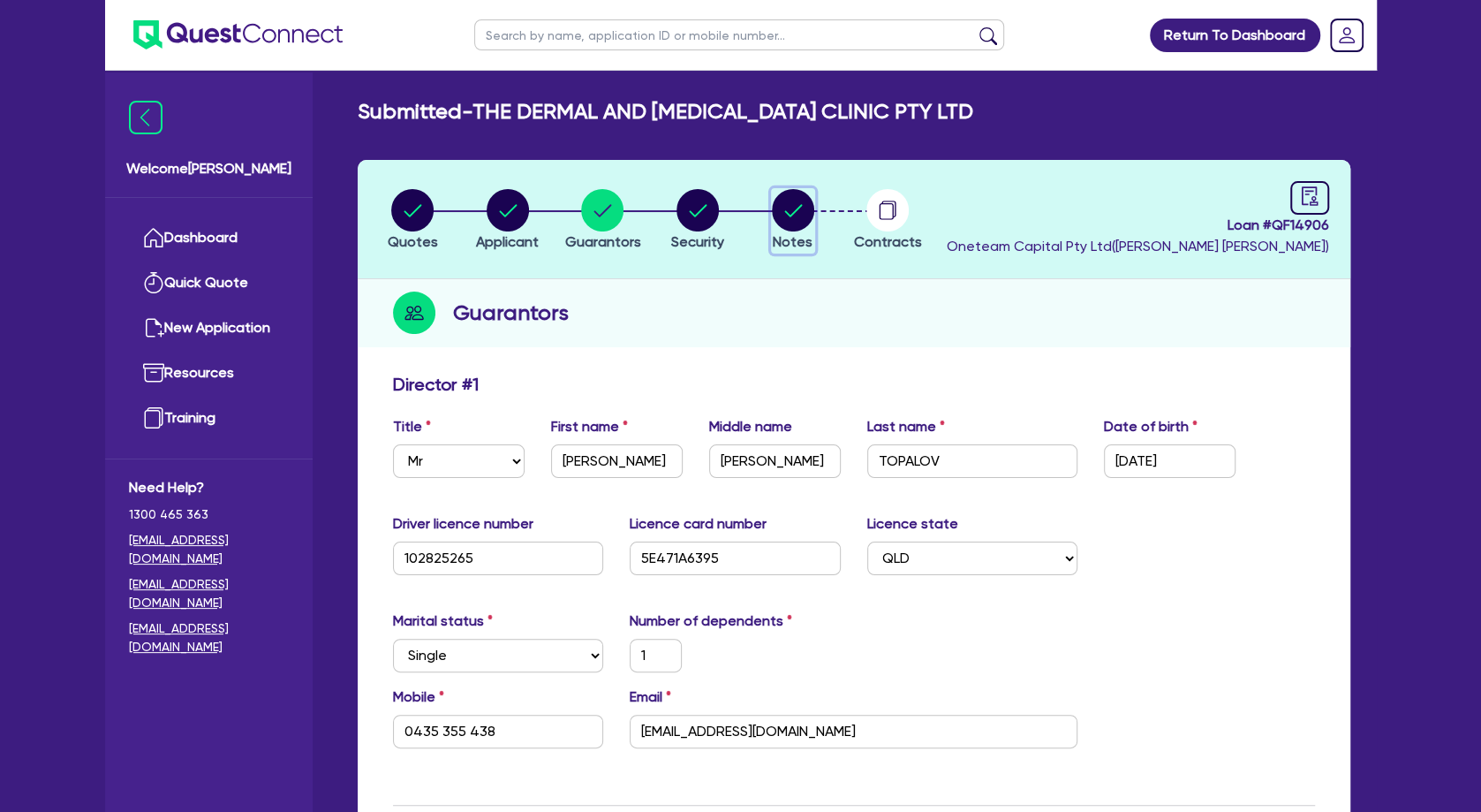
click at [794, 209] on circle "button" at bounding box center [794, 210] width 43 height 43
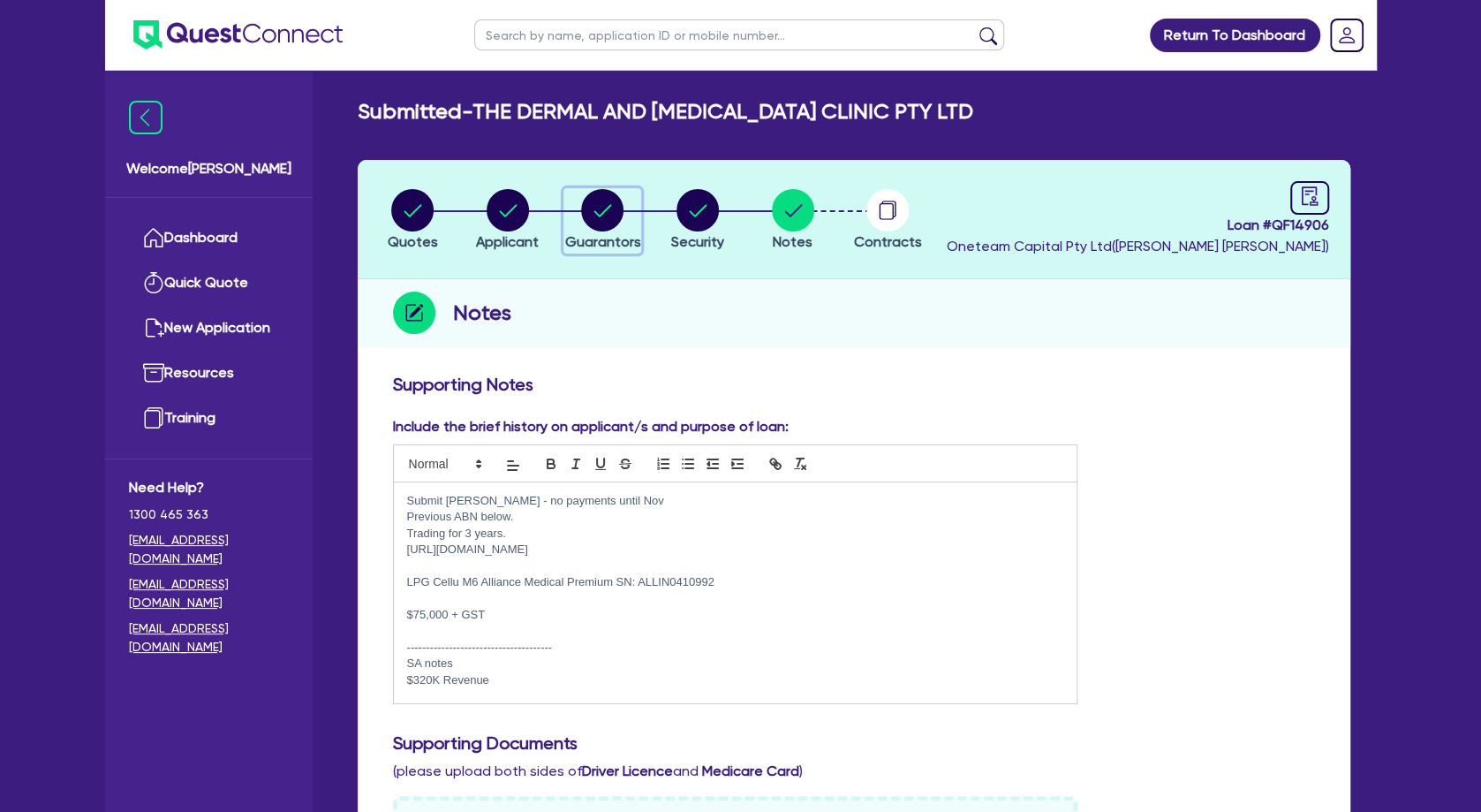
click at [609, 215] on circle "button" at bounding box center [602, 210] width 43 height 43
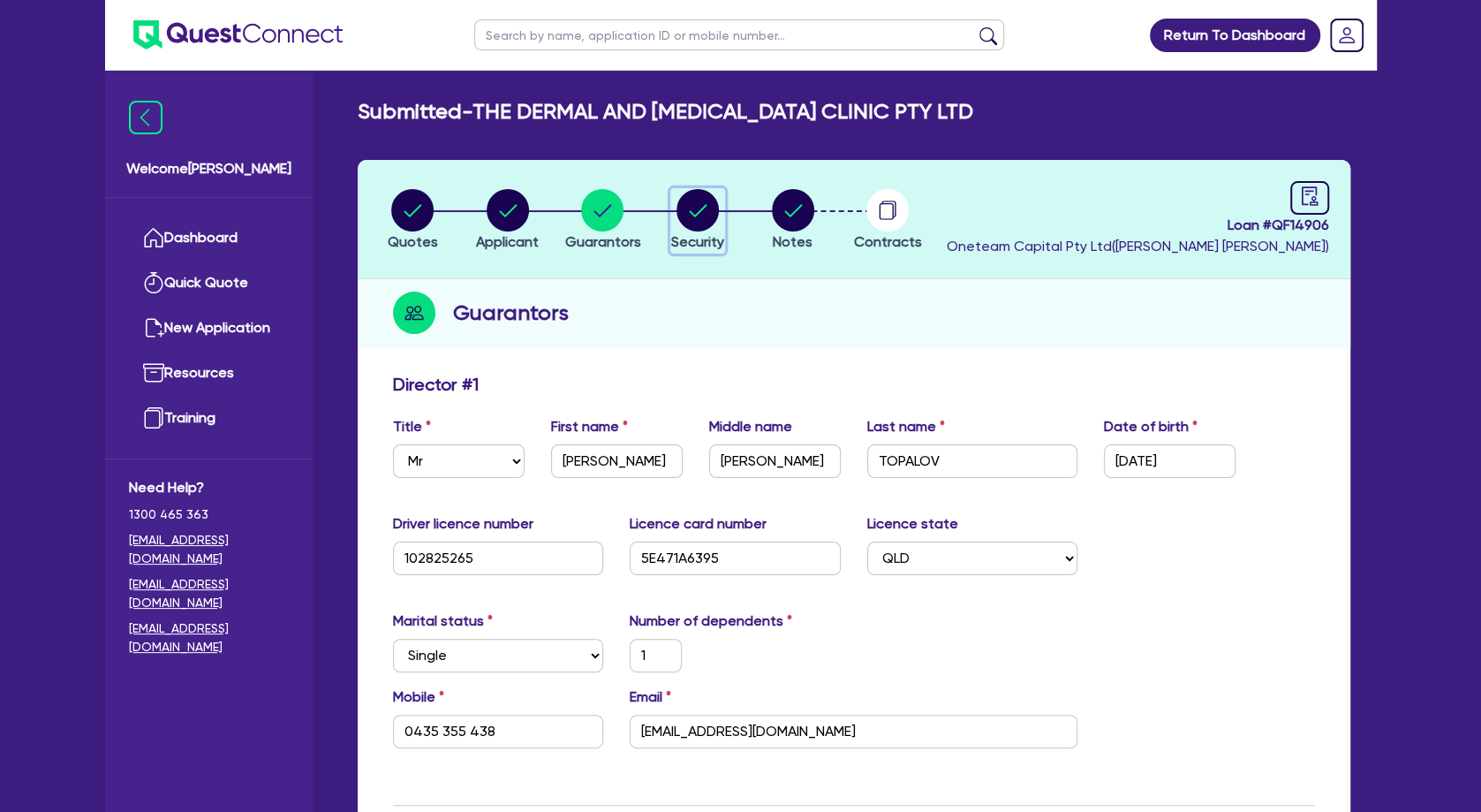
click at [688, 204] on circle "button" at bounding box center [697, 210] width 43 height 43
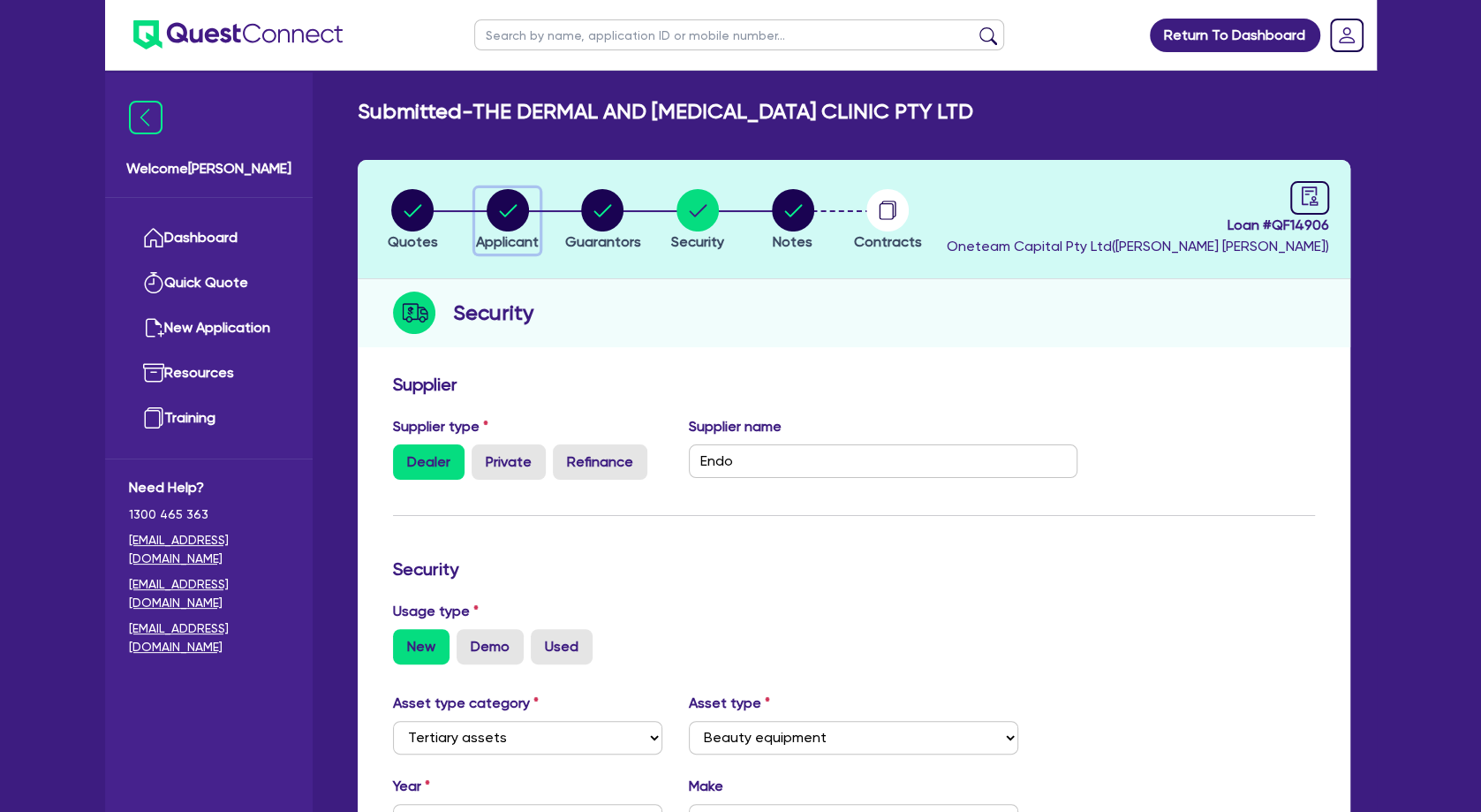
click at [501, 204] on circle "button" at bounding box center [508, 210] width 43 height 43
